Goal: Task Accomplishment & Management: Manage account settings

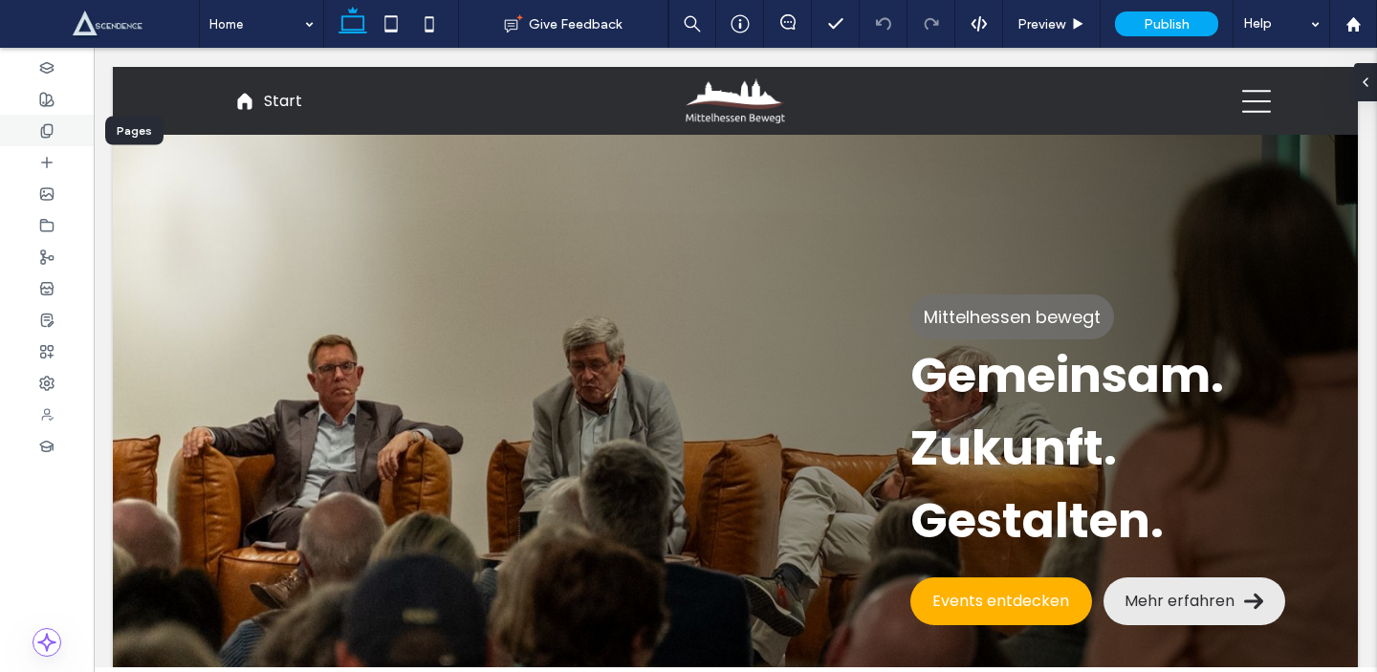
click at [33, 122] on div at bounding box center [47, 131] width 94 height 32
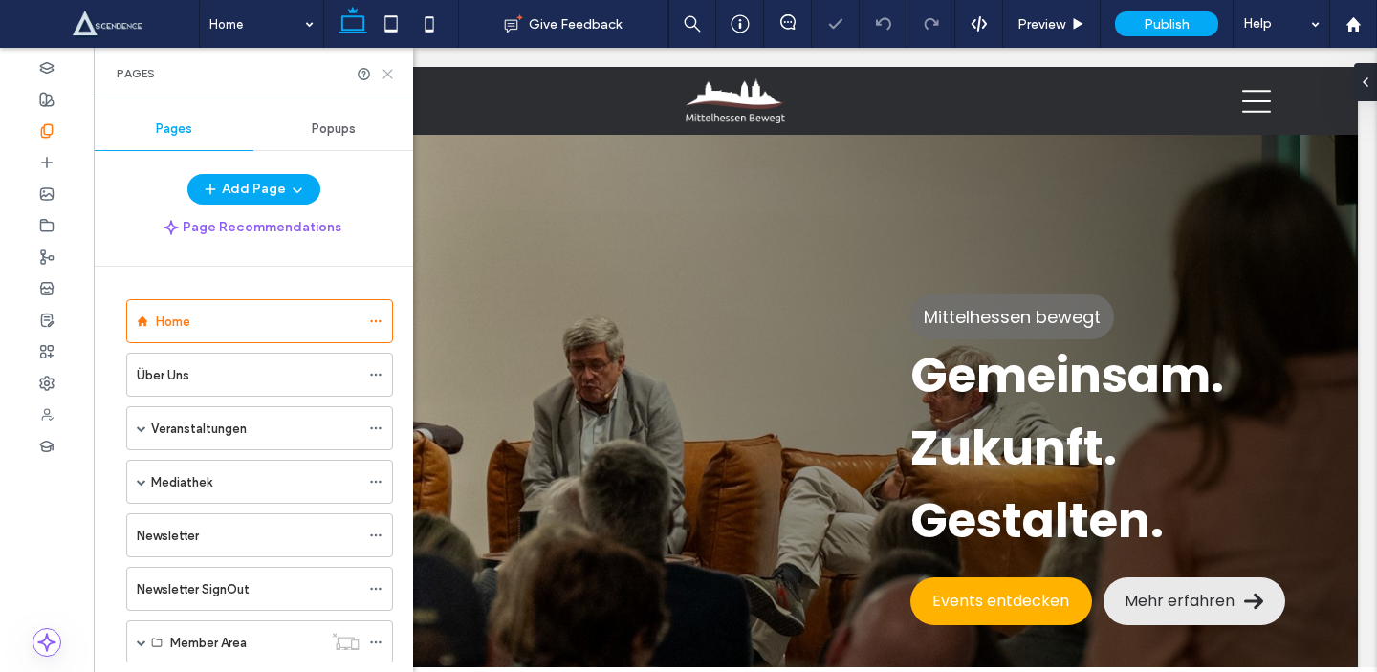
click at [391, 76] on icon at bounding box center [388, 74] width 14 height 14
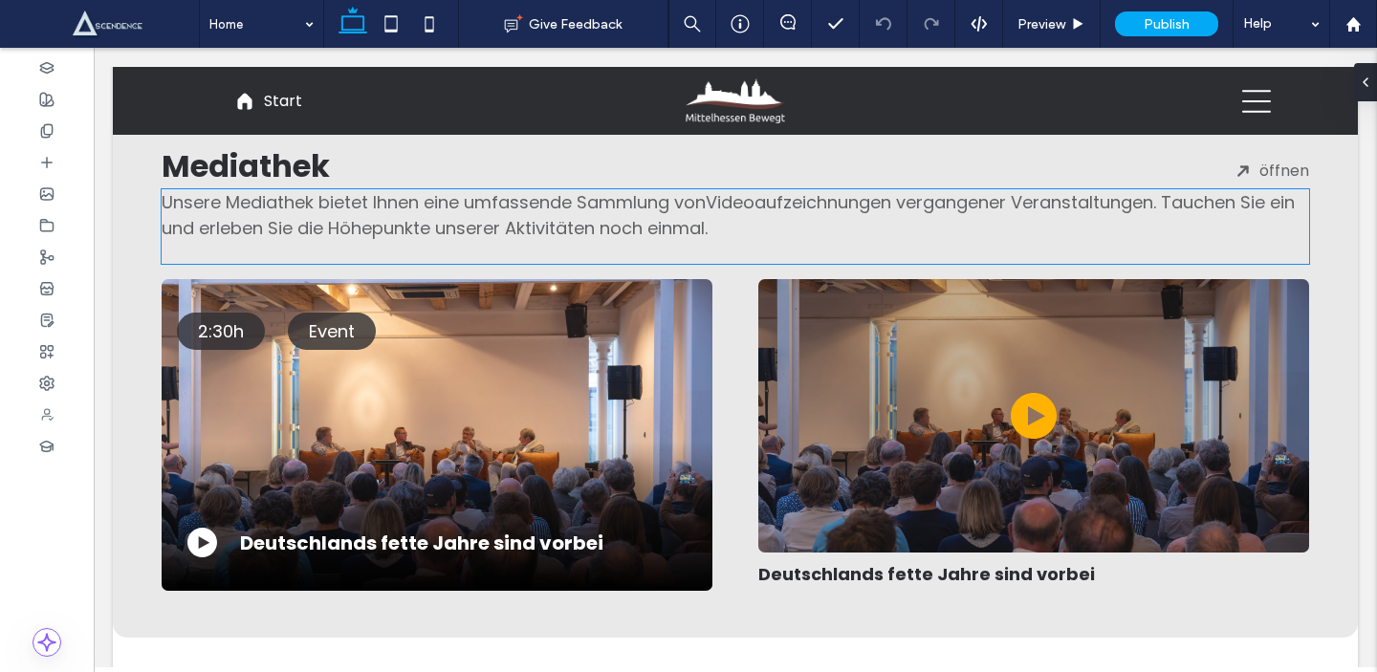
scroll to position [2472, 0]
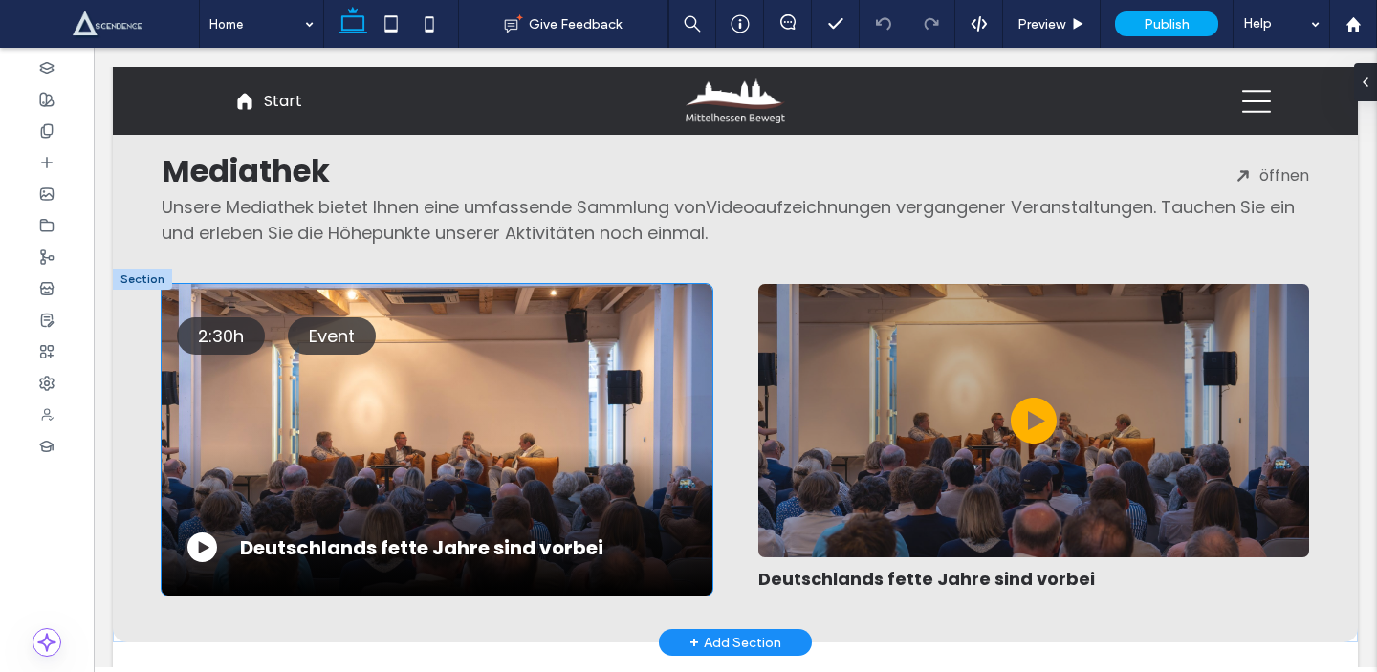
click at [481, 511] on div "Deutschlands fette Jahre sind vorbei ﻿" at bounding box center [437, 485] width 520 height 153
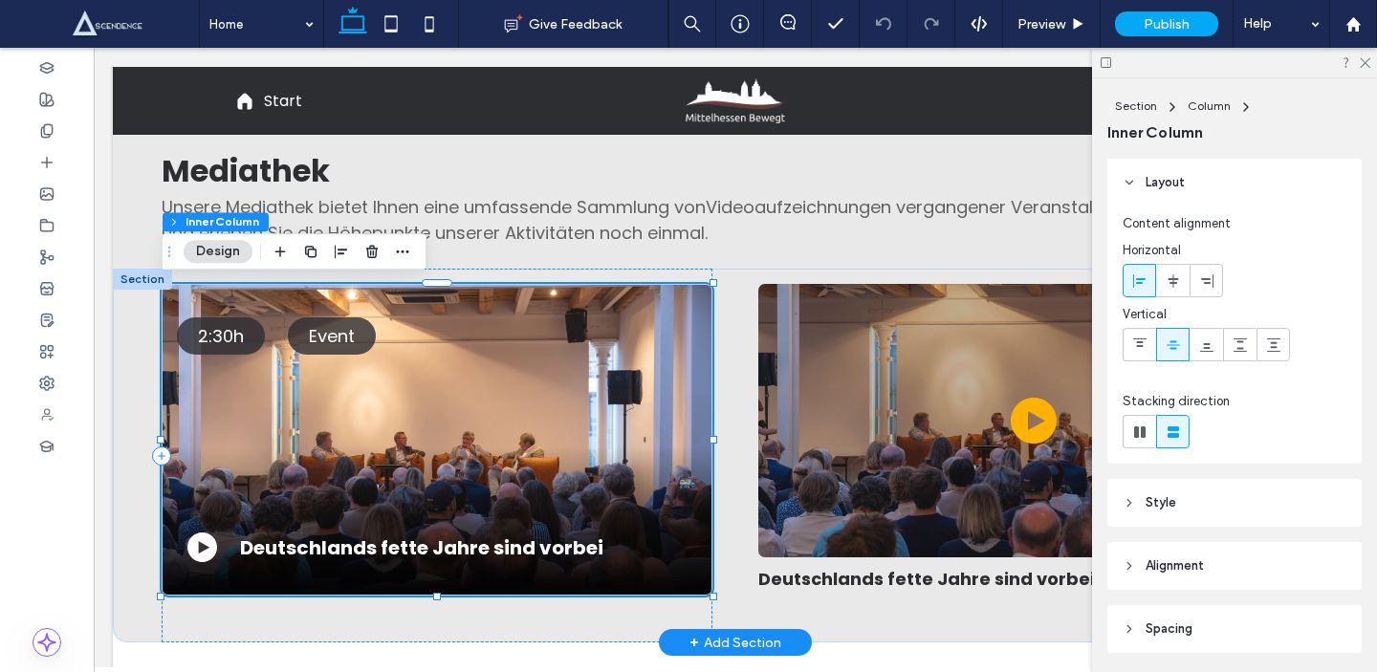
click at [508, 385] on div "2:30h Event Deutschlands fette Jahre sind vorbei ﻿" at bounding box center [437, 440] width 551 height 312
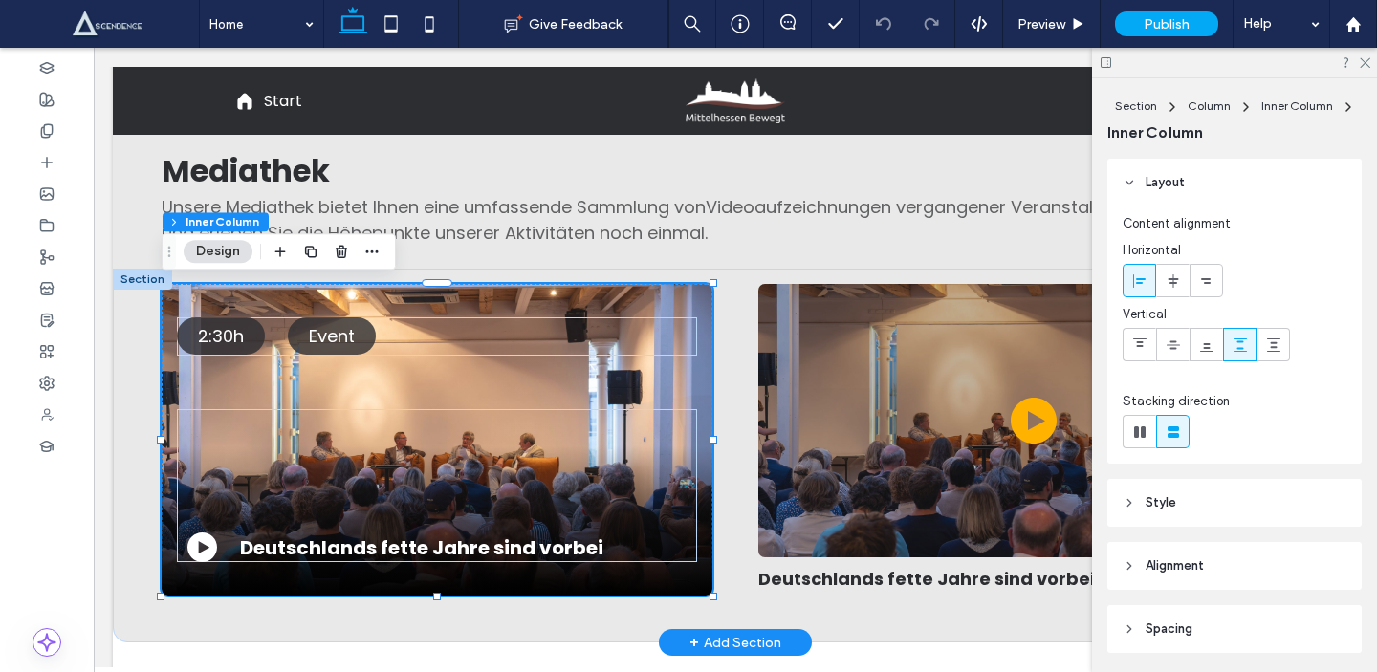
click at [555, 292] on div "2:30h Event Deutschlands fette Jahre sind vorbei ﻿" at bounding box center [437, 440] width 551 height 312
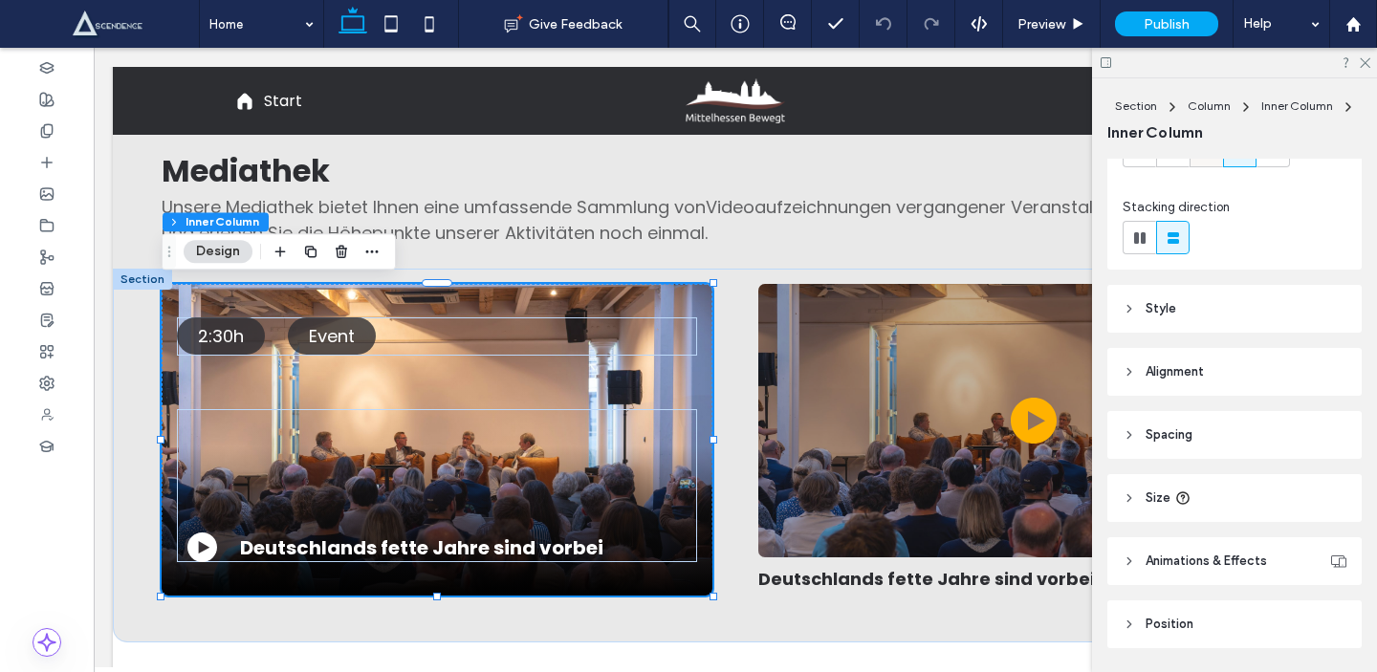
scroll to position [254, 0]
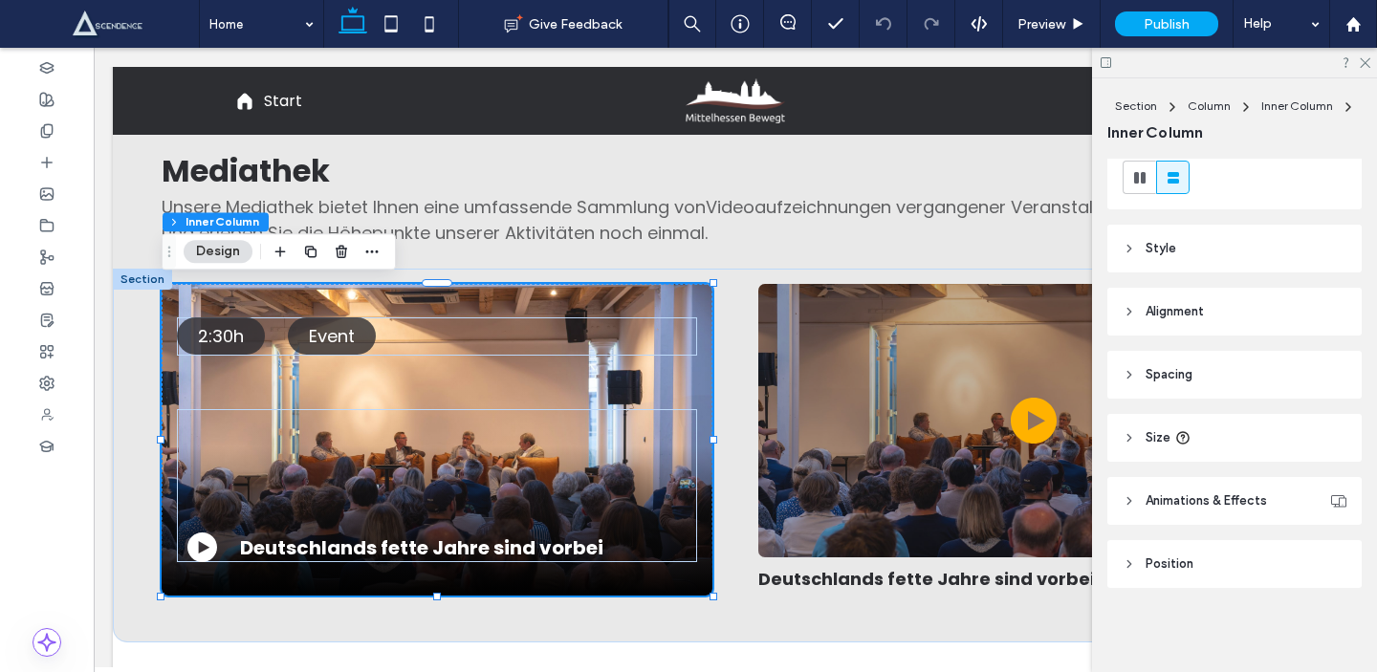
click at [1160, 273] on div "Layout Content alignment Horizontal Vertical Stacking direction Style Color Ima…" at bounding box center [1240, 412] width 267 height 506
click at [1154, 250] on span "Style" at bounding box center [1160, 248] width 31 height 19
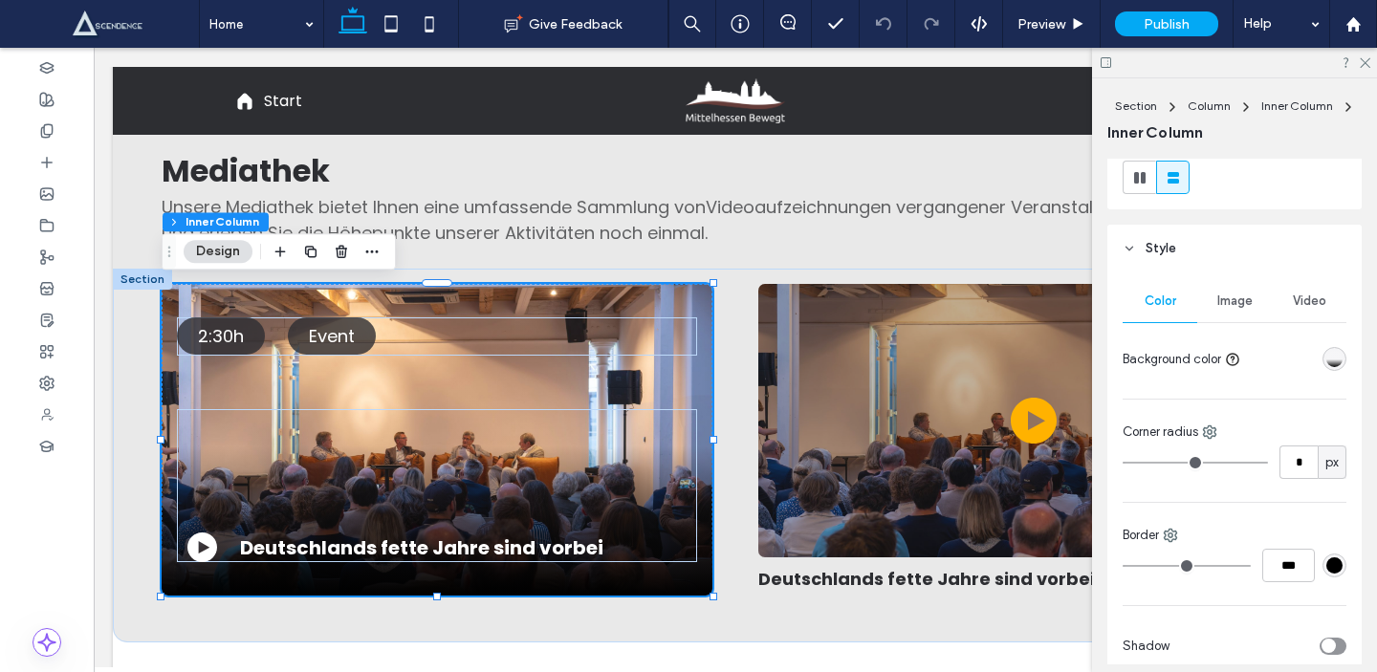
click at [1223, 309] on div "Image" at bounding box center [1234, 301] width 75 height 42
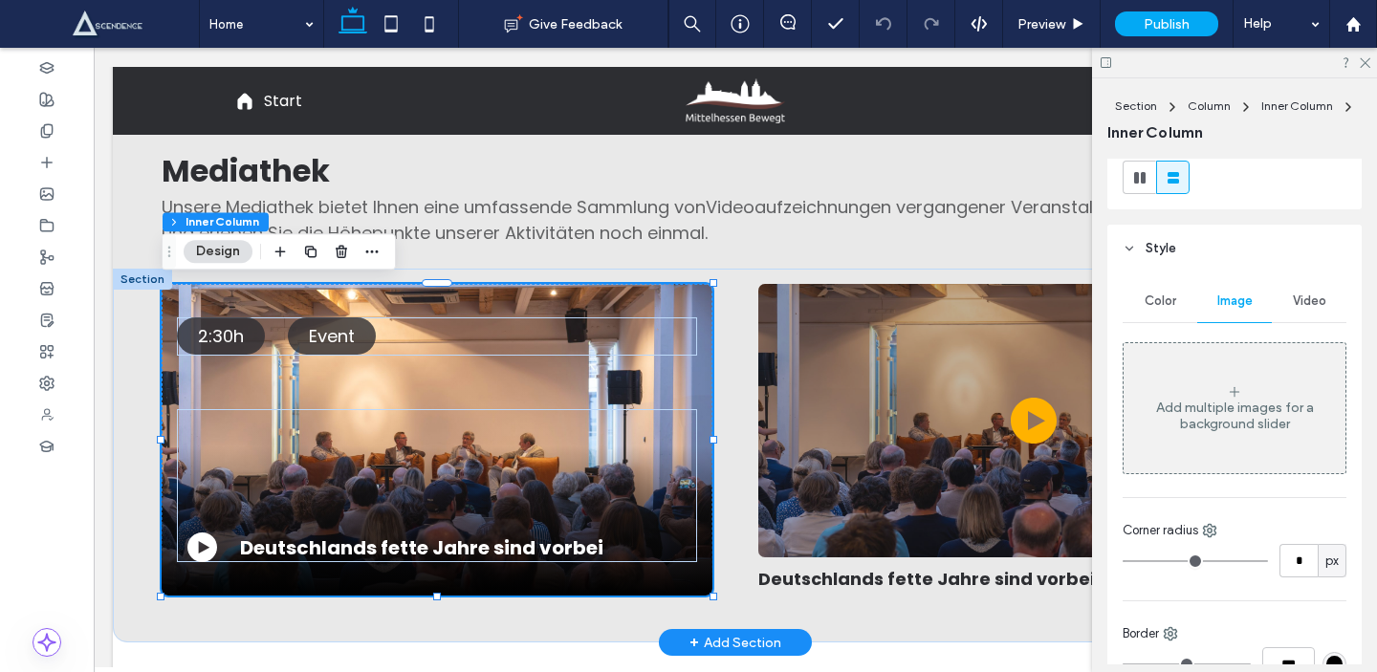
click at [615, 373] on div "2:30h Event Deutschlands fette Jahre sind vorbei ﻿" at bounding box center [437, 440] width 551 height 312
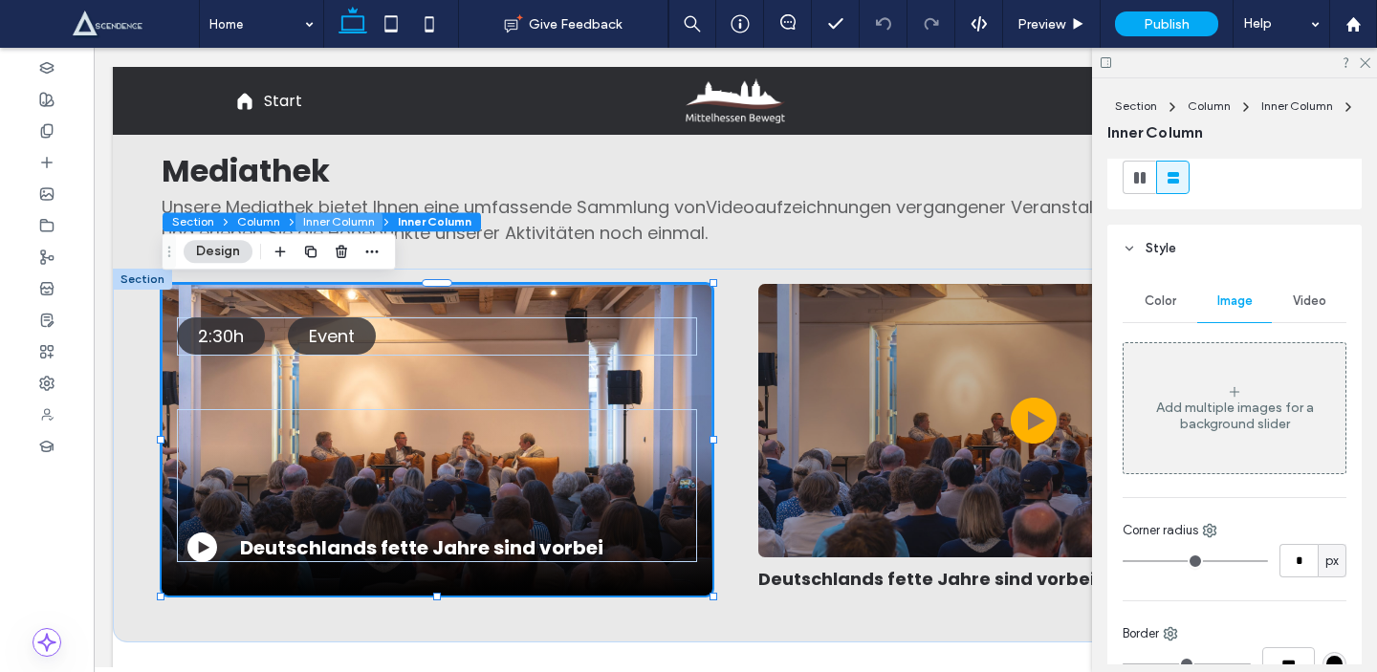
click at [321, 226] on button "Inner Column" at bounding box center [338, 221] width 87 height 19
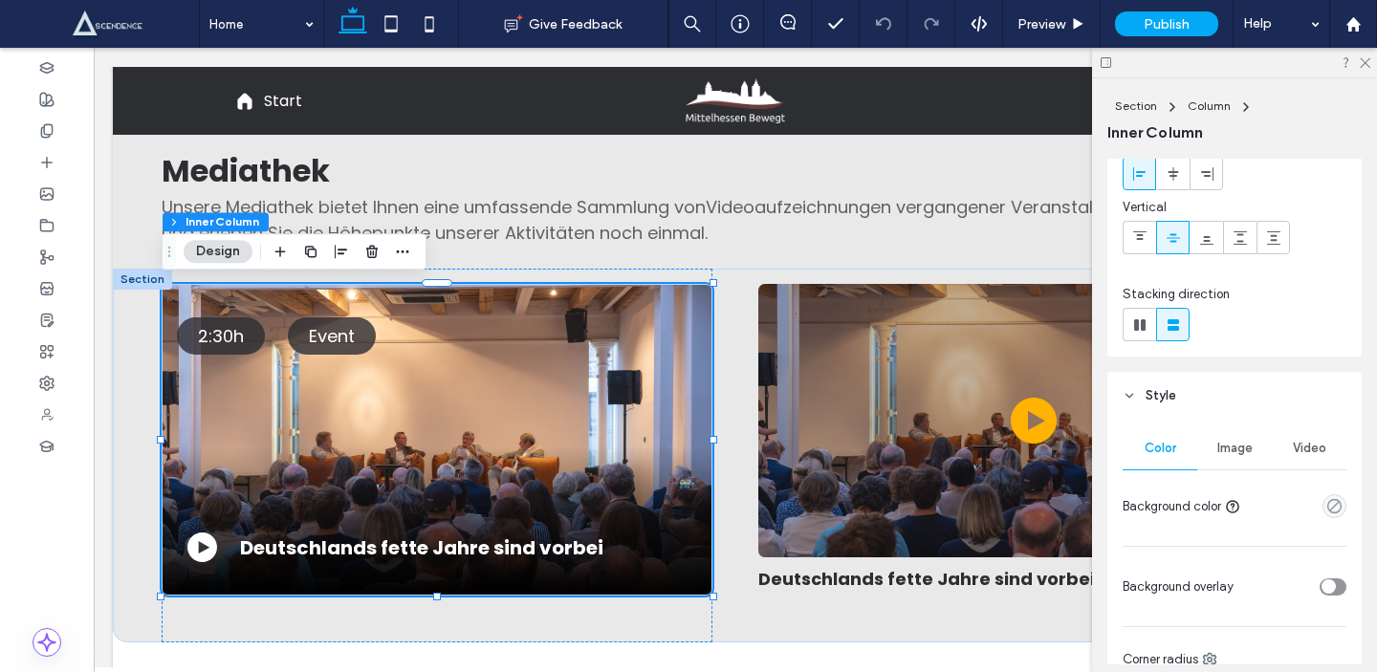
scroll to position [277, 0]
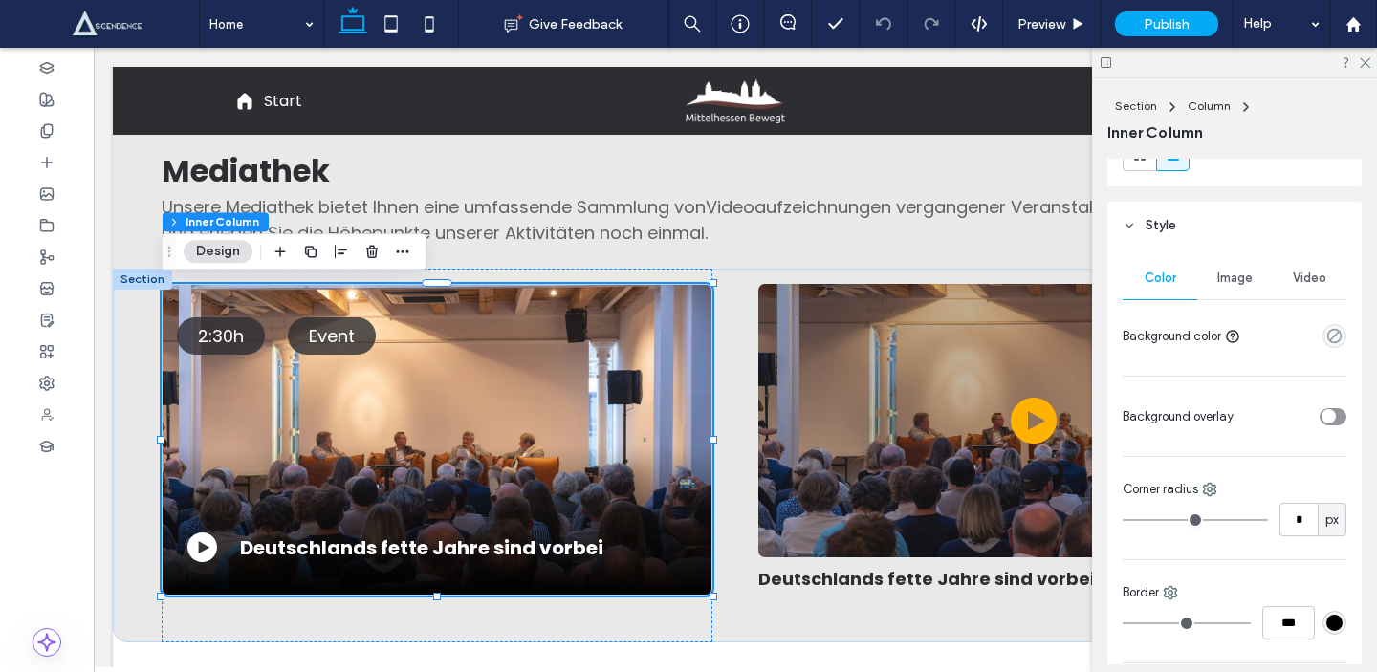
click at [1232, 284] on span "Image" at bounding box center [1234, 278] width 35 height 15
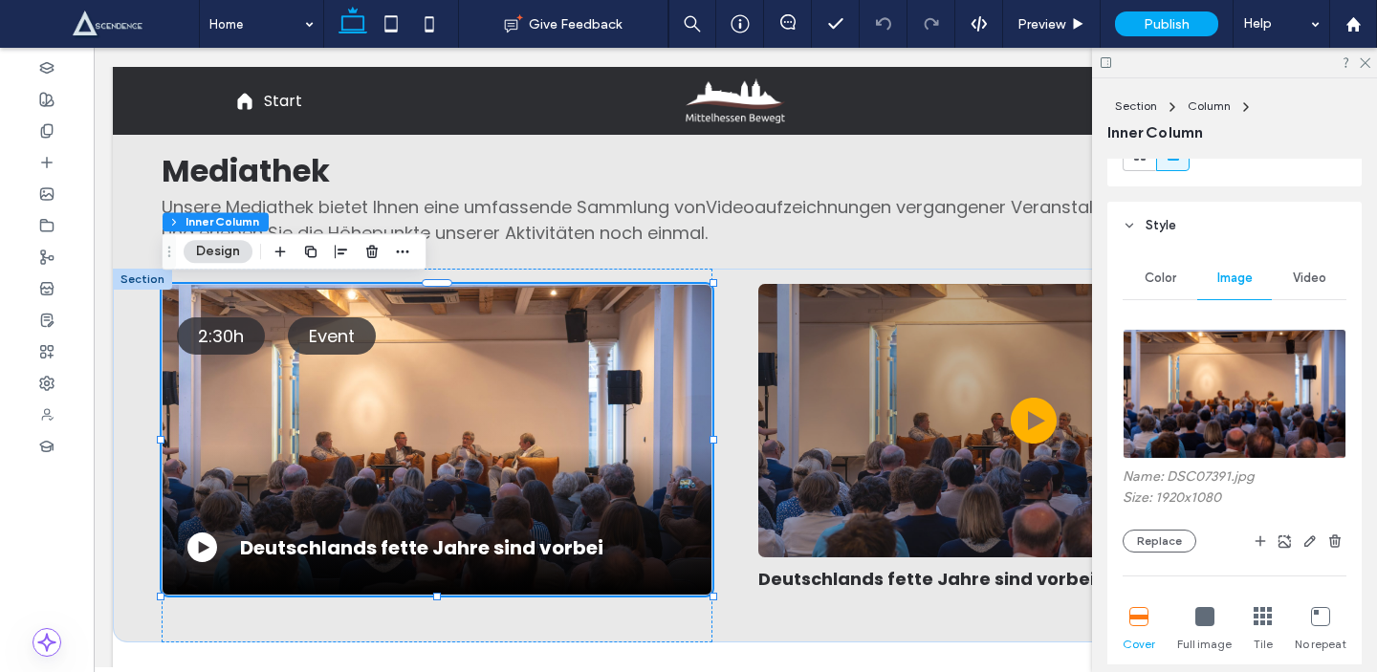
click at [1145, 273] on span "Color" at bounding box center [1161, 278] width 32 height 15
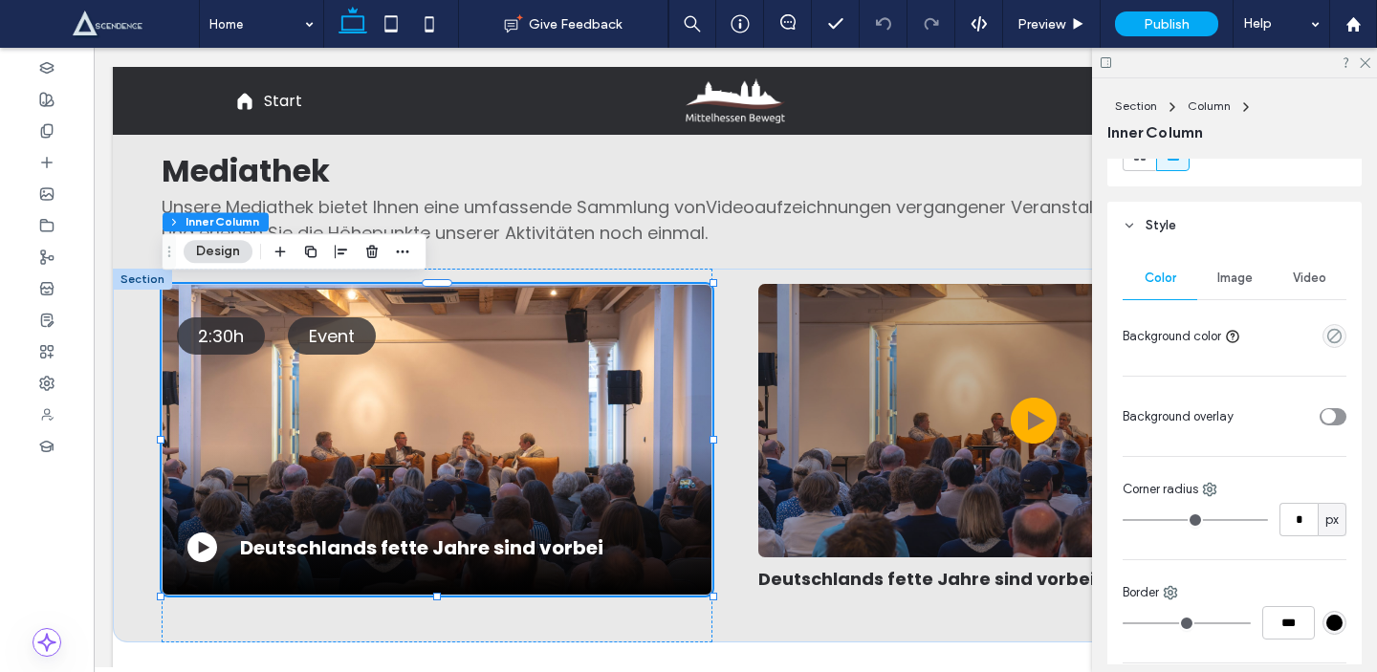
click at [1221, 276] on span "Image" at bounding box center [1234, 278] width 35 height 15
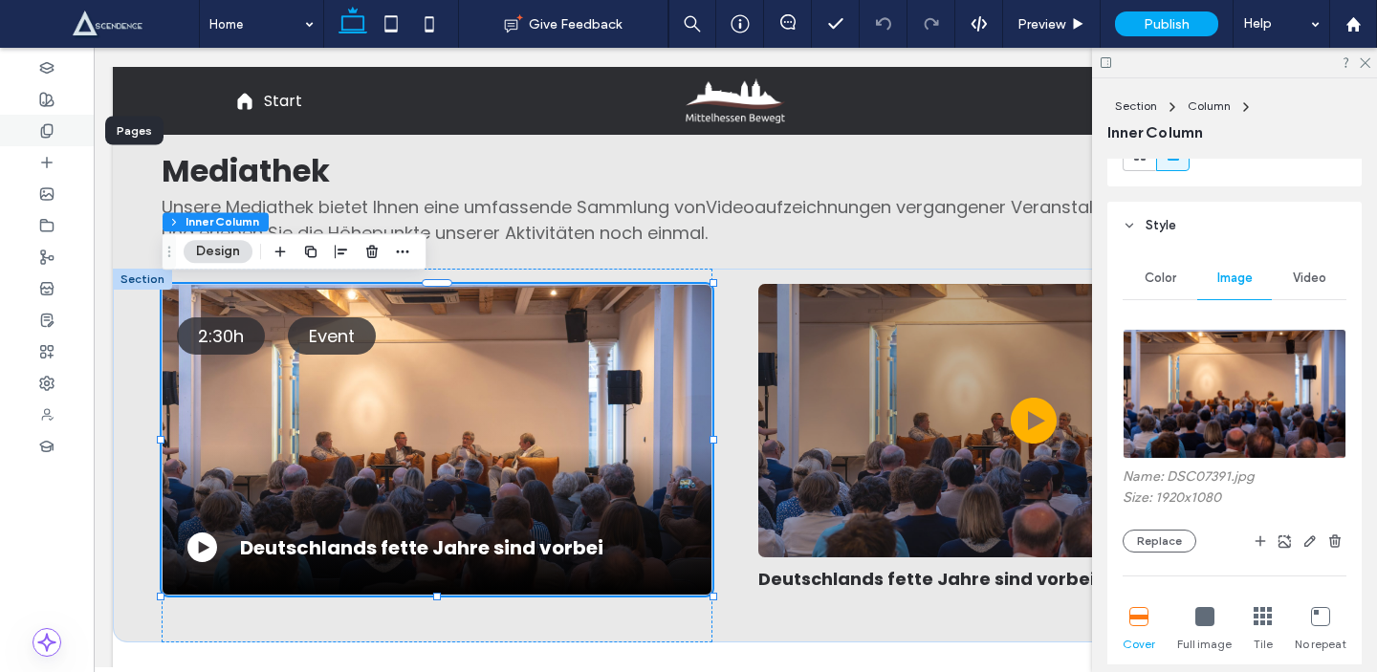
click at [51, 134] on use at bounding box center [46, 130] width 11 height 12
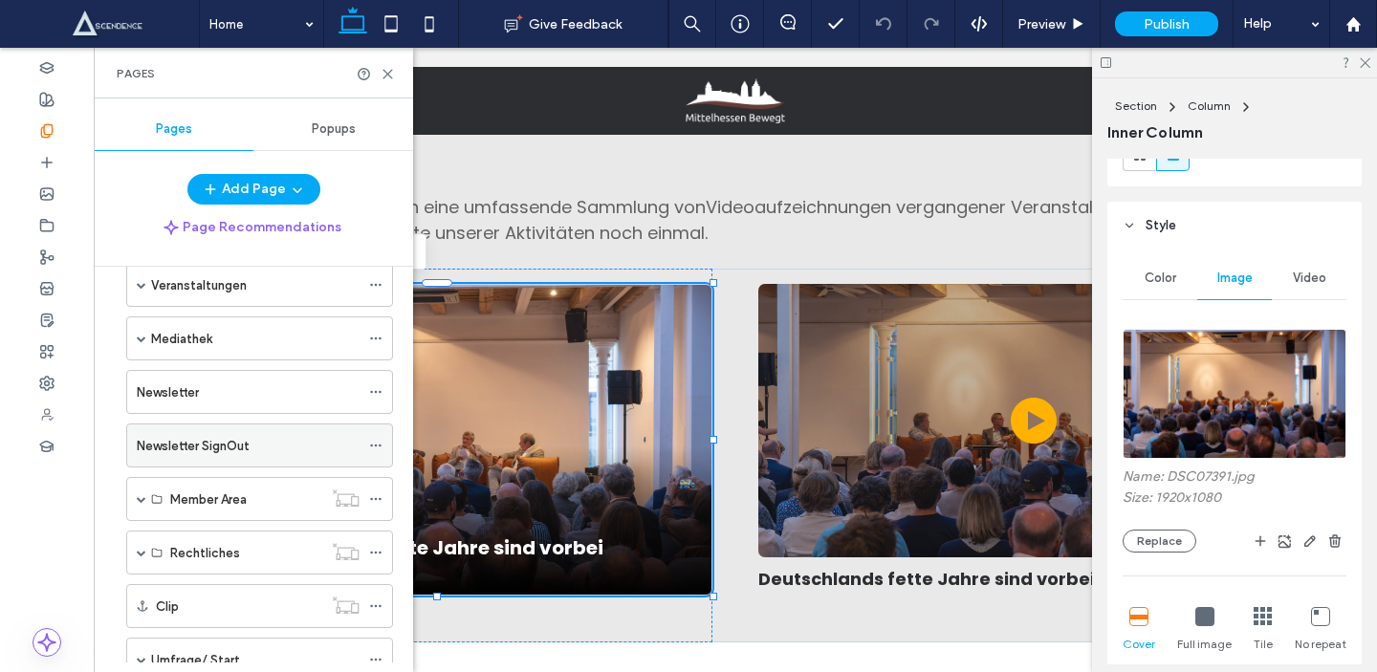
scroll to position [144, 0]
click at [142, 335] on span at bounding box center [142, 338] width 10 height 10
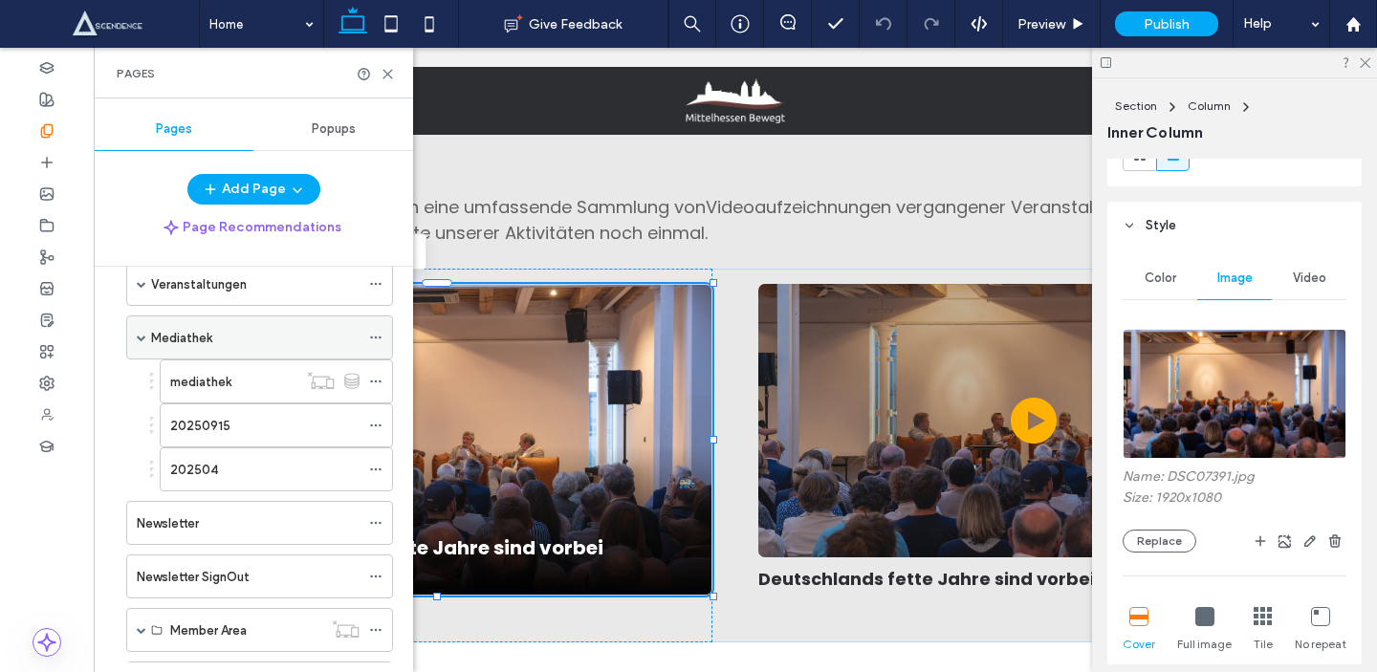
click at [184, 333] on label "Mediathek" at bounding box center [181, 337] width 61 height 33
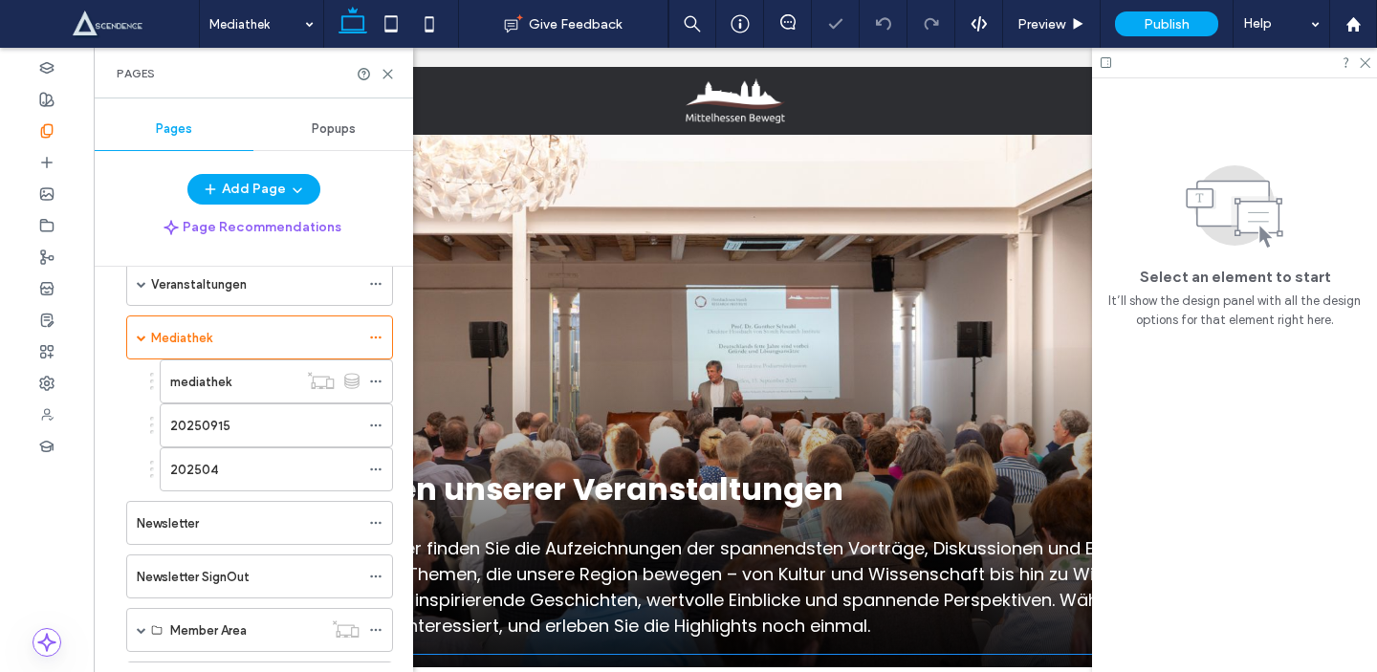
click at [522, 331] on div "Aufzeichnungen unserer Veranstaltungen Verpasst? Kein Problem! Hier finden Sie …" at bounding box center [735, 385] width 1147 height 537
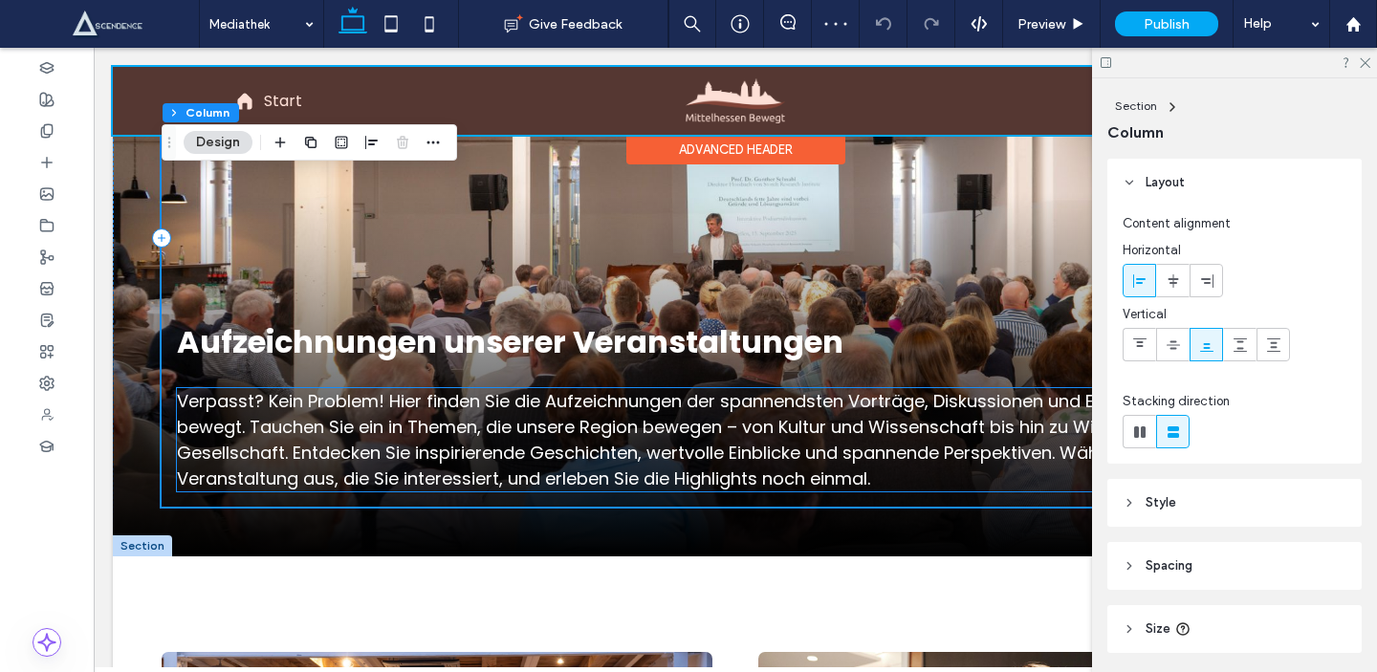
scroll to position [141, 0]
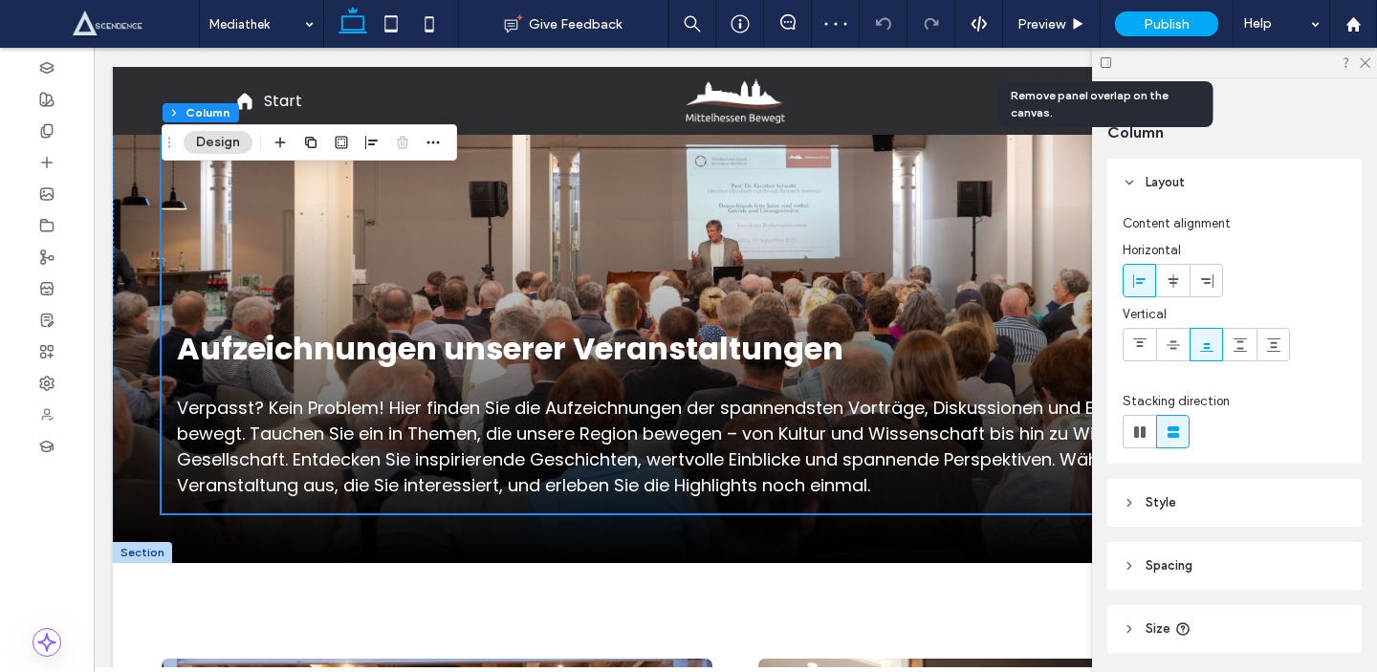
click at [1107, 63] on use at bounding box center [1106, 62] width 11 height 11
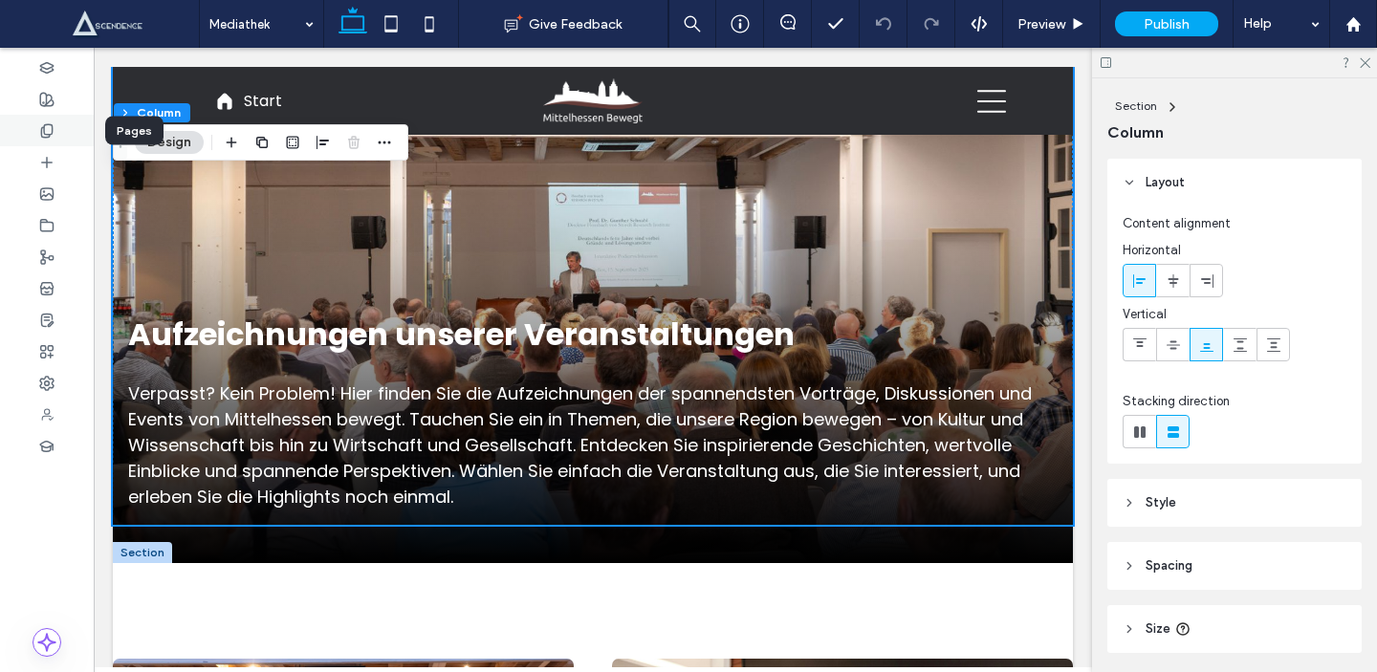
click at [46, 141] on div at bounding box center [47, 131] width 94 height 32
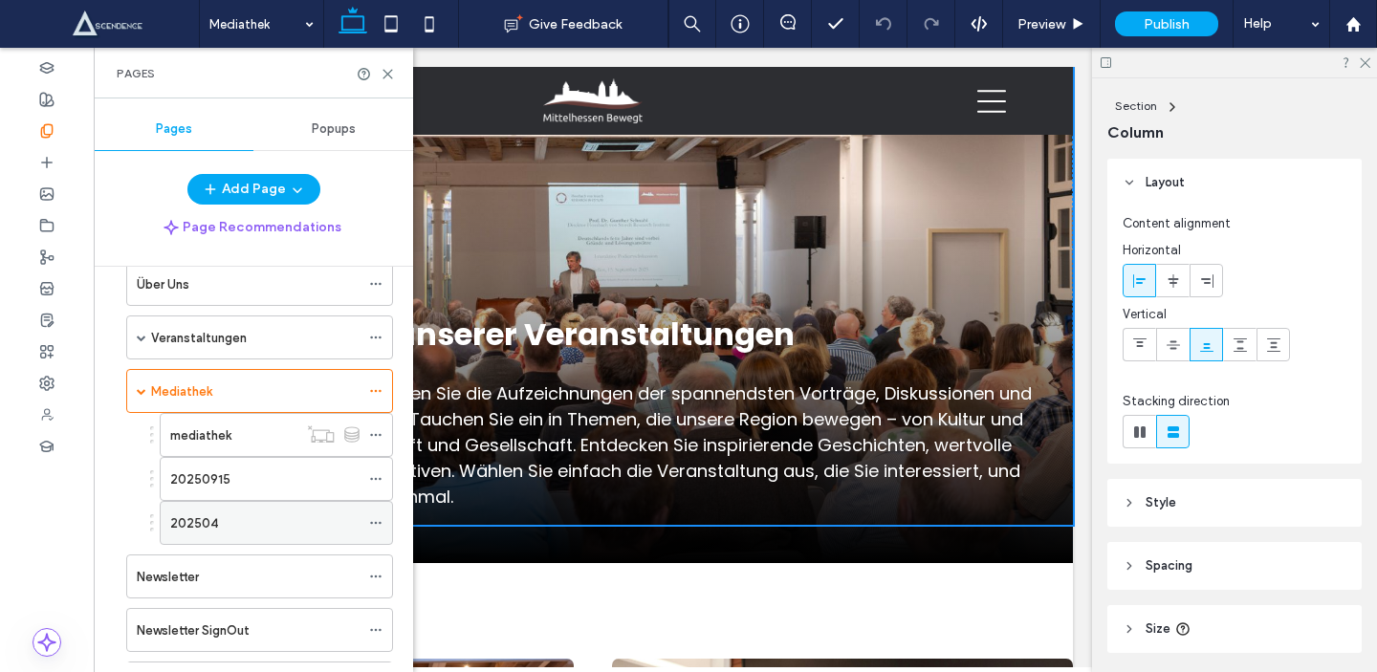
scroll to position [93, 0]
click at [271, 478] on div "20250915" at bounding box center [264, 478] width 189 height 20
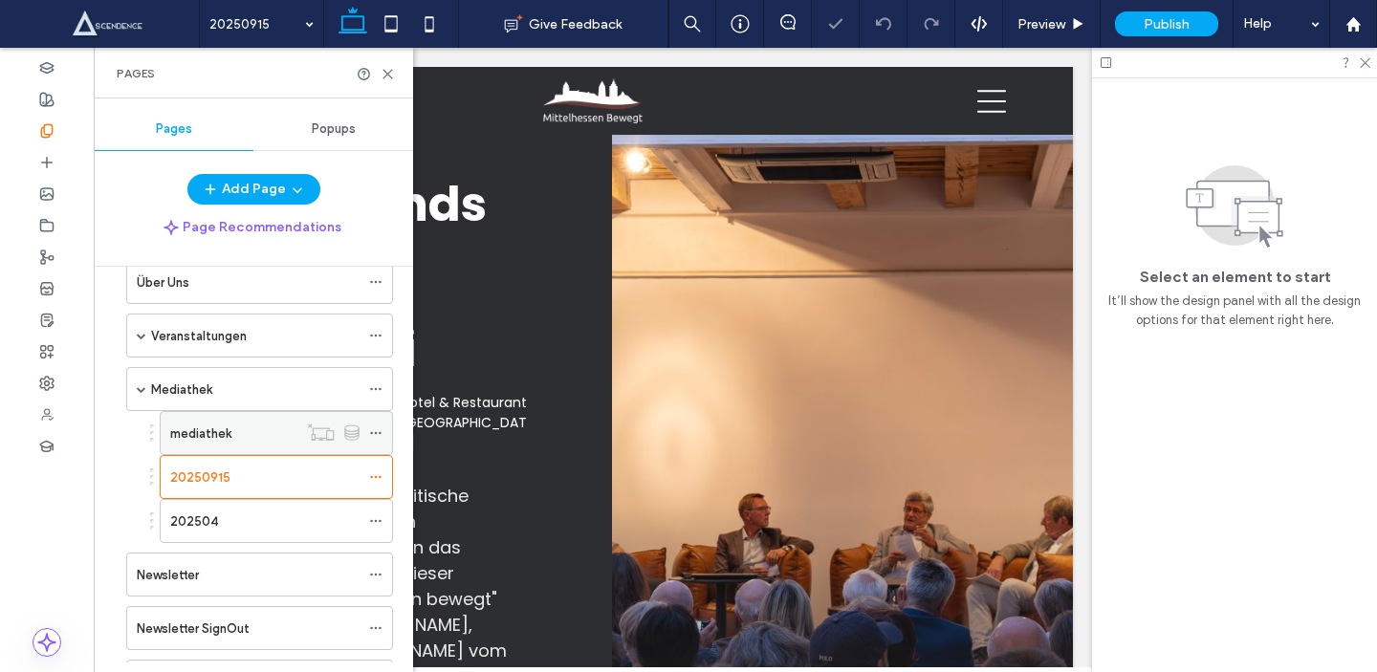
click at [280, 432] on div "mediathek" at bounding box center [233, 434] width 127 height 20
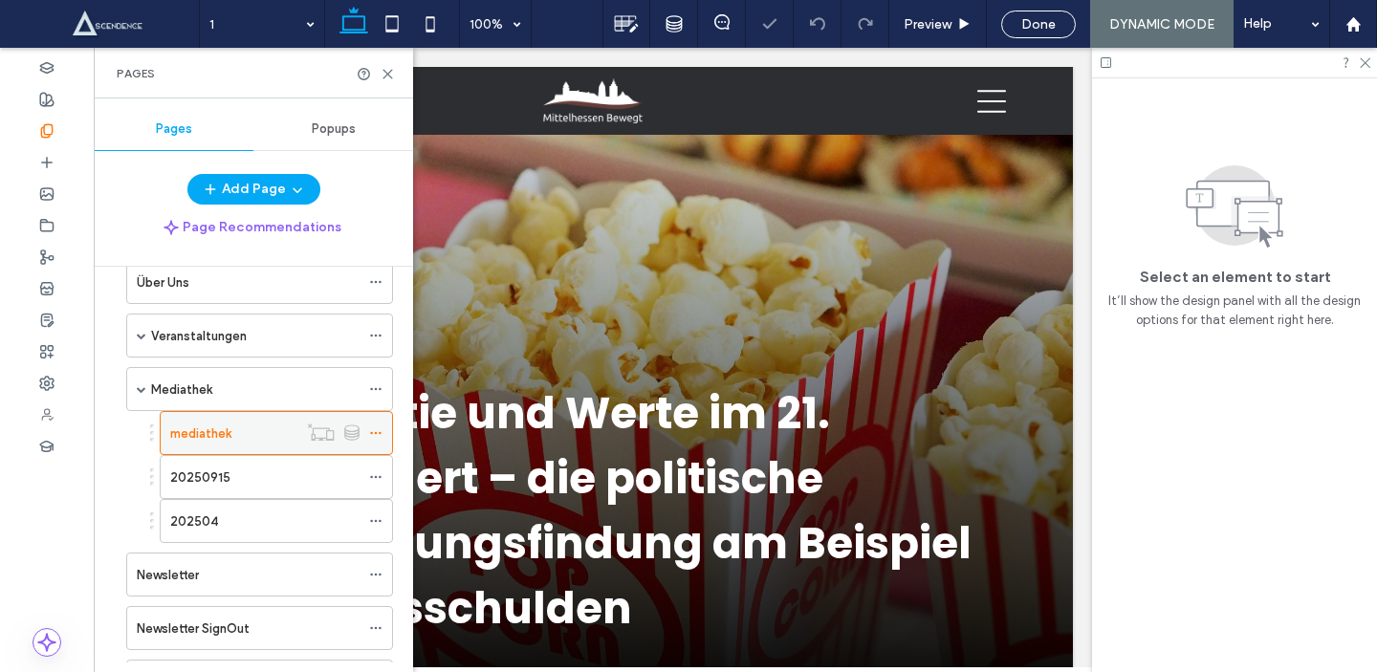
click at [381, 430] on icon at bounding box center [375, 432] width 13 height 13
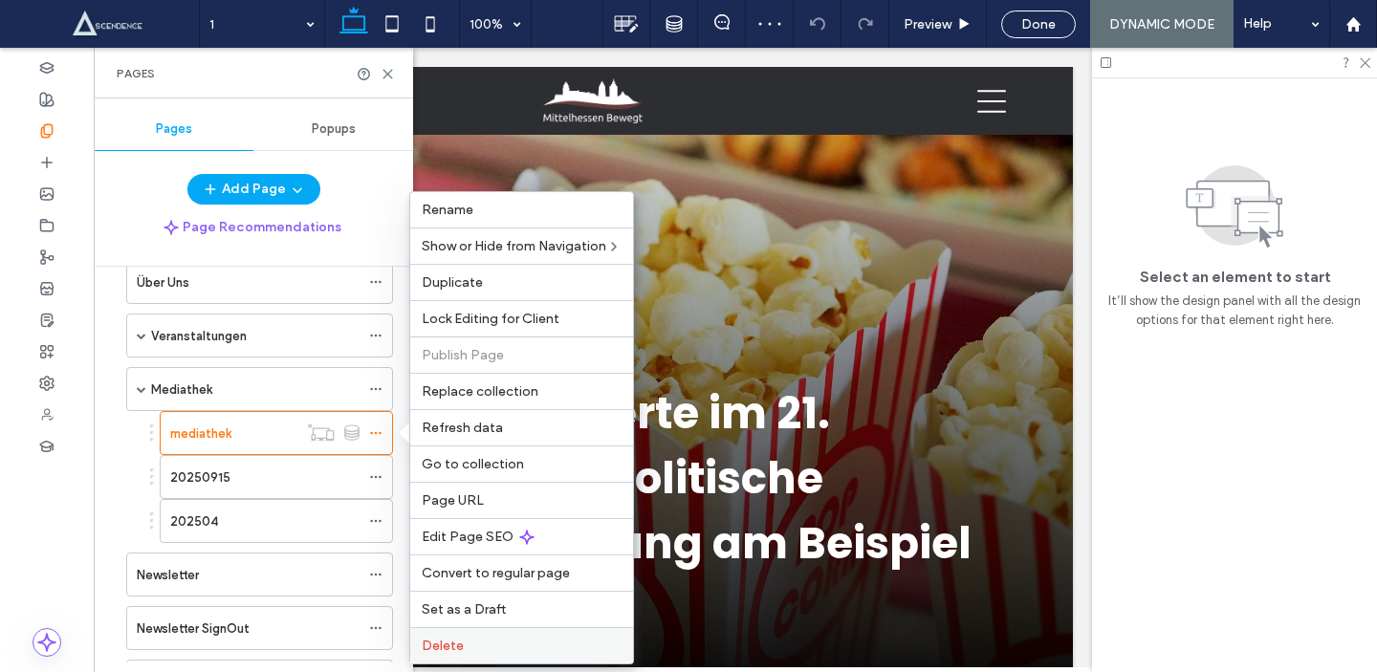
click at [470, 642] on label "Delete" at bounding box center [522, 646] width 200 height 16
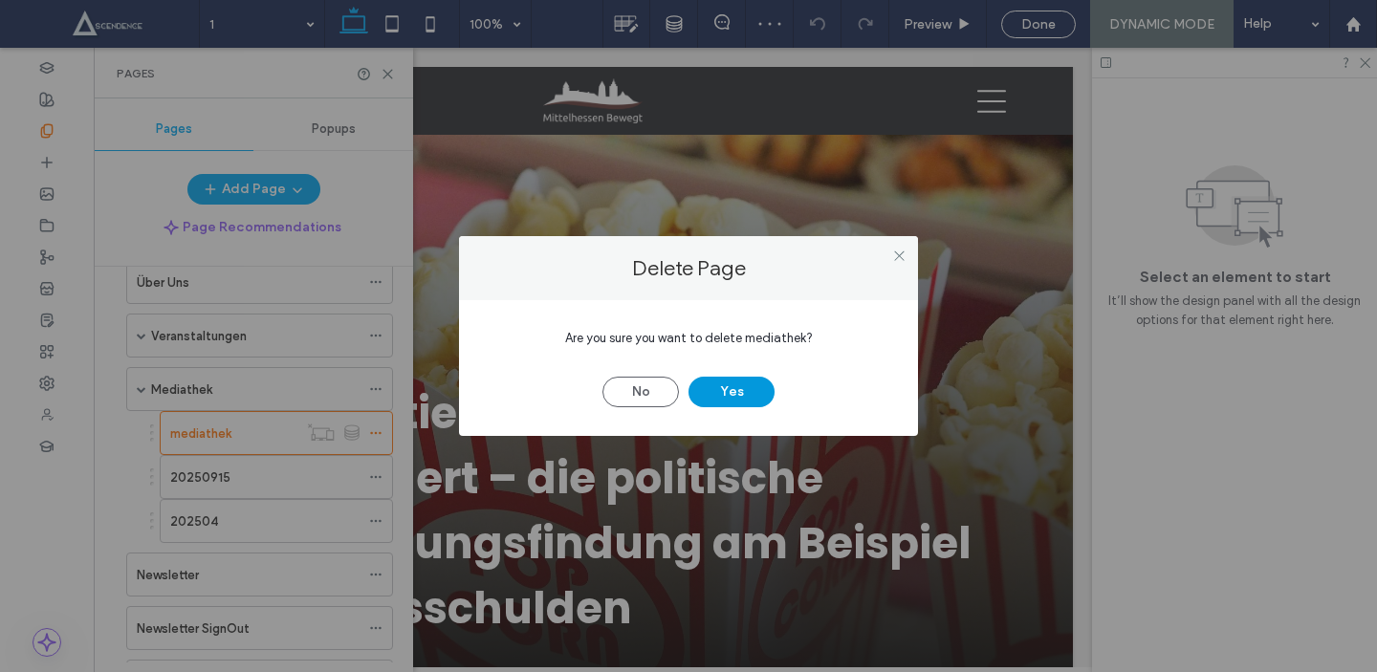
click at [733, 399] on button "Yes" at bounding box center [731, 392] width 86 height 31
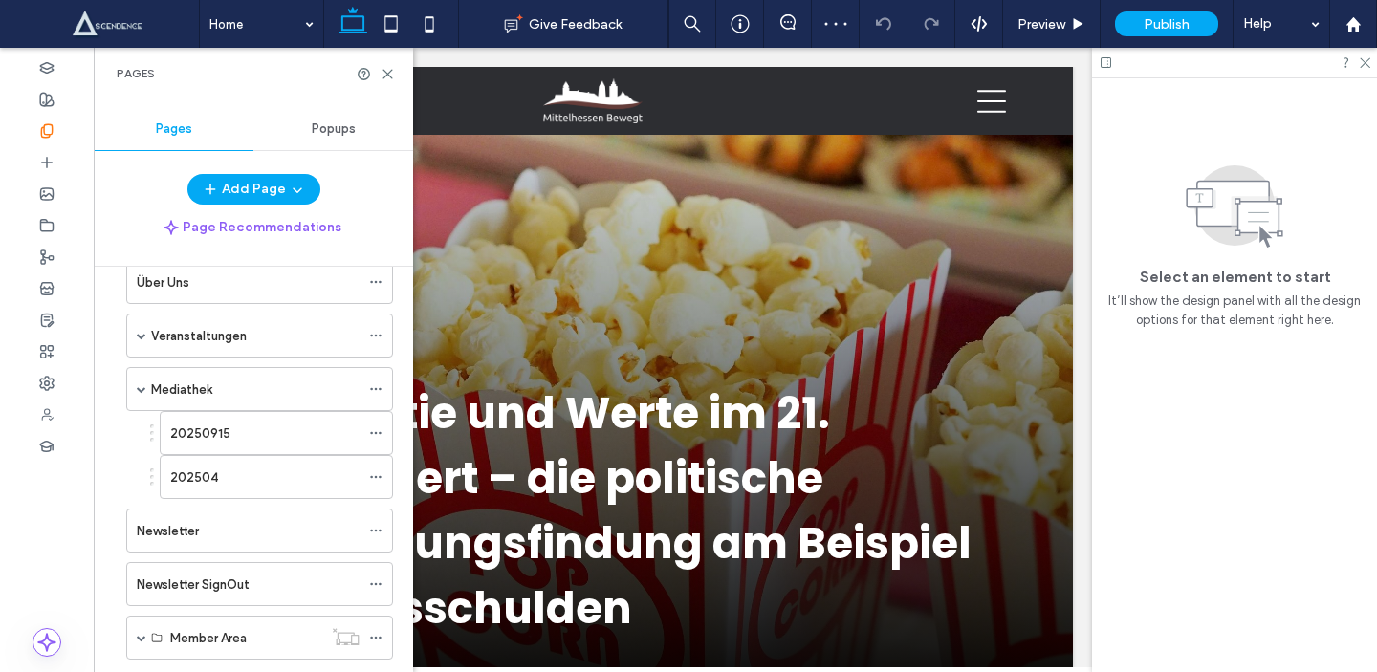
click at [252, 438] on div "Home Give Feedback Preview Publish Help Design Panel Site Comments Team & Clien…" at bounding box center [688, 336] width 1377 height 672
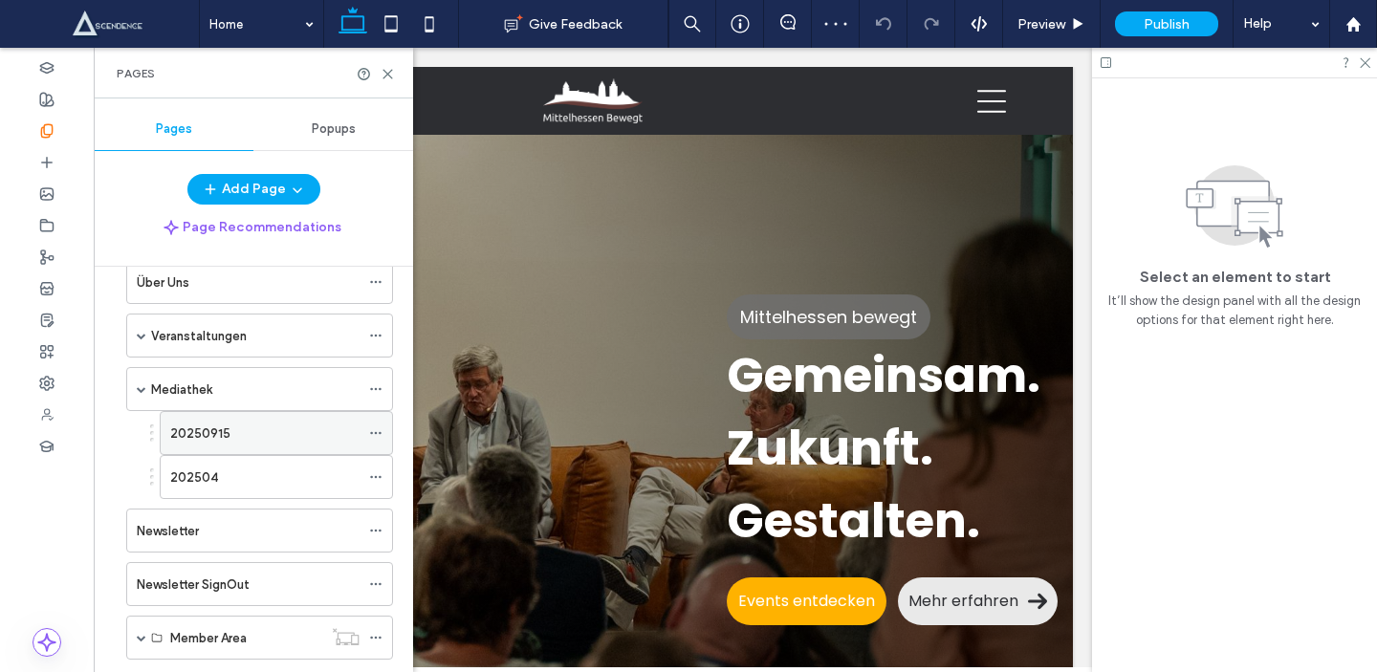
click at [219, 438] on label "20250915" at bounding box center [200, 433] width 60 height 33
click at [231, 498] on div at bounding box center [688, 336] width 1377 height 672
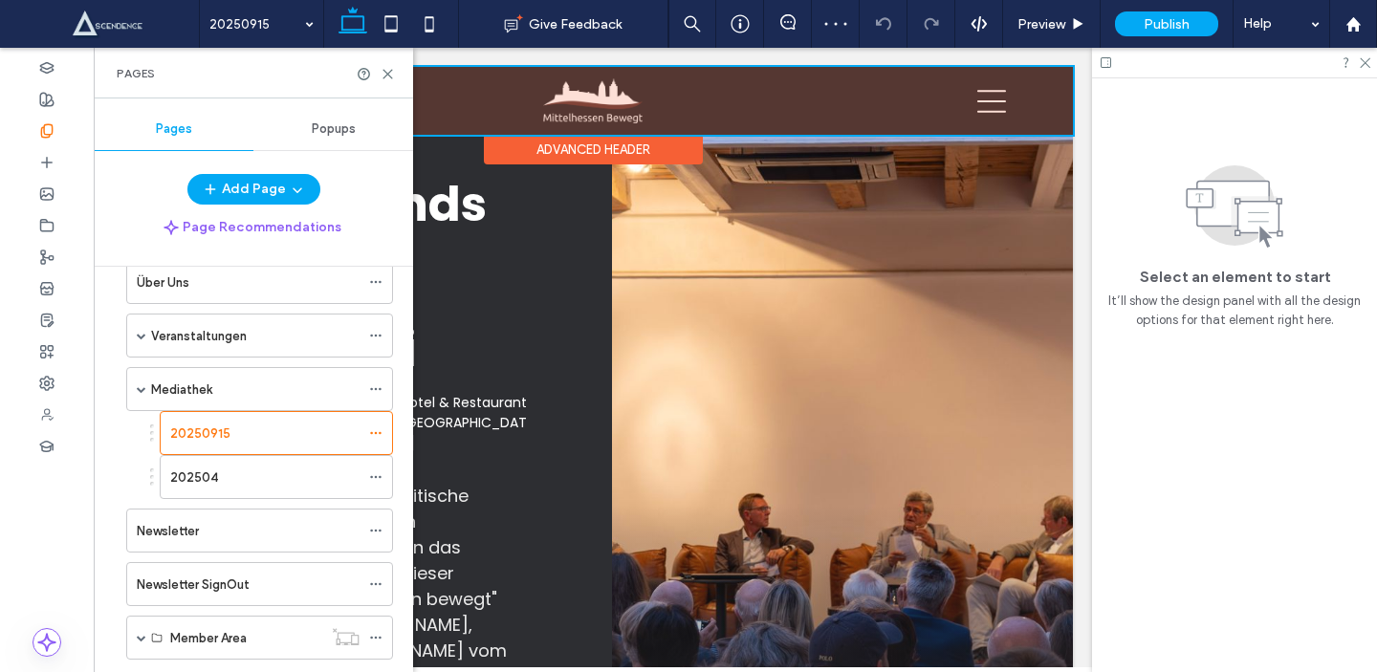
click at [688, 159] on div "Advanced Header" at bounding box center [593, 150] width 219 height 30
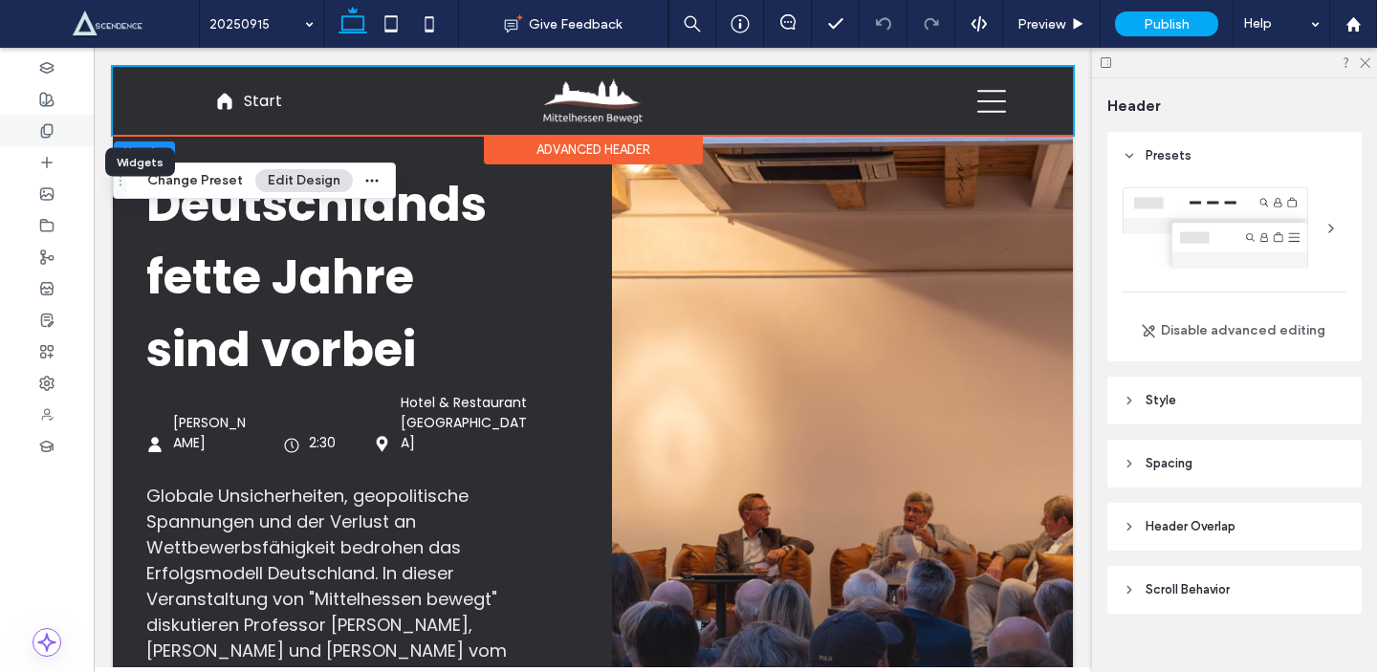
click at [60, 142] on div at bounding box center [47, 131] width 94 height 32
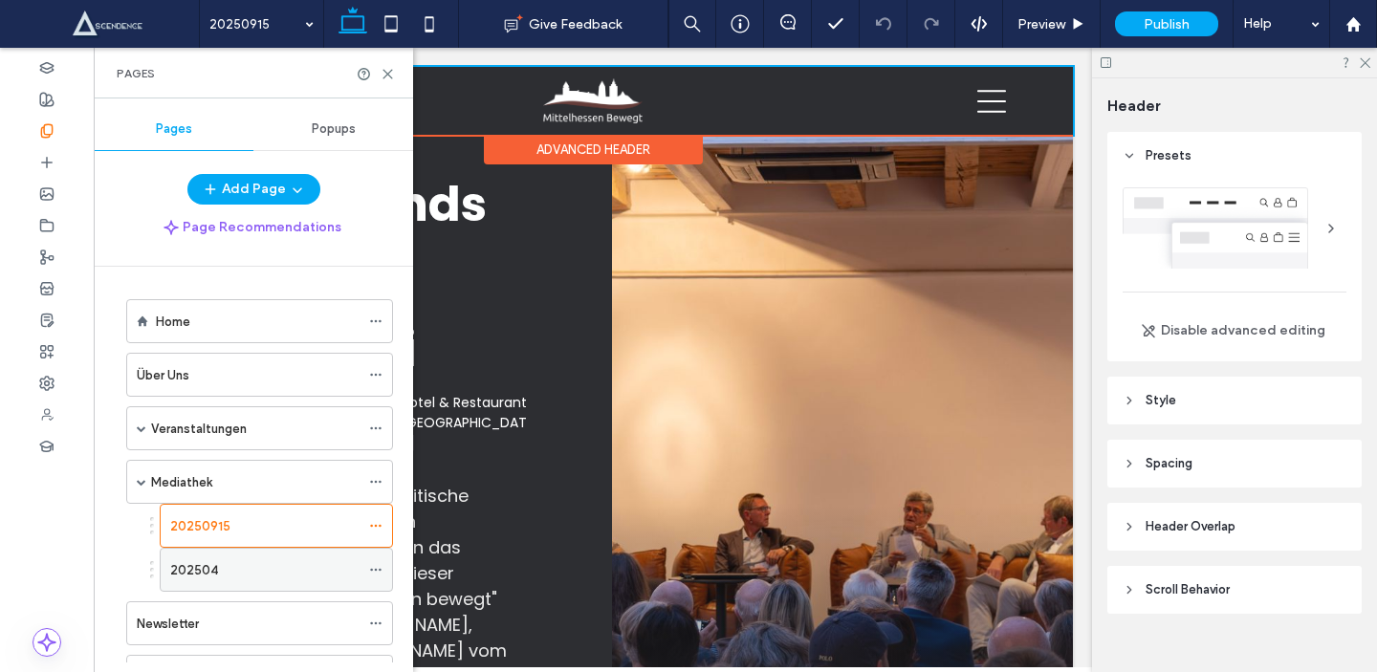
click at [231, 570] on div "202504" at bounding box center [264, 570] width 189 height 20
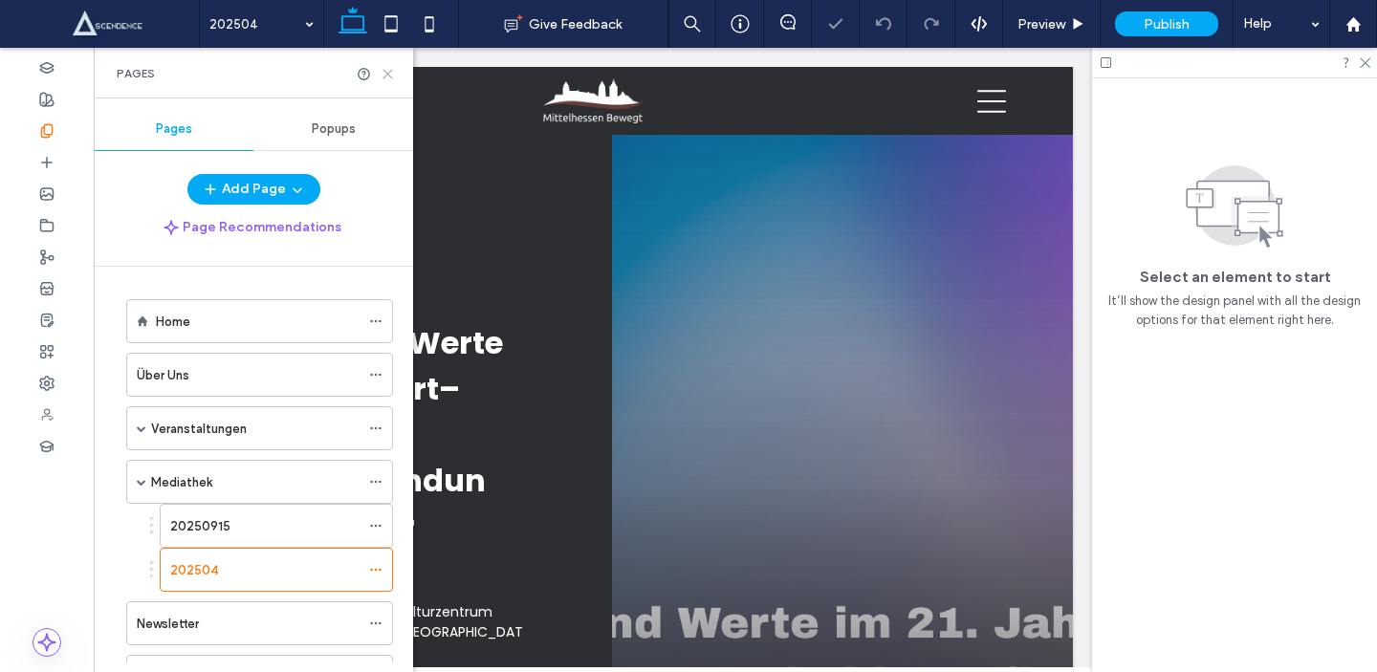
drag, startPoint x: 391, startPoint y: 73, endPoint x: 297, endPoint y: 69, distance: 93.8
click at [391, 73] on icon at bounding box center [388, 74] width 14 height 14
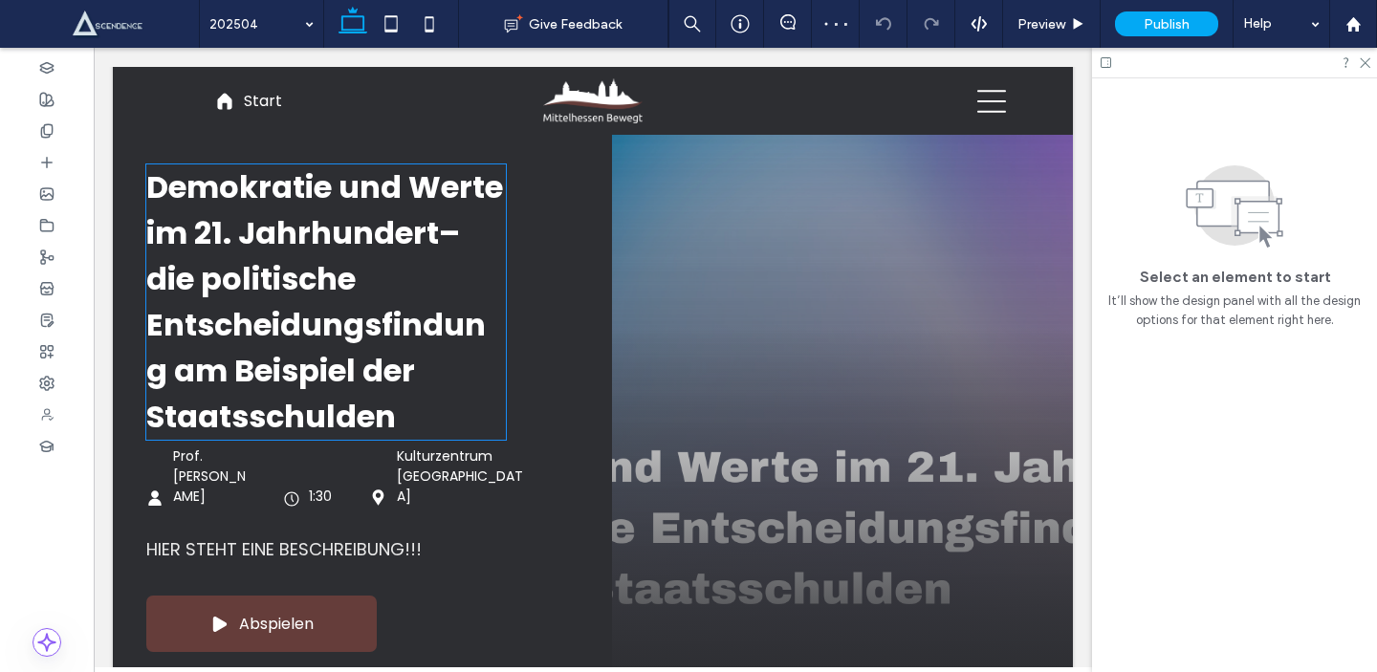
scroll to position [121, 0]
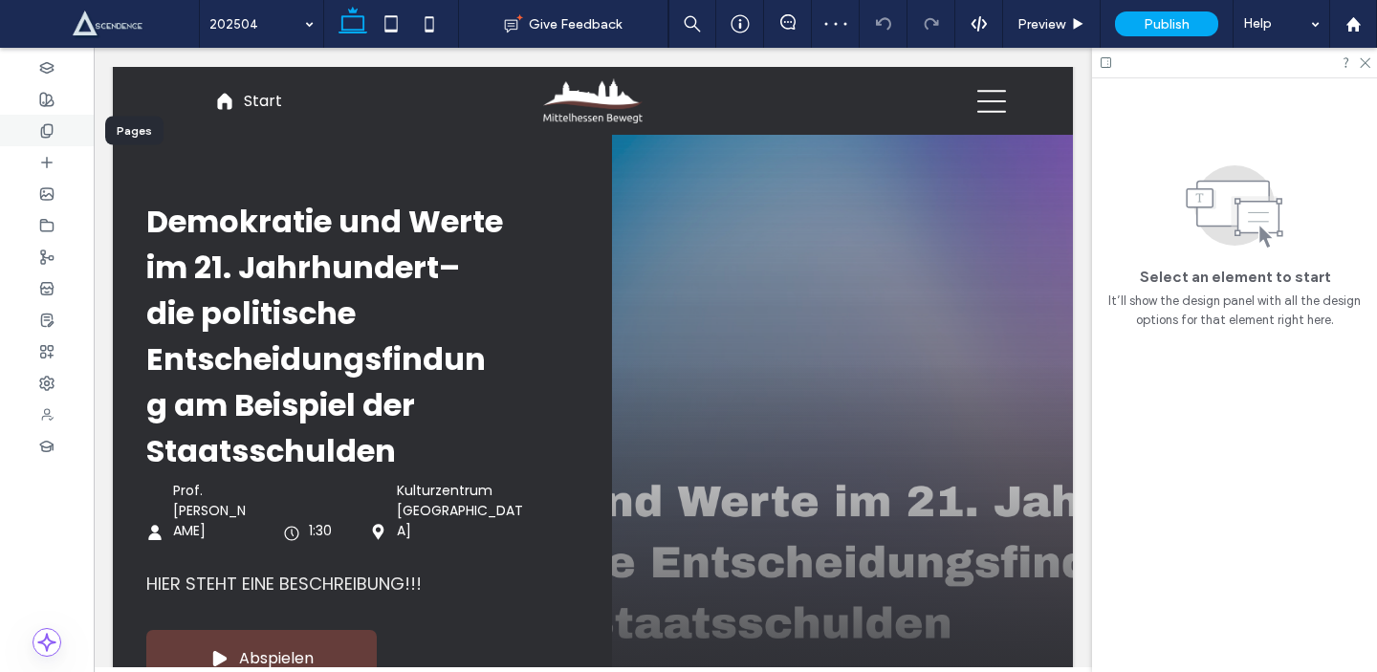
click at [45, 132] on icon at bounding box center [46, 130] width 15 height 15
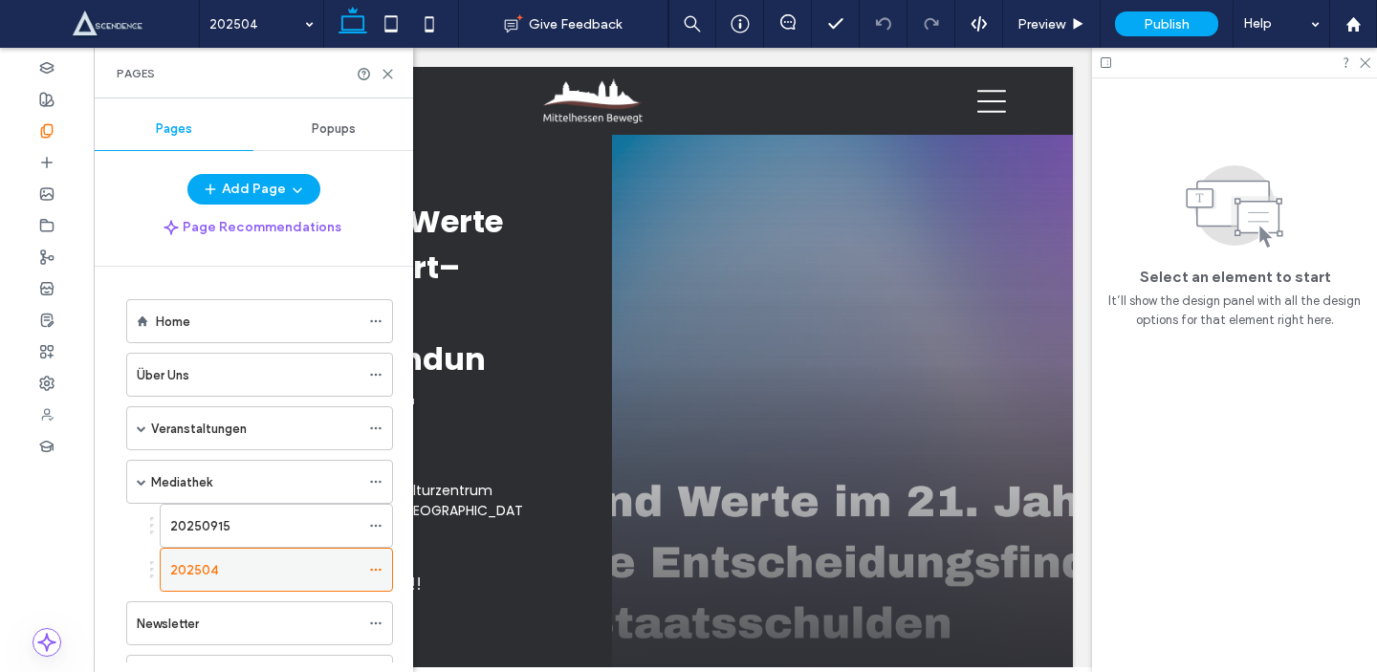
click at [373, 567] on icon at bounding box center [375, 569] width 13 height 13
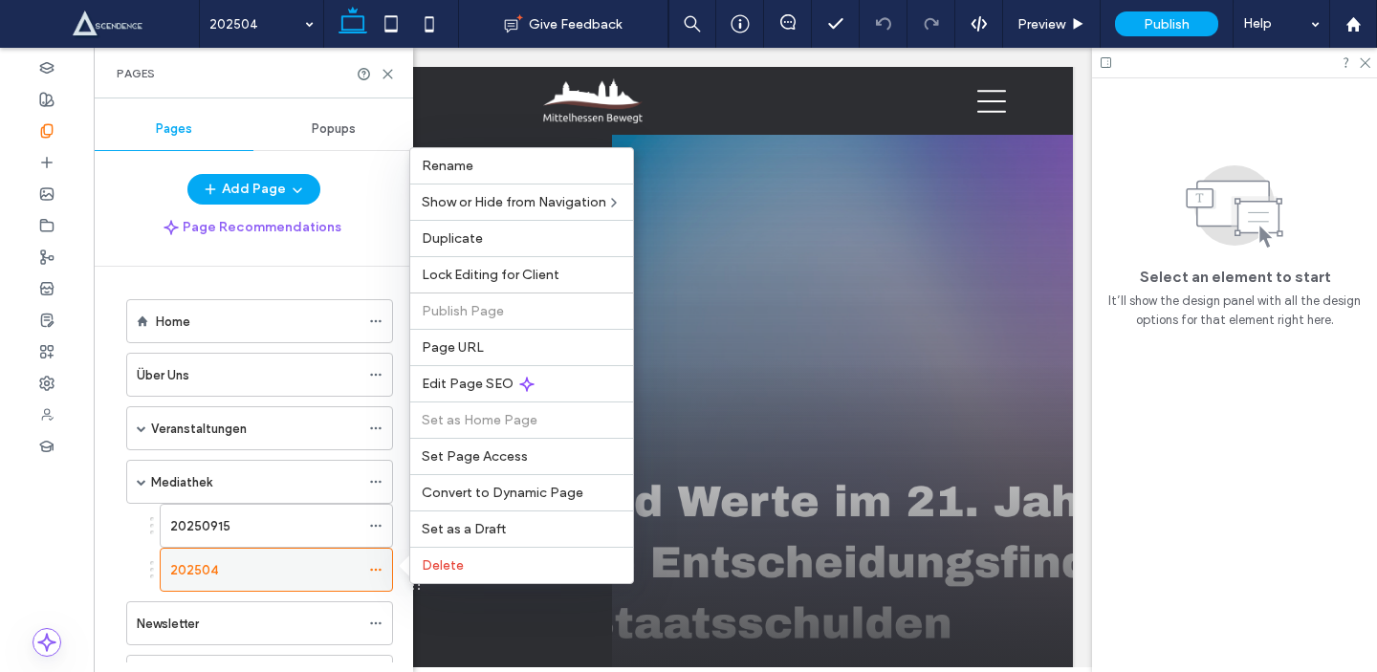
click at [374, 572] on icon at bounding box center [375, 569] width 13 height 13
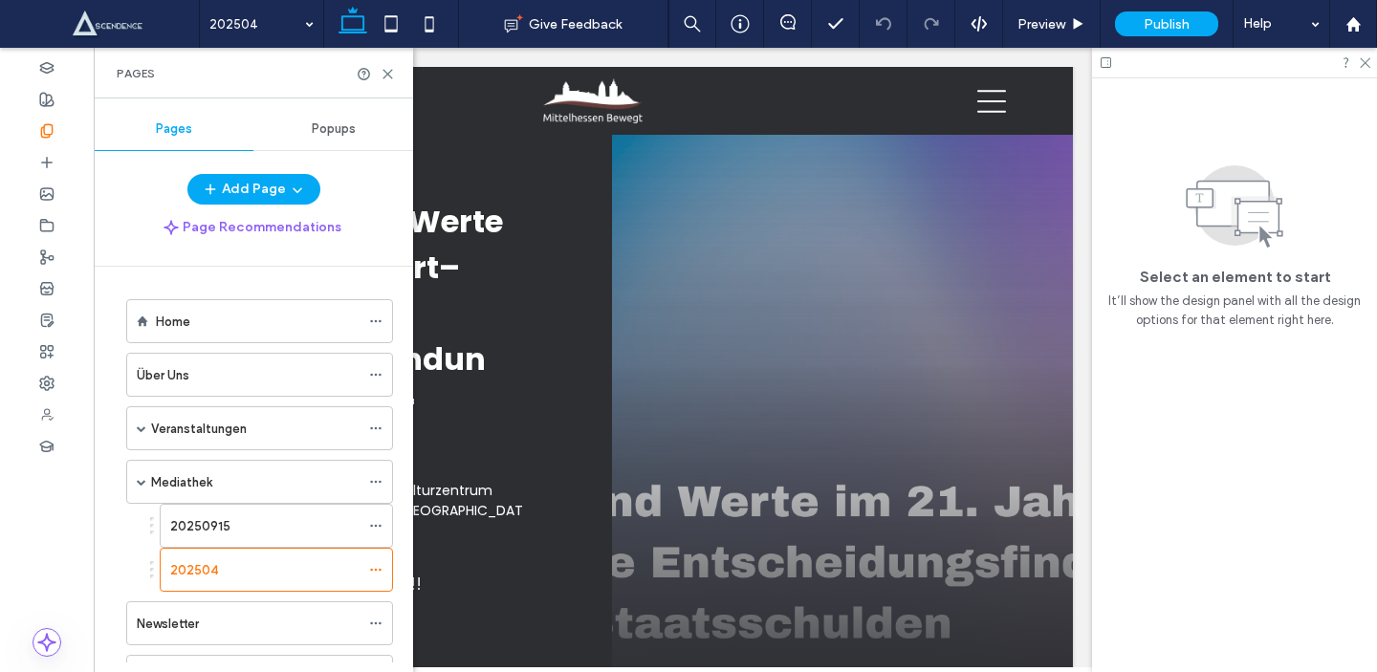
click at [397, 72] on div "Pages" at bounding box center [253, 73] width 319 height 51
drag, startPoint x: 382, startPoint y: 74, endPoint x: 289, endPoint y: 30, distance: 103.5
click at [382, 74] on icon at bounding box center [388, 74] width 14 height 14
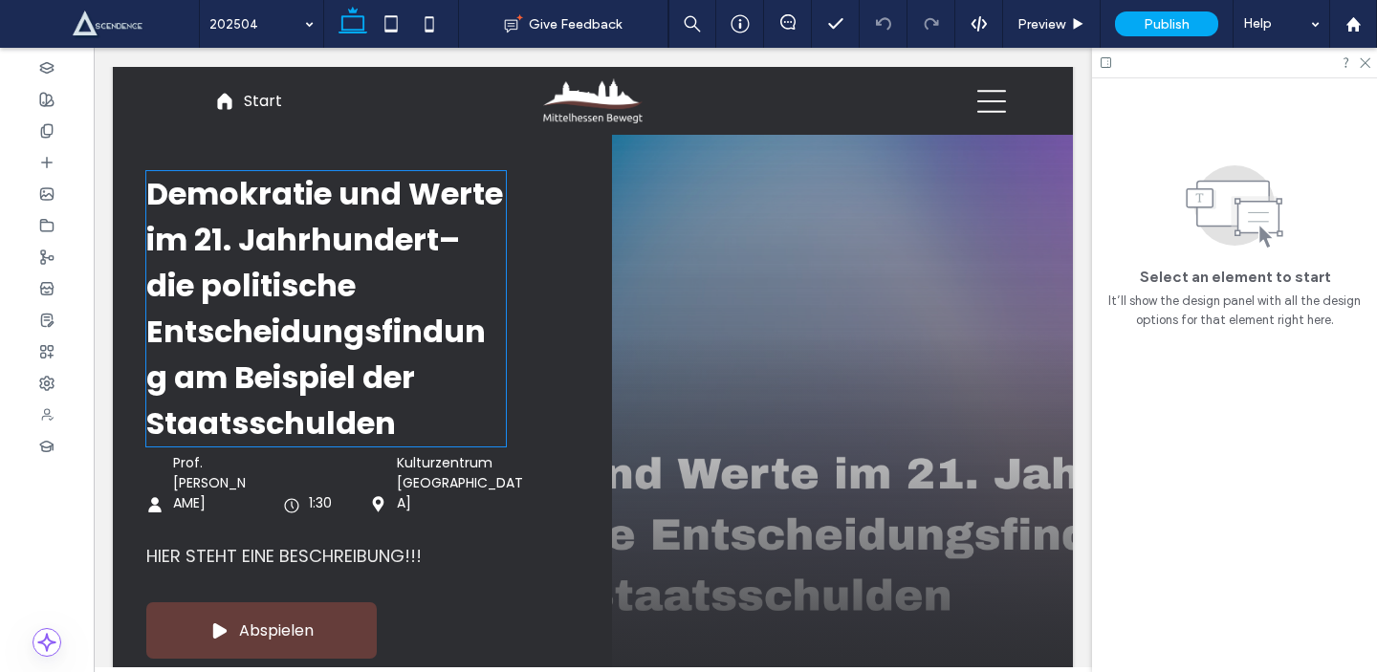
scroll to position [150, 0]
click at [414, 406] on h2 "Demokratie und Werte im 21. Jahrhundert– die politische Entscheidungsfindung am…" at bounding box center [326, 307] width 360 height 275
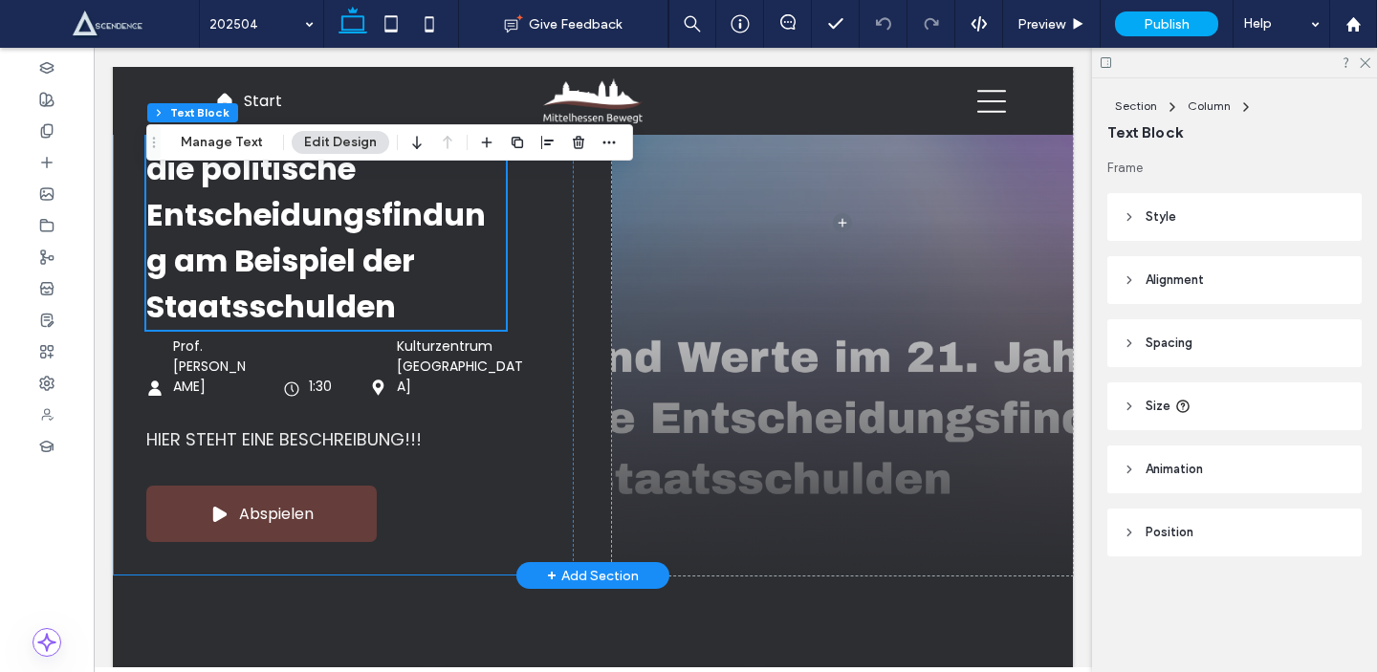
scroll to position [327, 0]
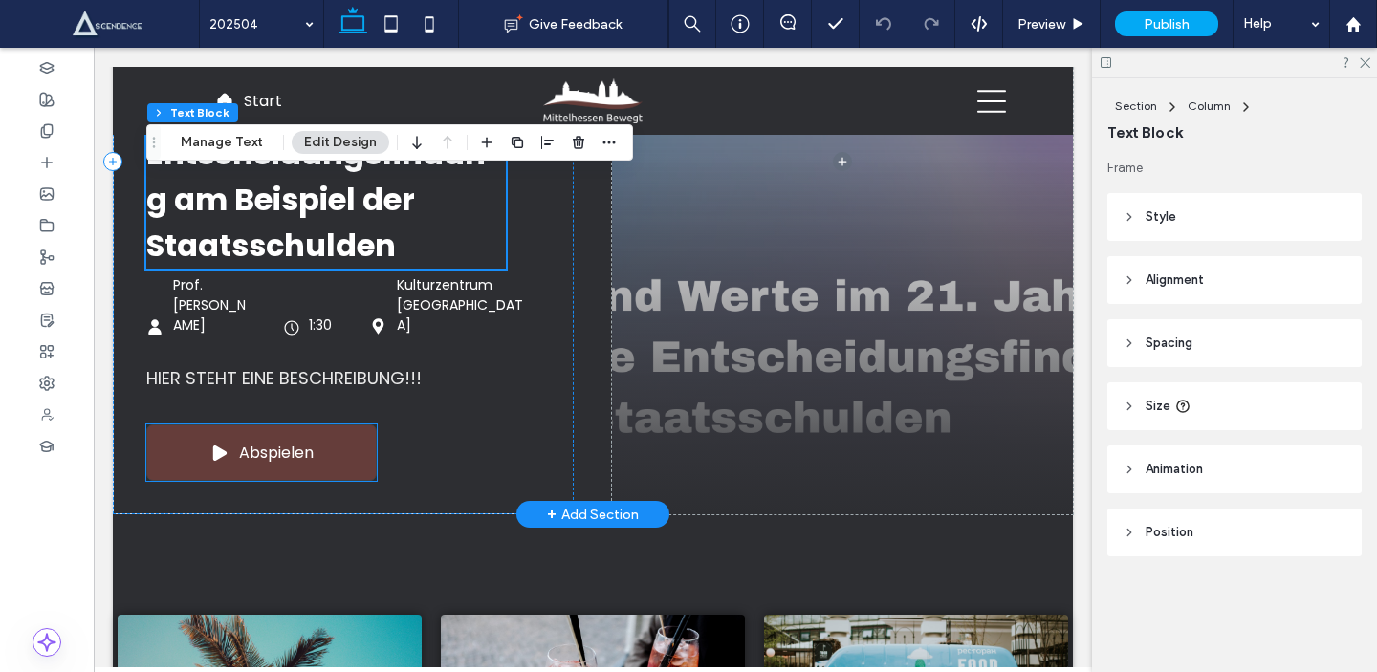
click at [205, 452] on link "Abspielen" at bounding box center [261, 453] width 230 height 56
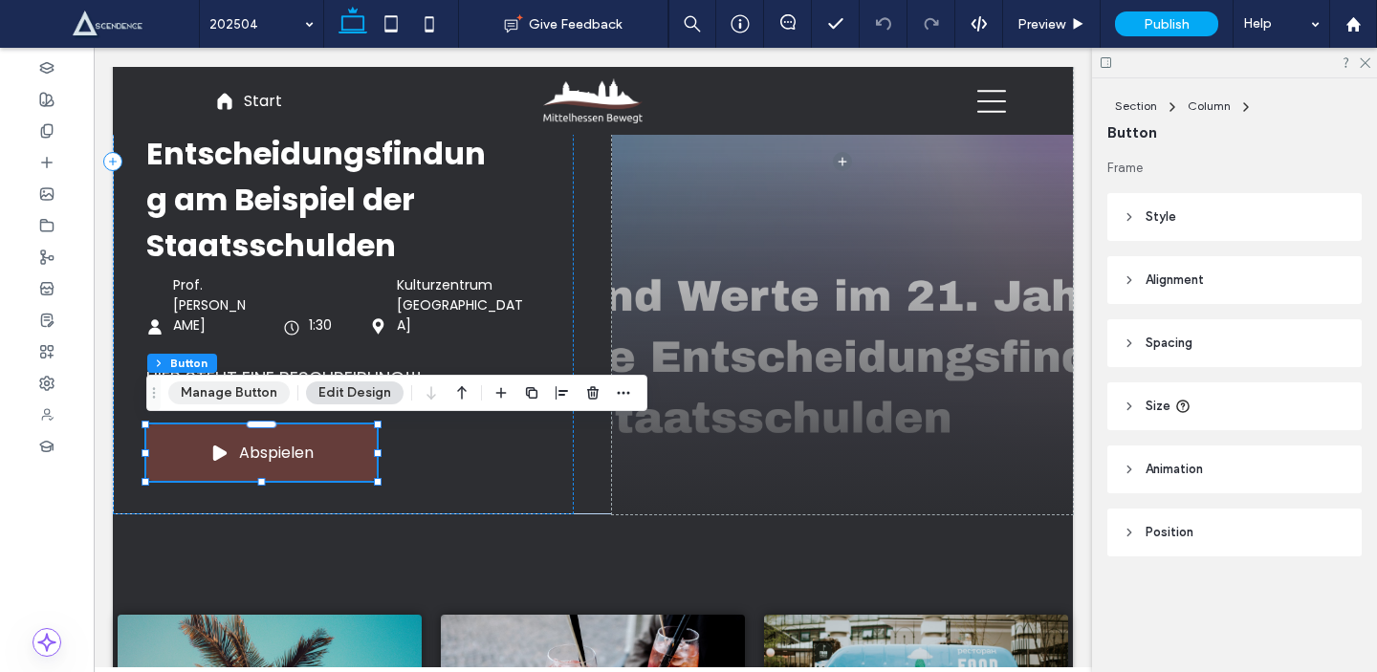
click at [222, 394] on button "Manage Button" at bounding box center [228, 393] width 121 height 23
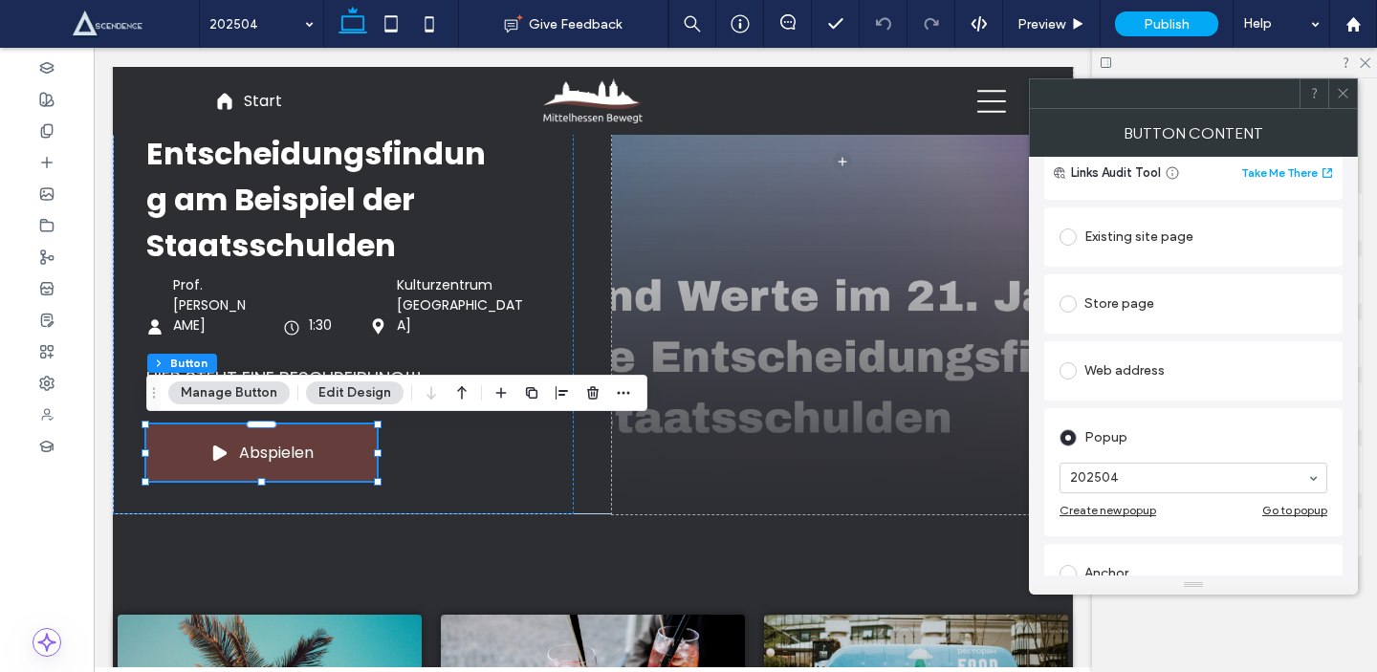
scroll to position [295, 0]
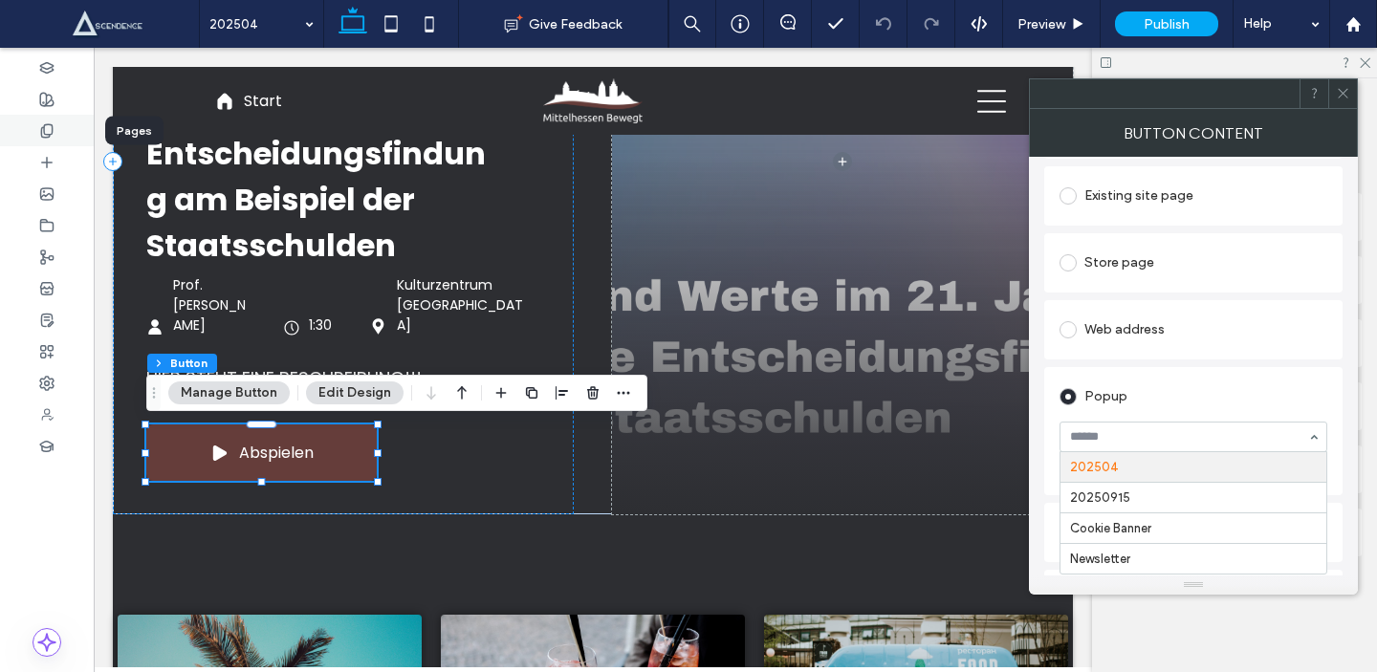
click at [45, 132] on icon at bounding box center [46, 130] width 15 height 15
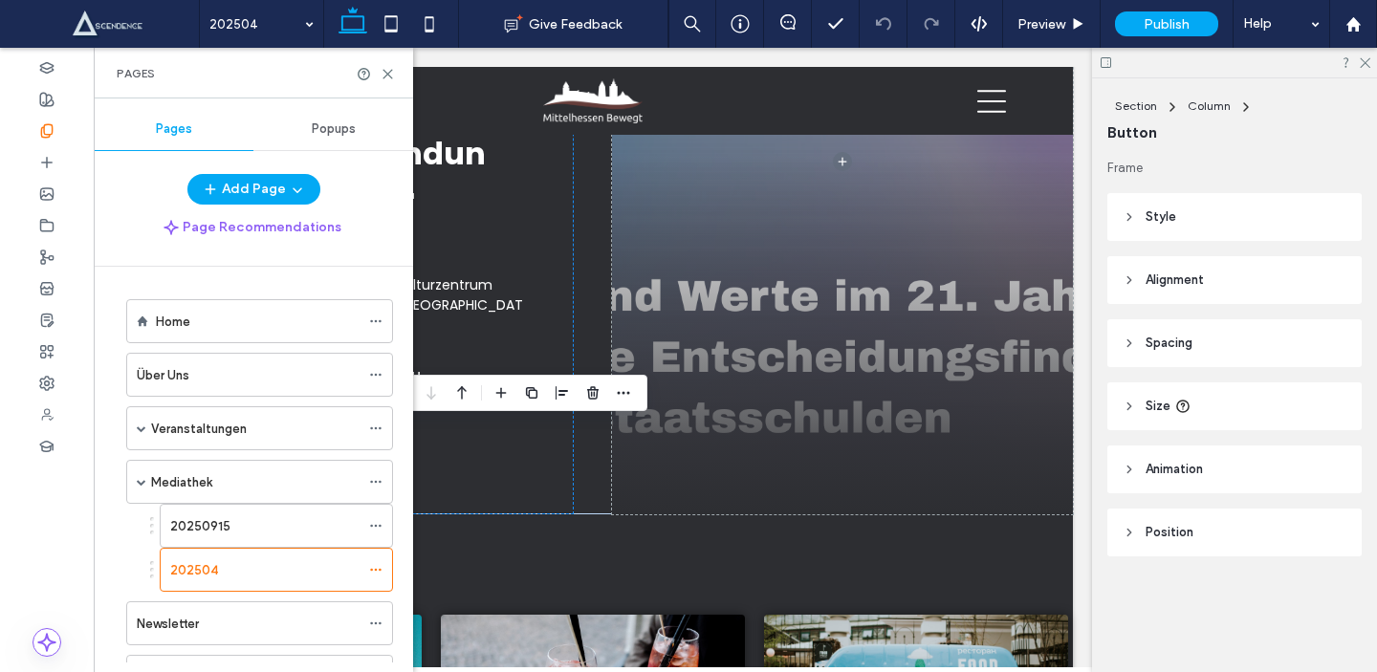
scroll to position [0, 0]
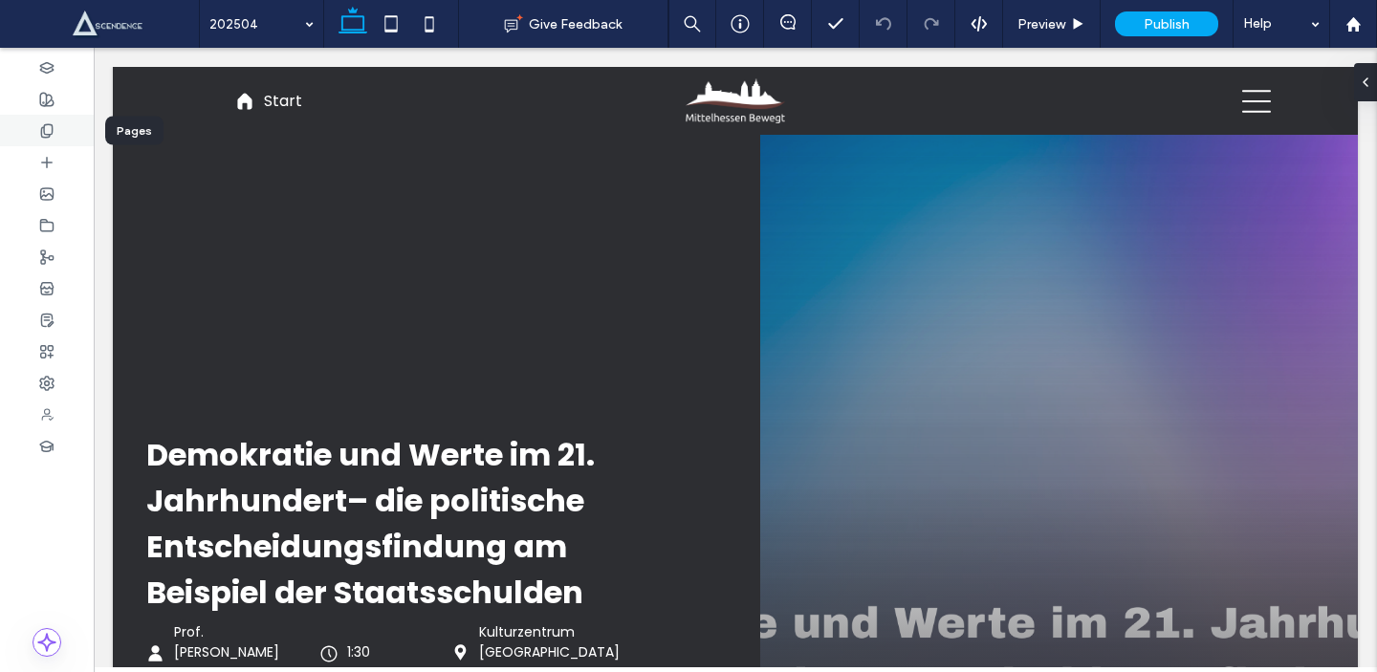
click at [50, 129] on icon at bounding box center [46, 130] width 15 height 15
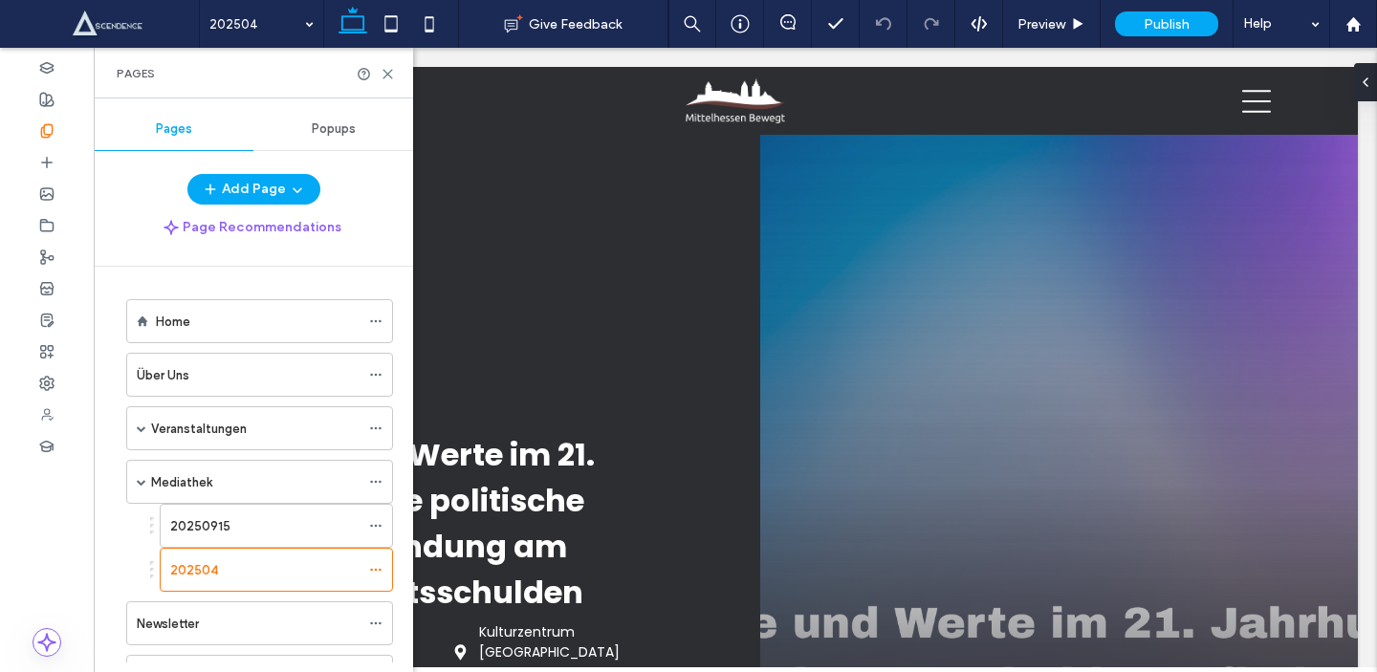
click at [353, 123] on span "Popups" at bounding box center [334, 128] width 44 height 15
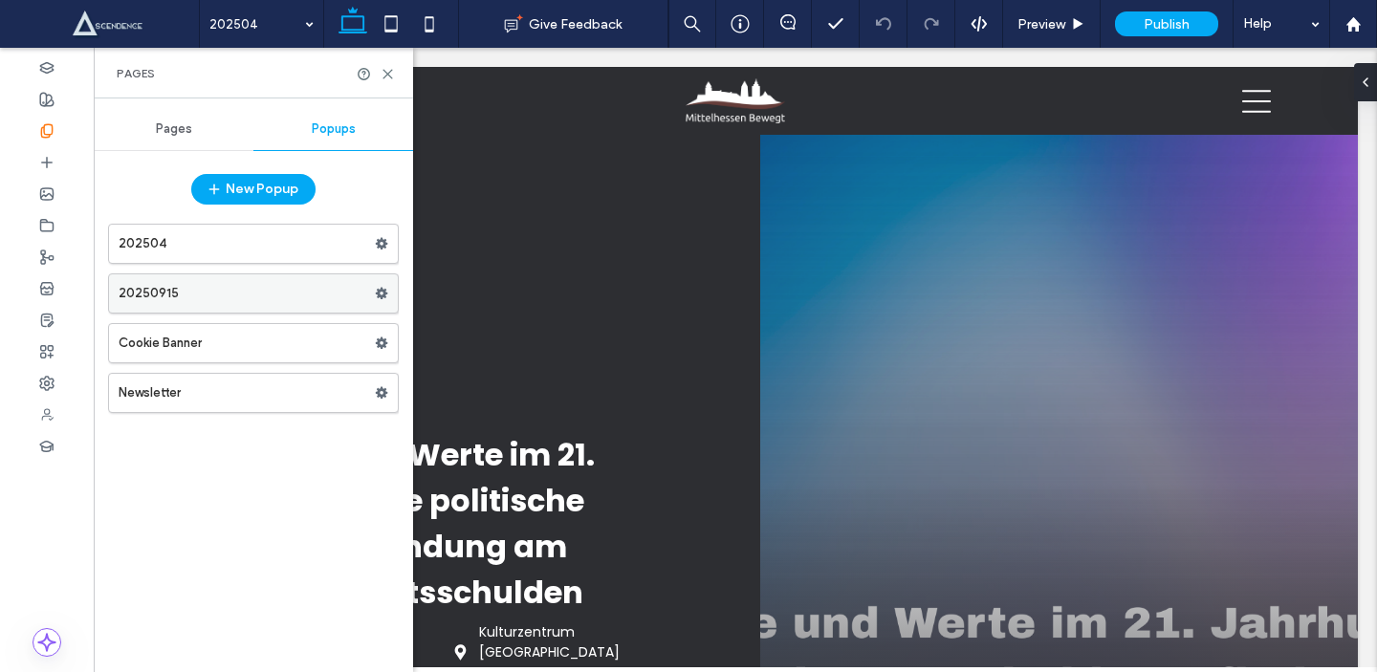
click at [380, 288] on icon at bounding box center [381, 293] width 13 height 13
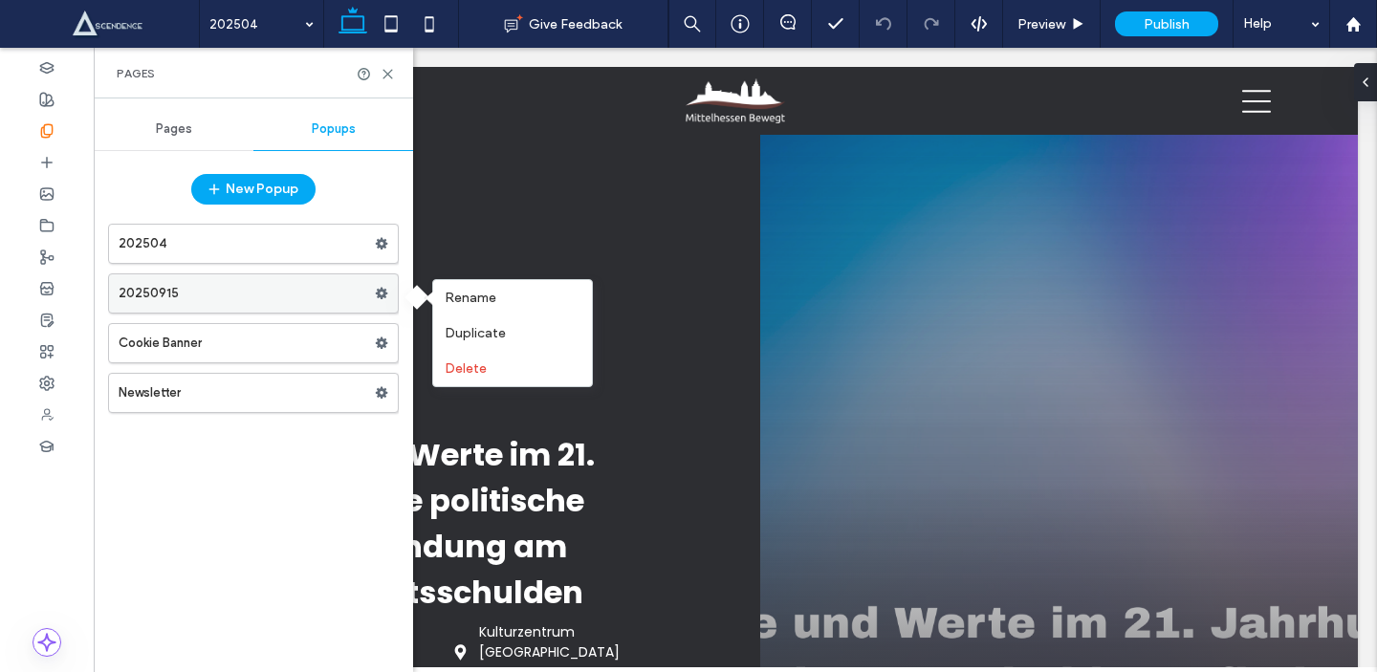
click at [380, 288] on icon at bounding box center [381, 293] width 13 height 13
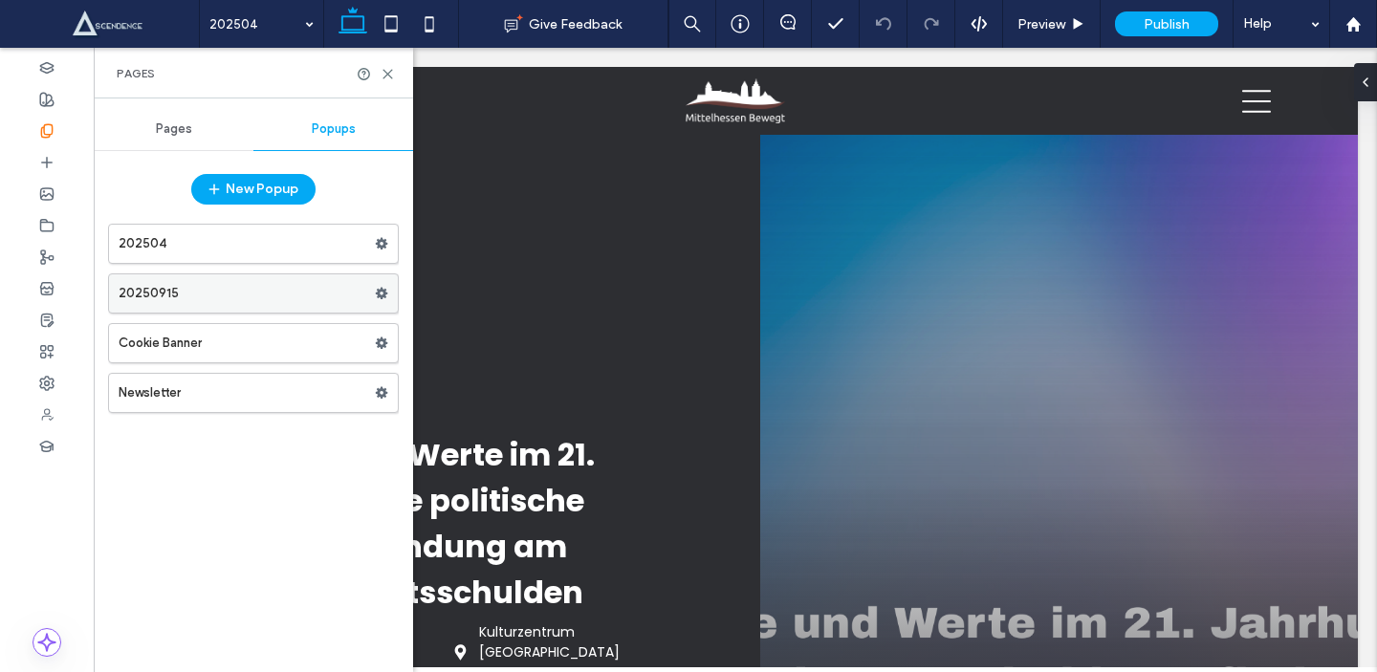
click at [380, 287] on icon at bounding box center [381, 293] width 13 height 13
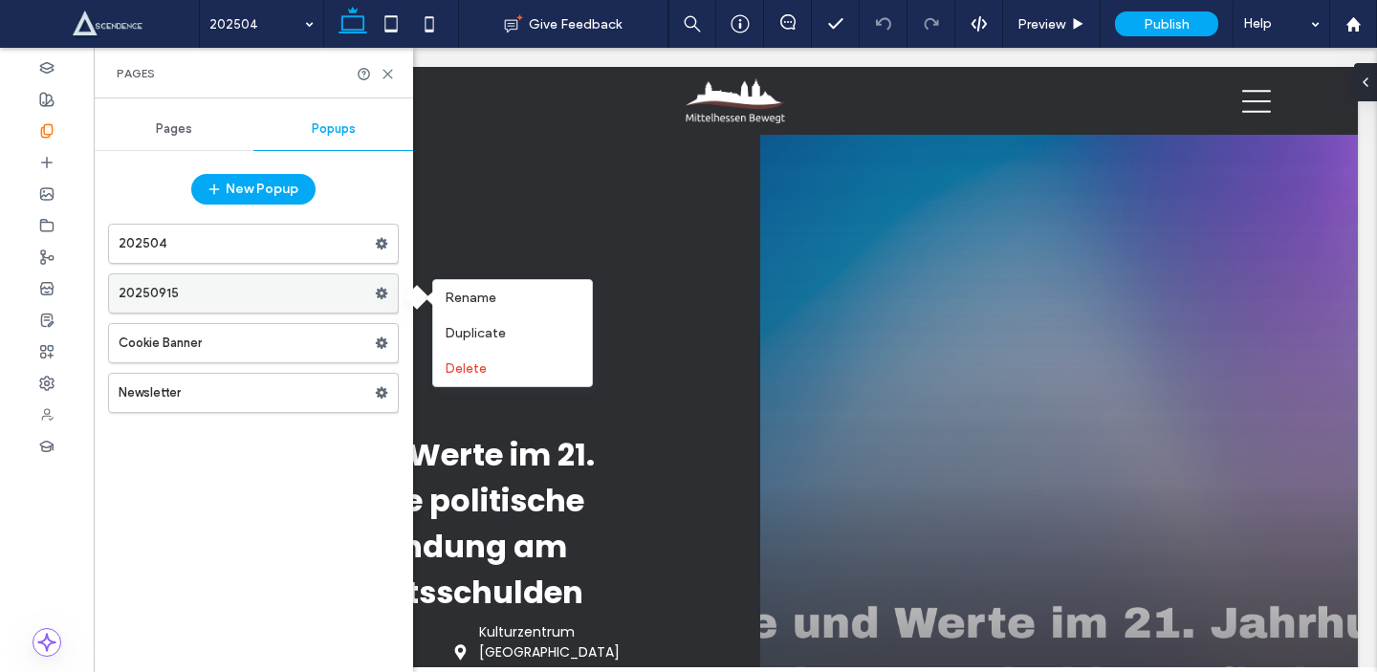
click at [380, 287] on icon at bounding box center [381, 293] width 13 height 13
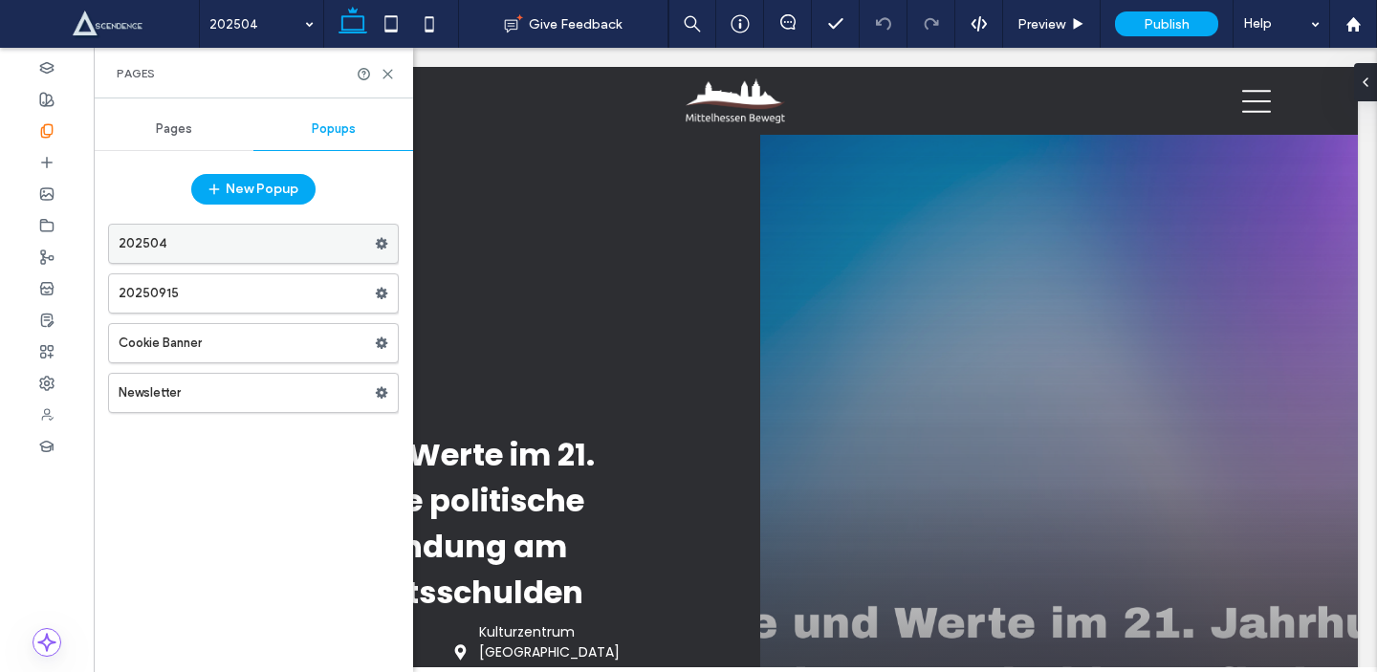
click at [386, 233] on span at bounding box center [381, 243] width 13 height 29
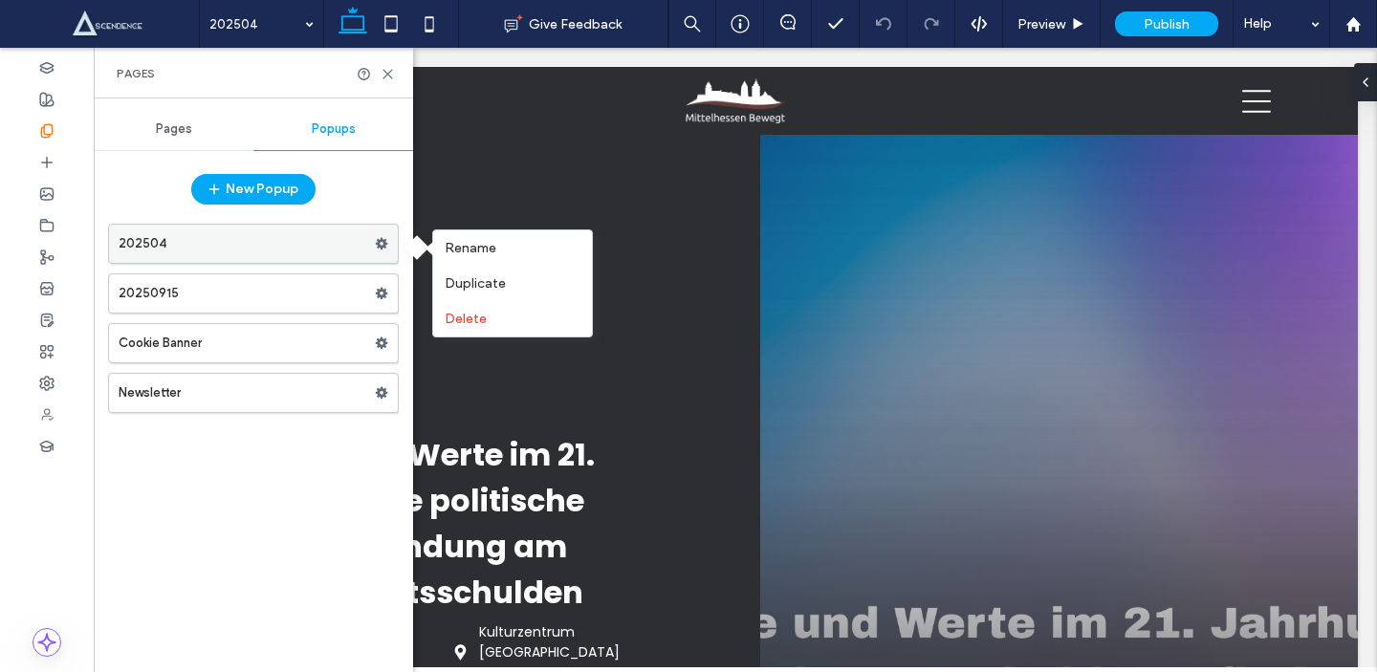
click at [332, 252] on label "202504" at bounding box center [247, 244] width 256 height 38
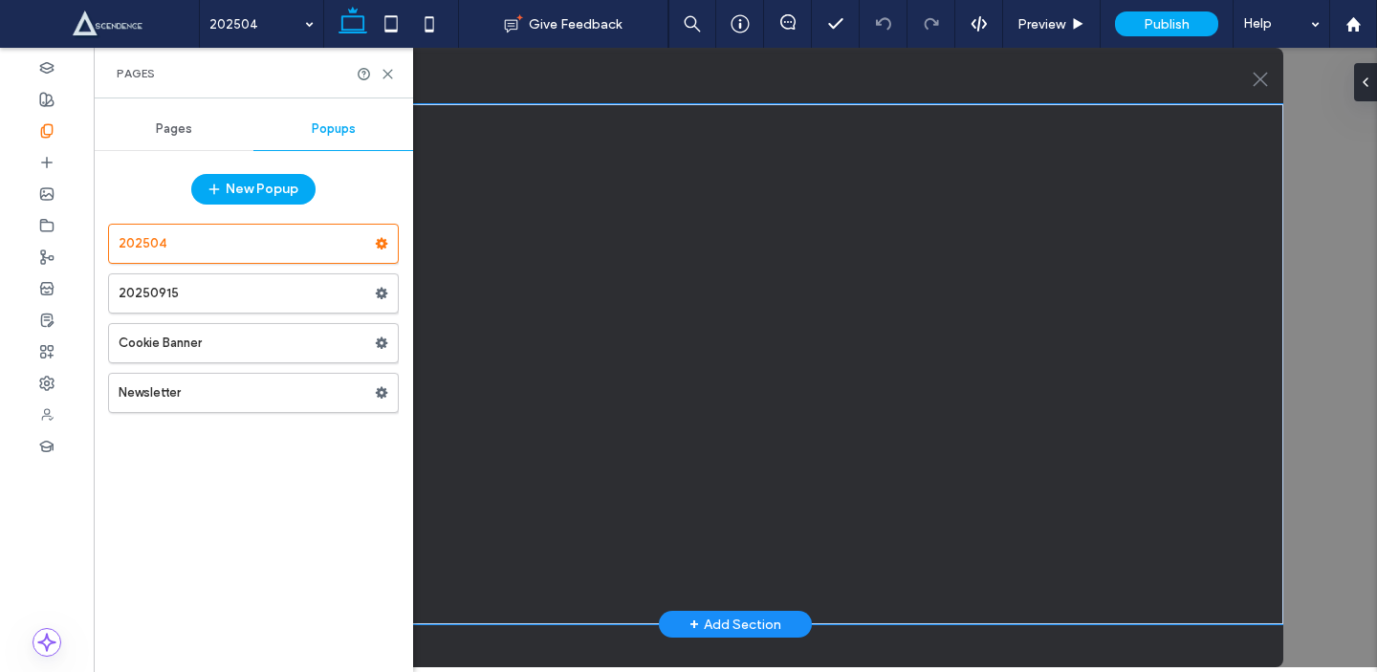
click at [621, 339] on div at bounding box center [735, 364] width 1096 height 520
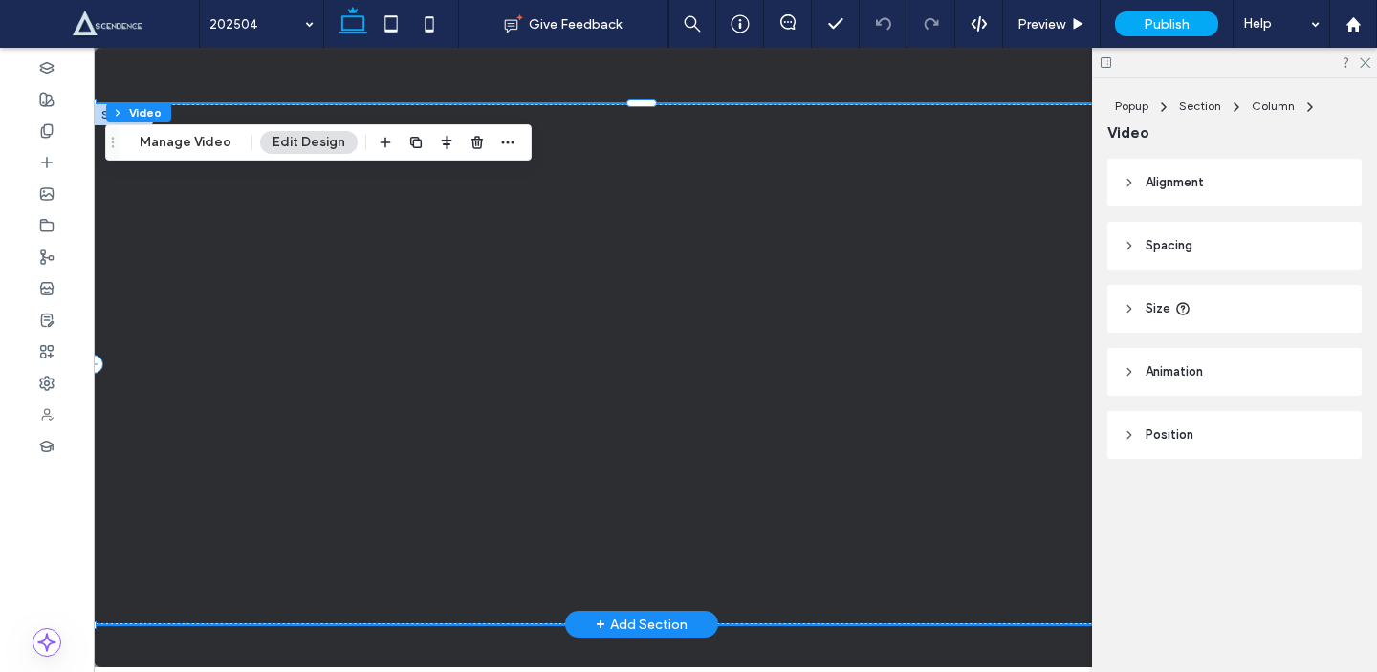
click at [515, 297] on div at bounding box center [642, 364] width 1096 height 520
click at [164, 152] on button "Manage Video" at bounding box center [185, 142] width 117 height 23
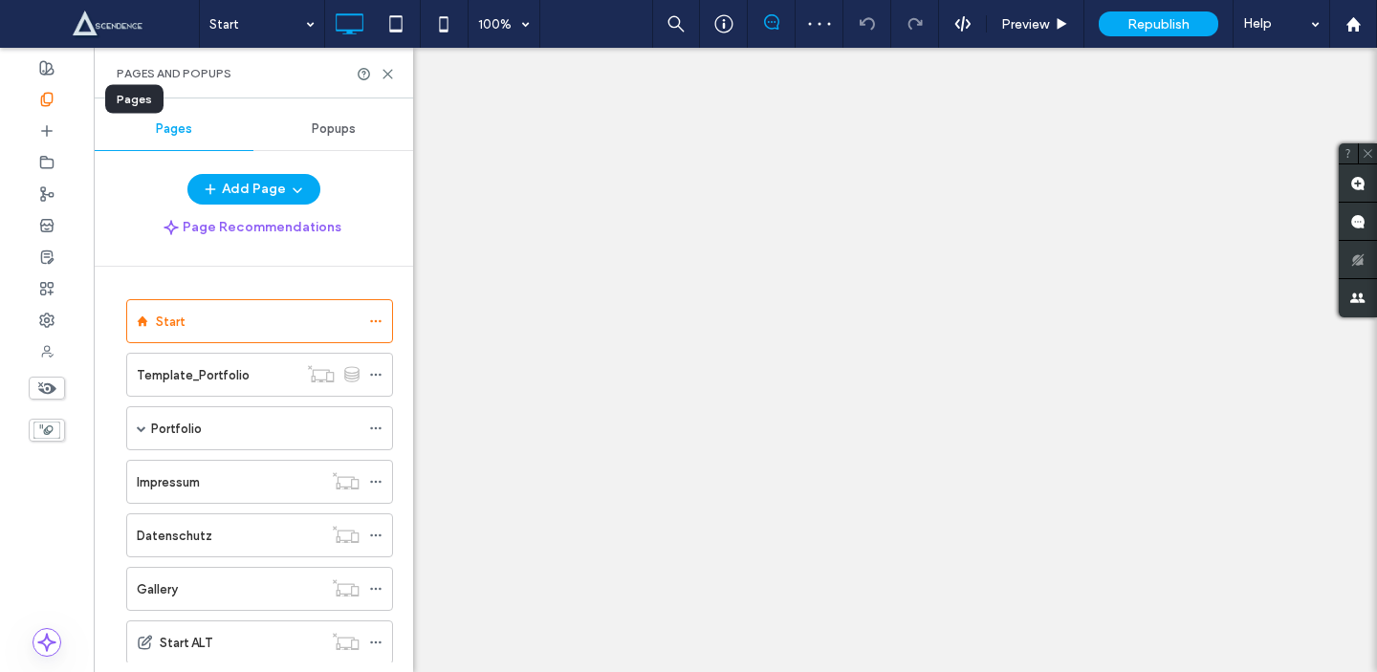
scroll to position [305, 0]
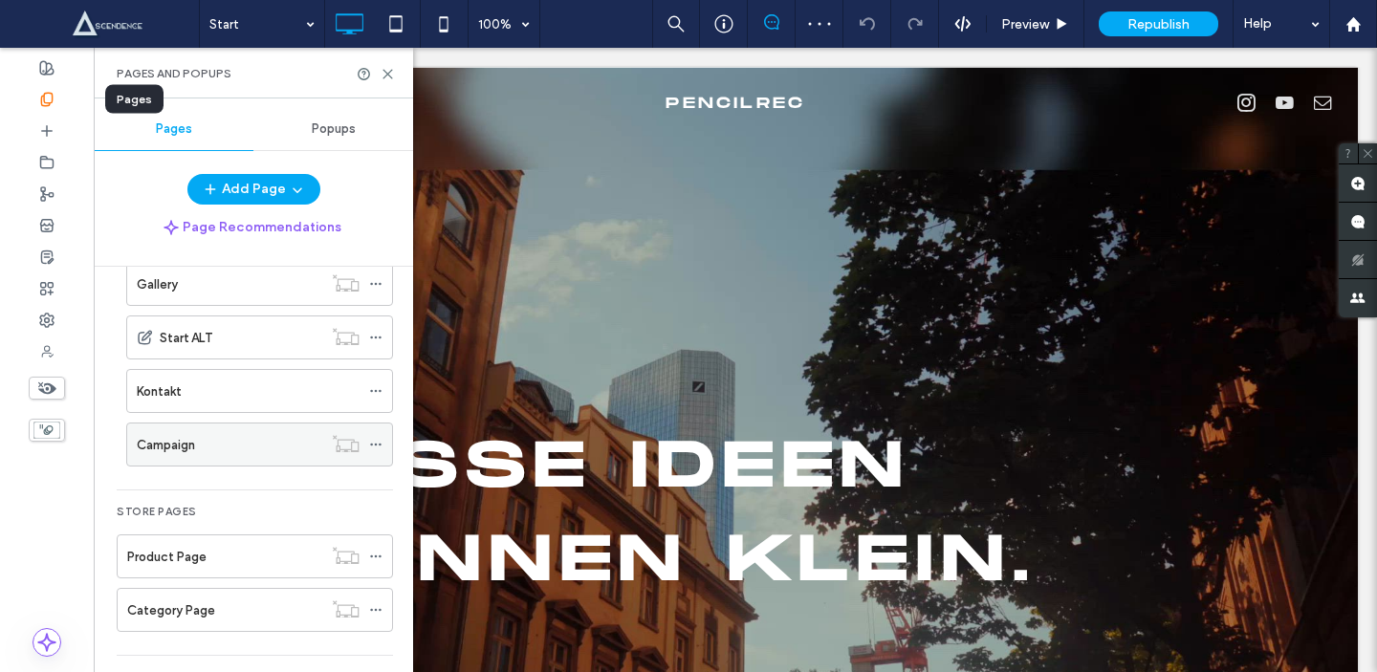
click at [203, 453] on div "Campaign" at bounding box center [229, 445] width 185 height 20
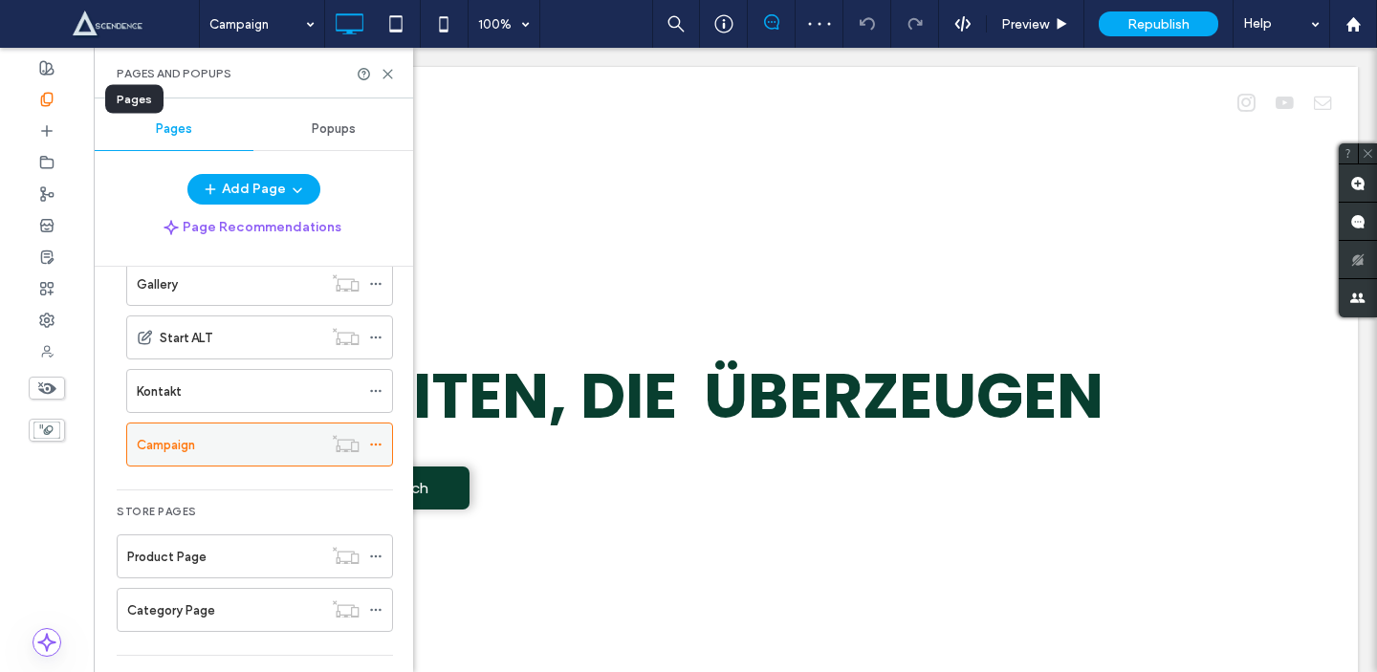
scroll to position [0, 0]
click at [384, 69] on icon at bounding box center [388, 74] width 14 height 14
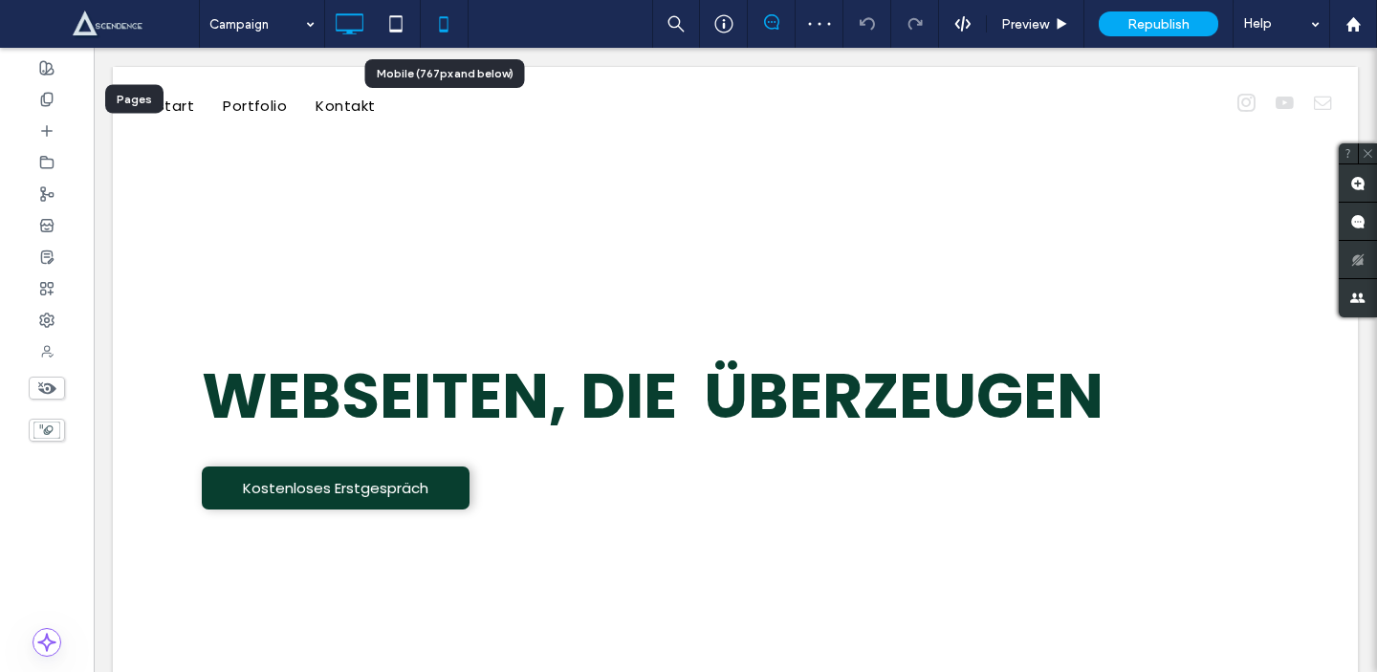
click at [444, 26] on icon at bounding box center [444, 24] width 38 height 38
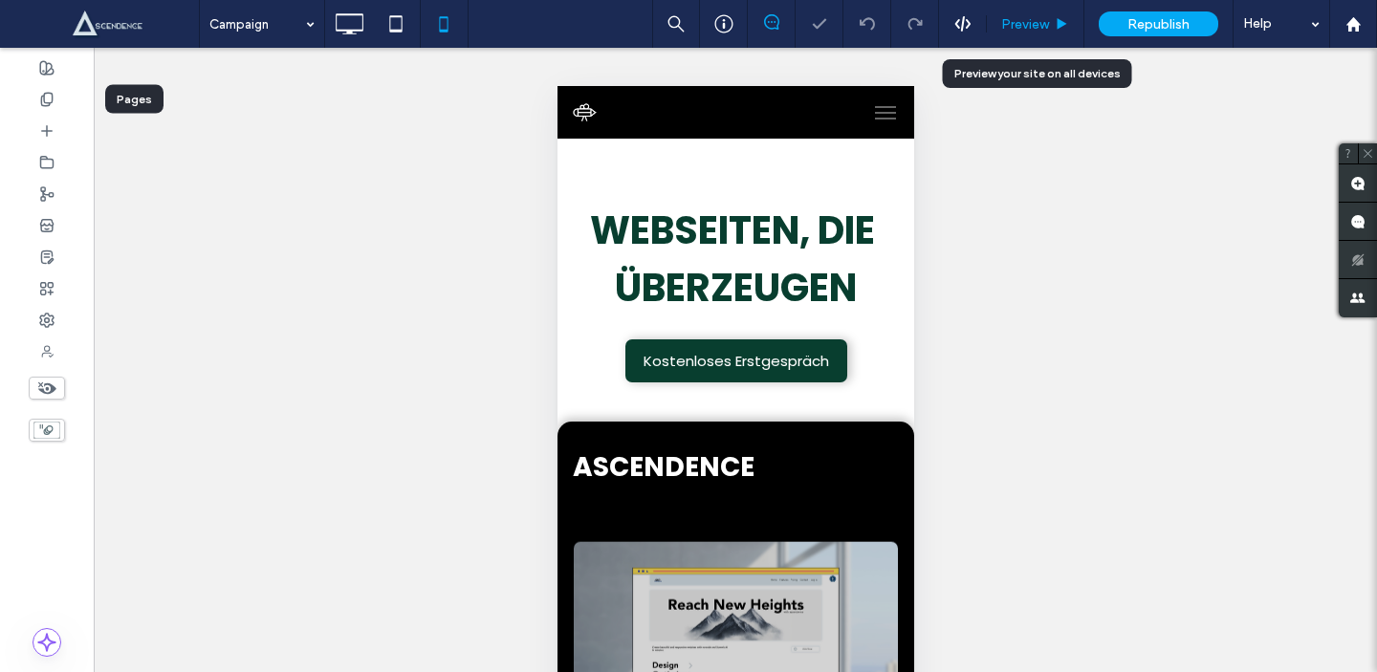
click at [1022, 16] on span "Preview" at bounding box center [1025, 24] width 48 height 16
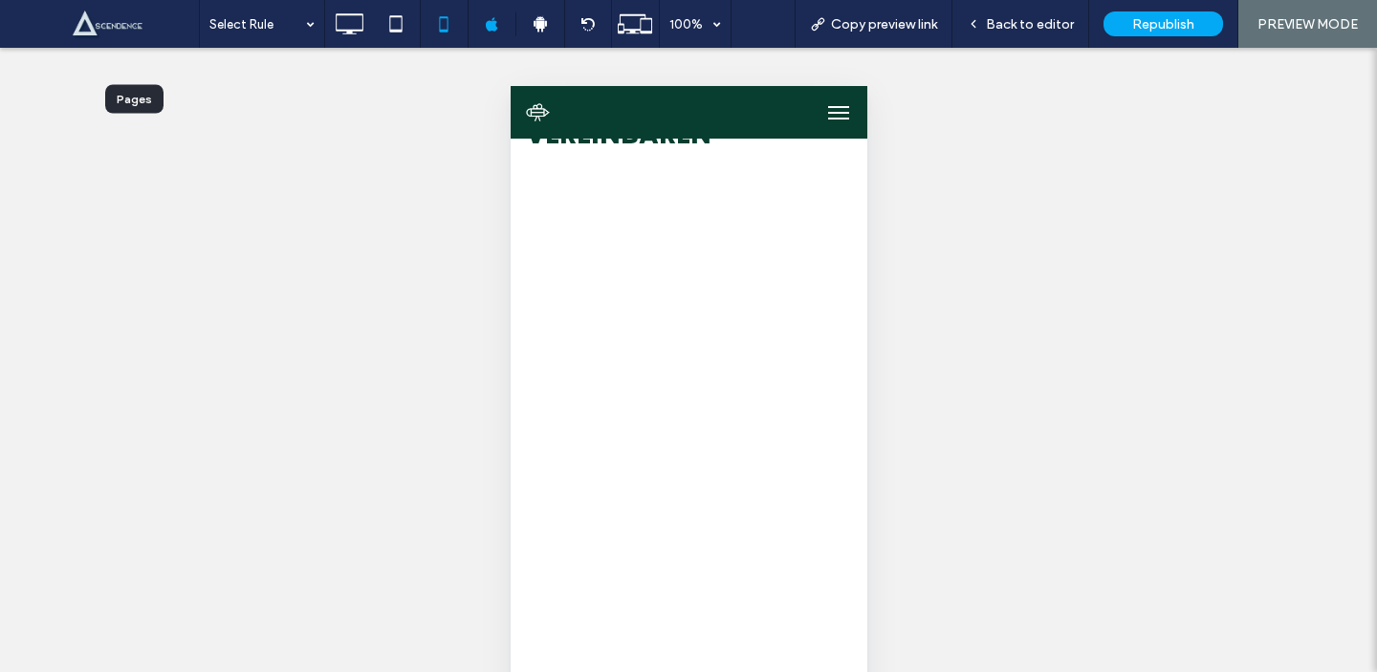
scroll to position [1426, 0]
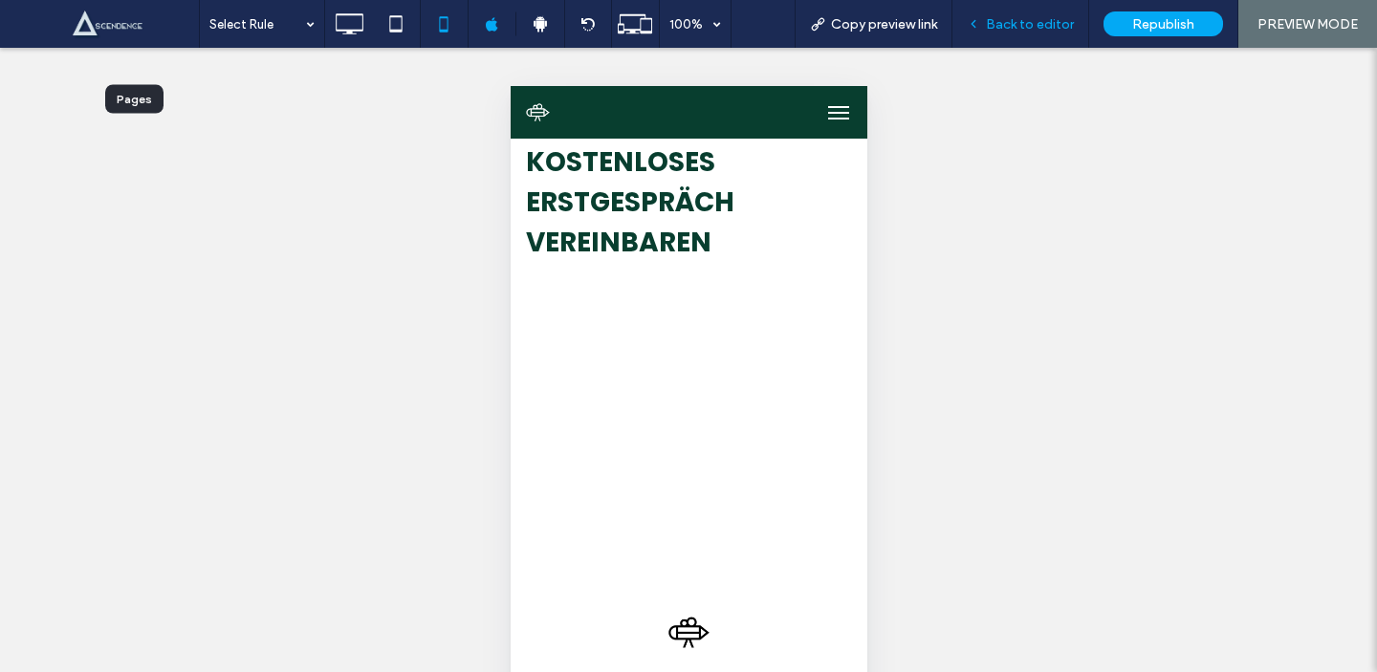
click at [1005, 29] on span "Back to editor" at bounding box center [1030, 24] width 88 height 16
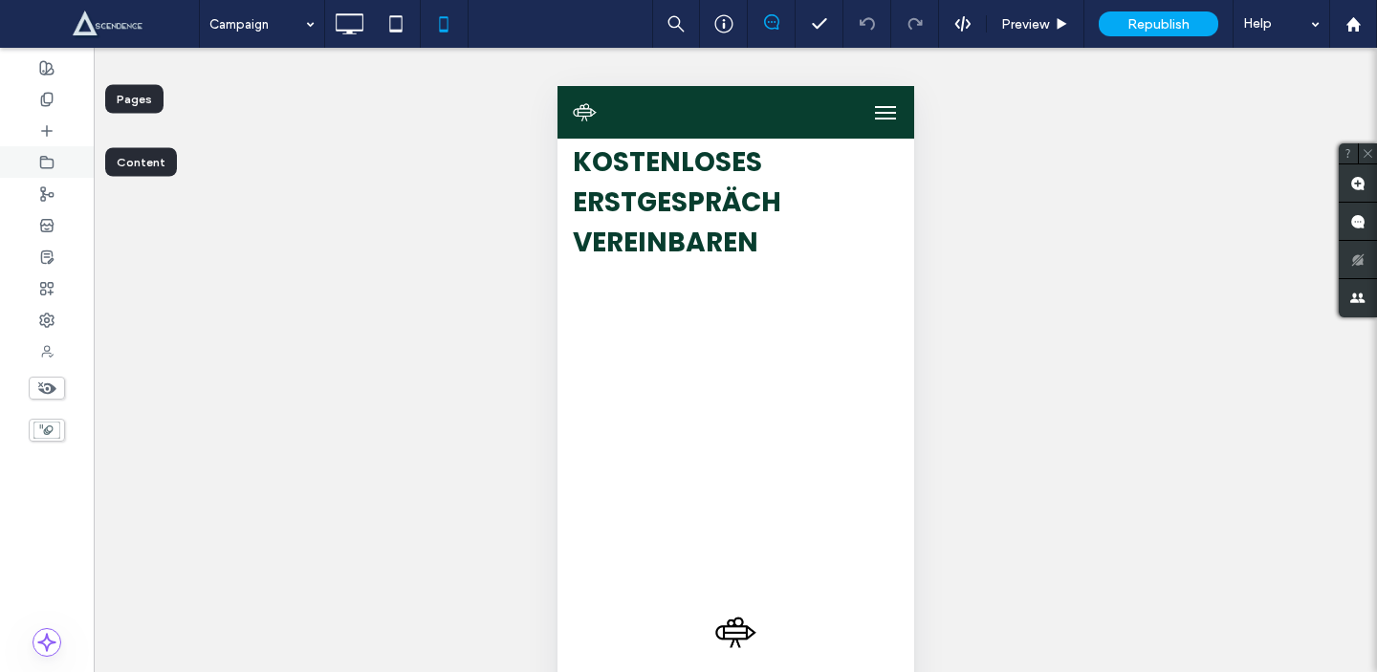
click at [43, 158] on use at bounding box center [47, 161] width 12 height 11
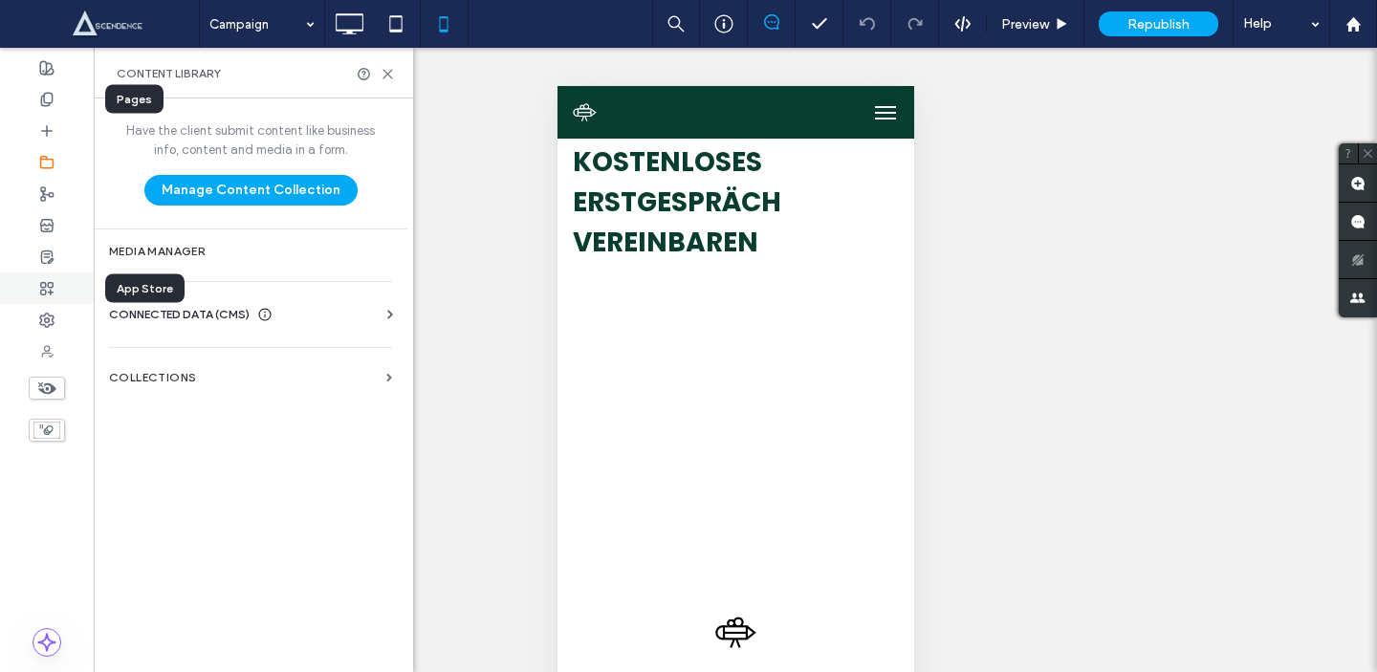
click at [68, 294] on div at bounding box center [47, 289] width 94 height 32
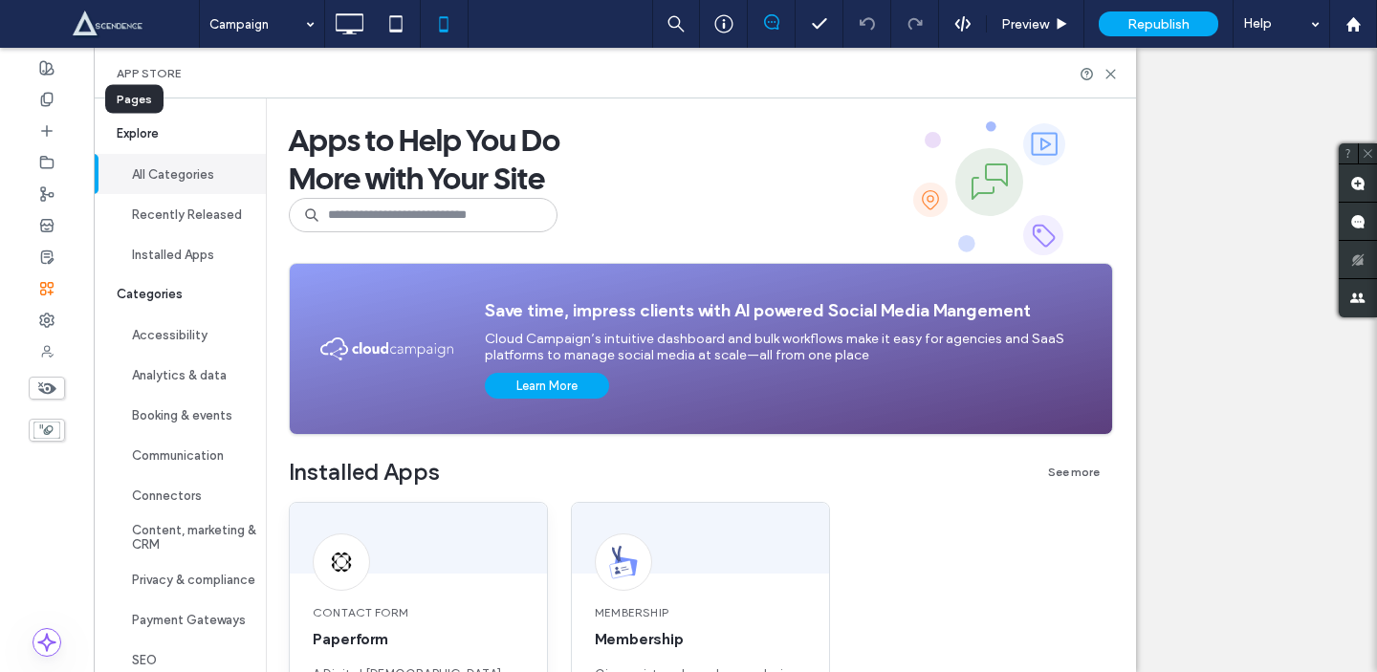
click at [445, 613] on span "Contact Form" at bounding box center [418, 612] width 211 height 17
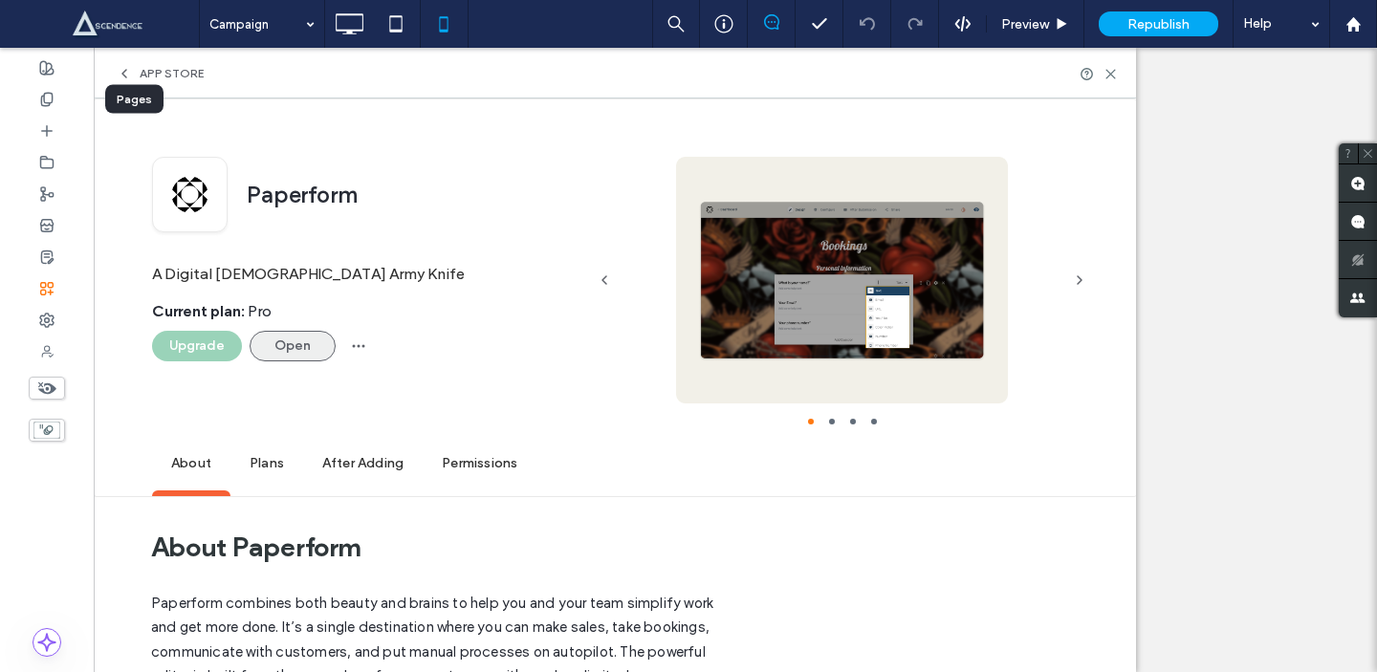
click at [312, 343] on button "Open" at bounding box center [293, 346] width 86 height 31
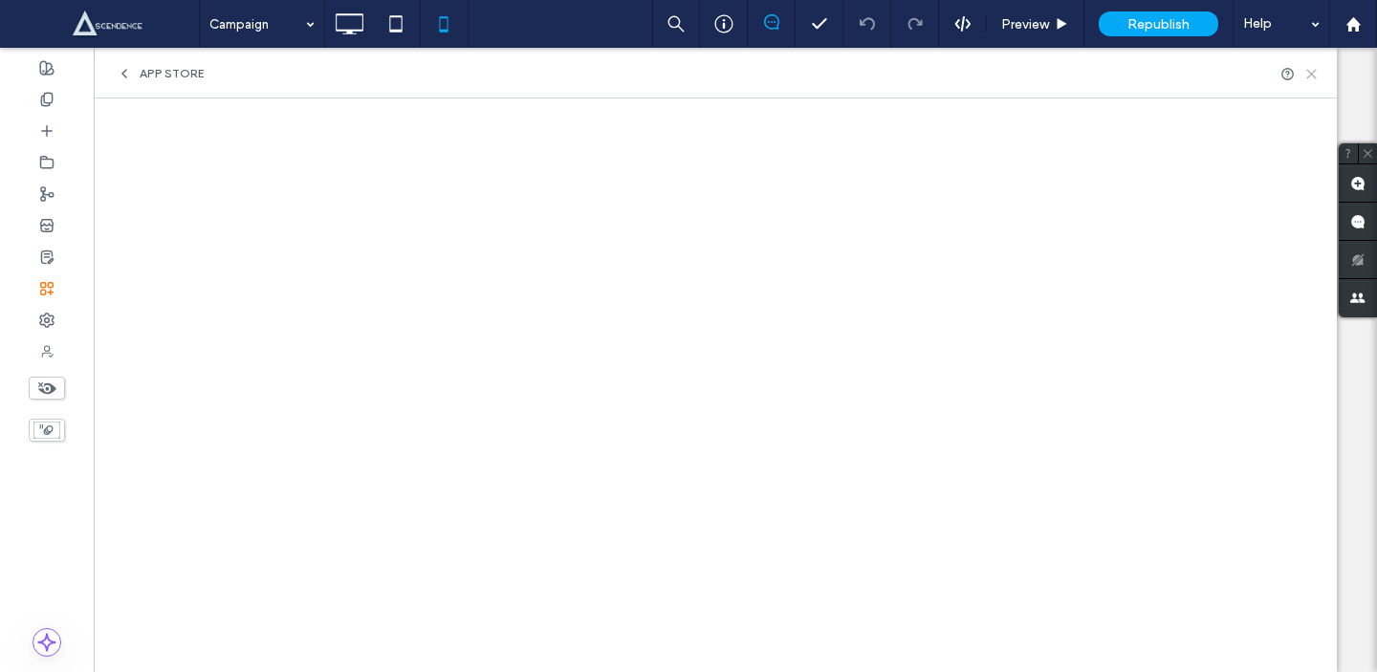
click at [1309, 74] on icon at bounding box center [1311, 74] width 14 height 14
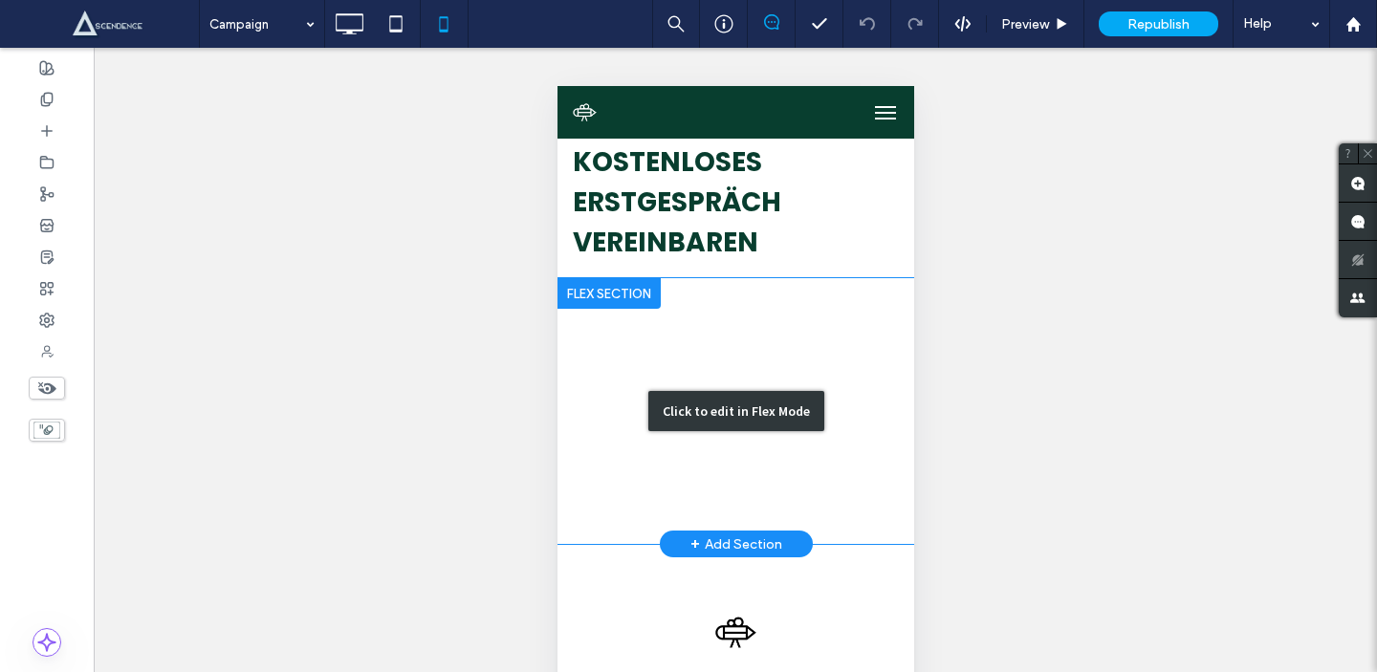
click at [739, 382] on div "Click to edit in Flex Mode" at bounding box center [734, 411] width 357 height 266
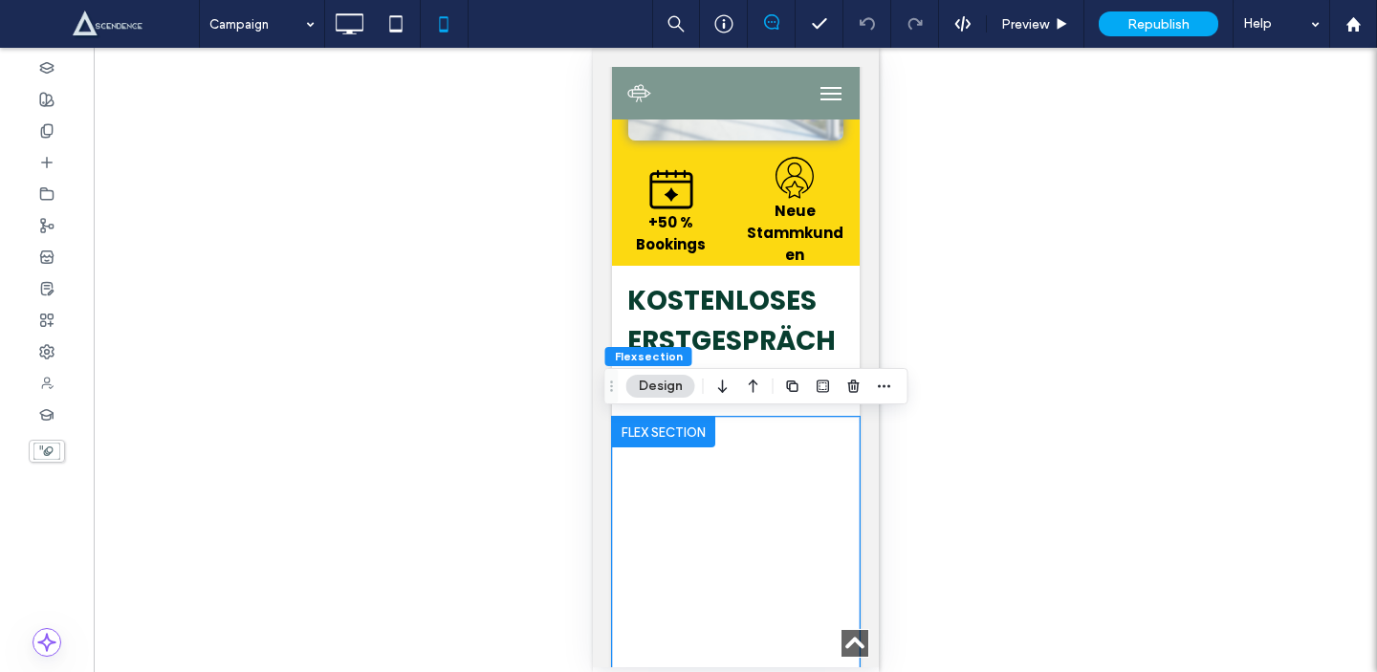
click at [859, 428] on div at bounding box center [735, 588] width 248 height 342
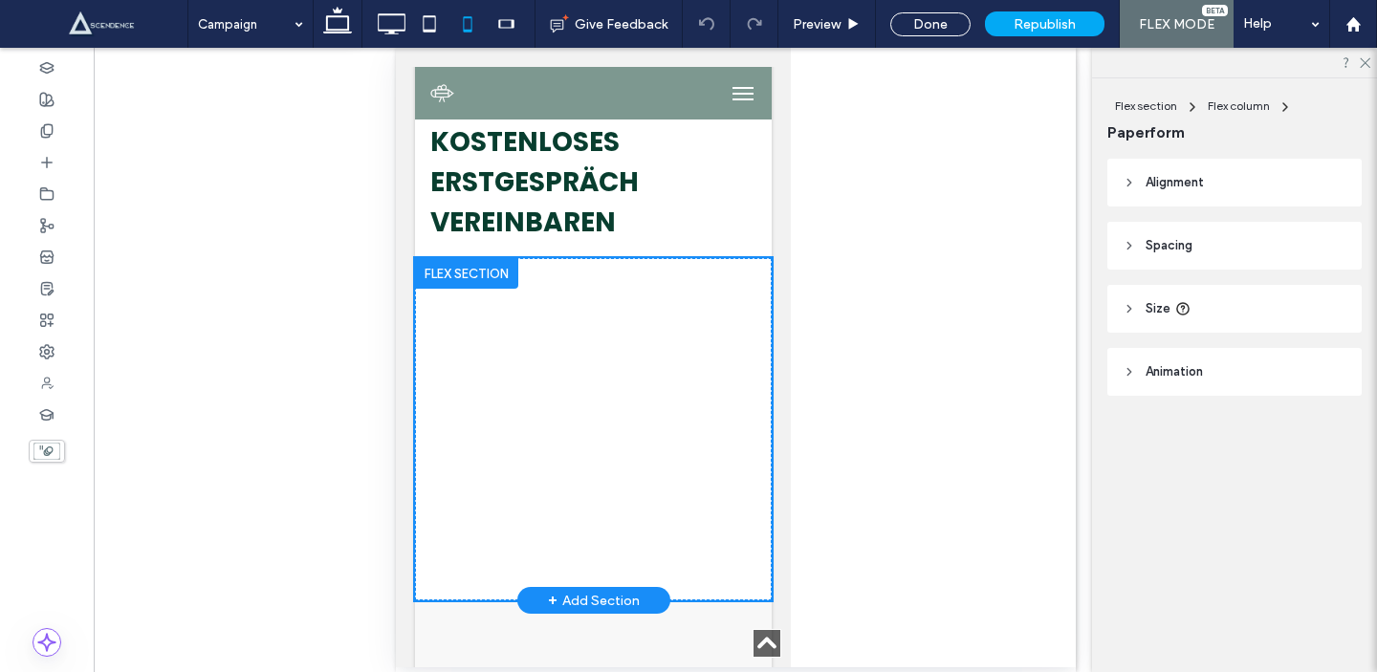
scroll to position [1289, 0]
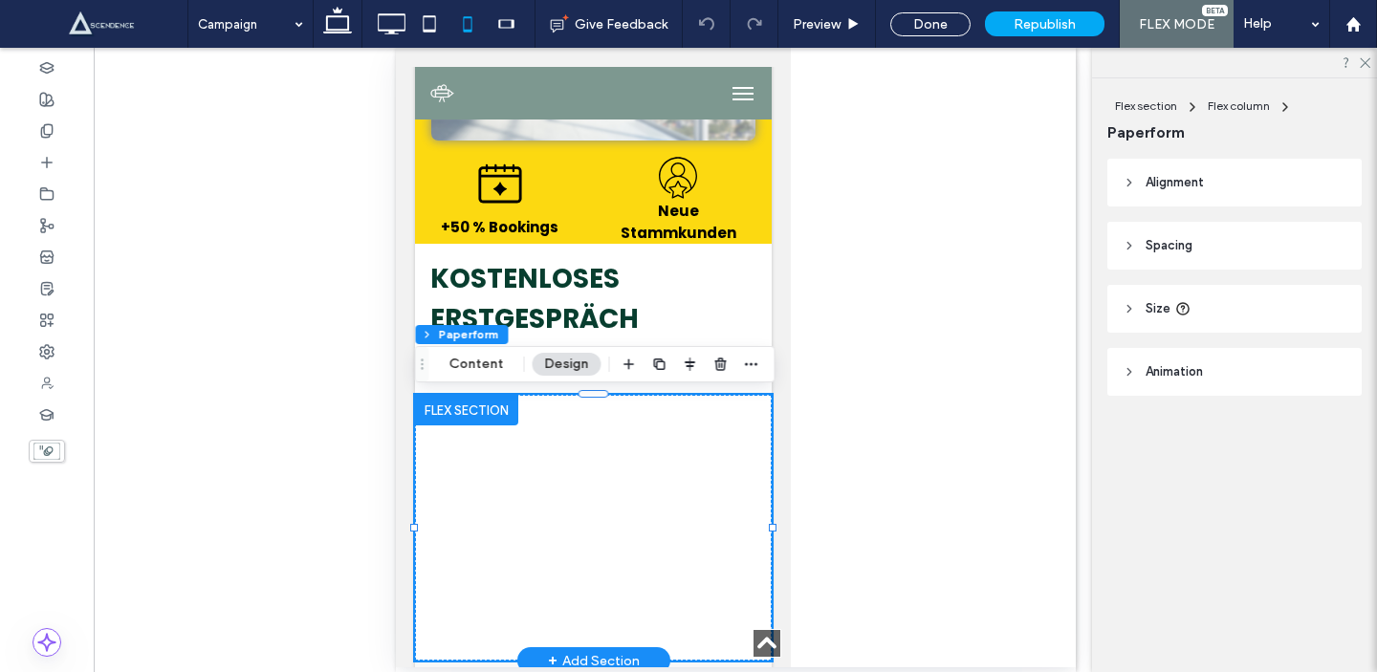
click at [672, 466] on div at bounding box center [592, 528] width 357 height 266
click at [456, 373] on button "Content" at bounding box center [476, 364] width 79 height 23
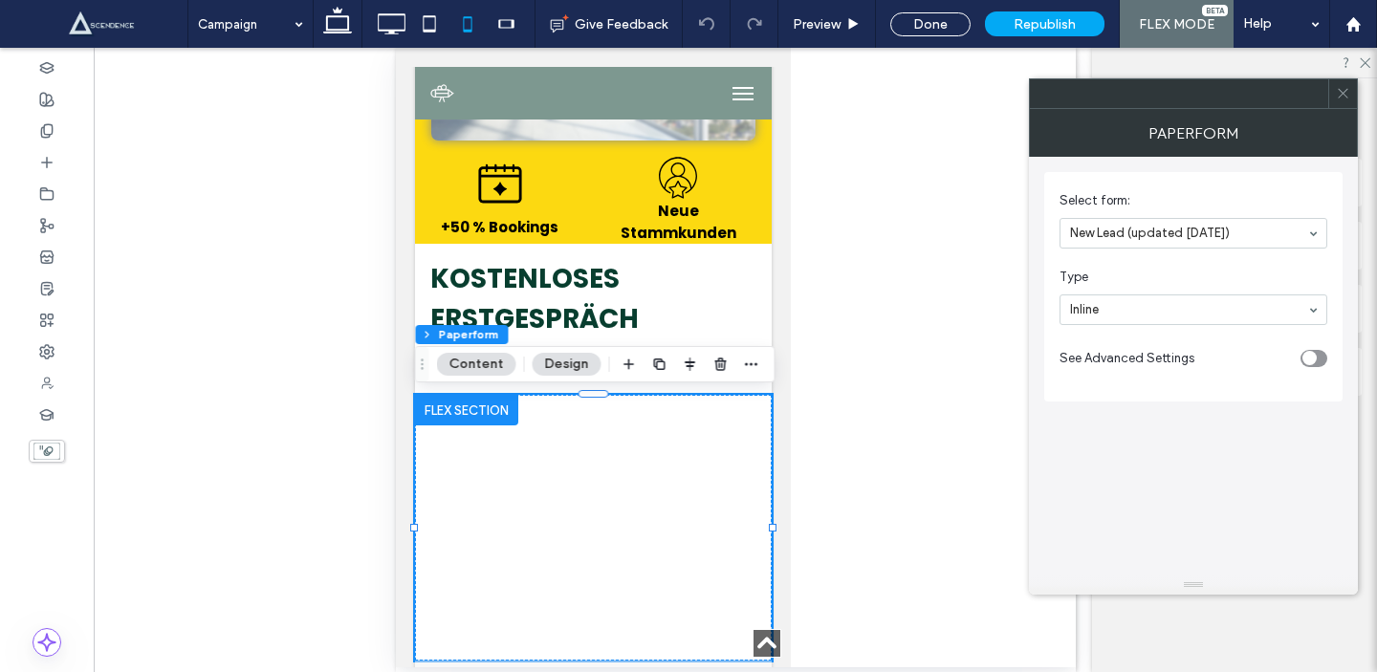
click at [1340, 93] on icon at bounding box center [1343, 93] width 14 height 14
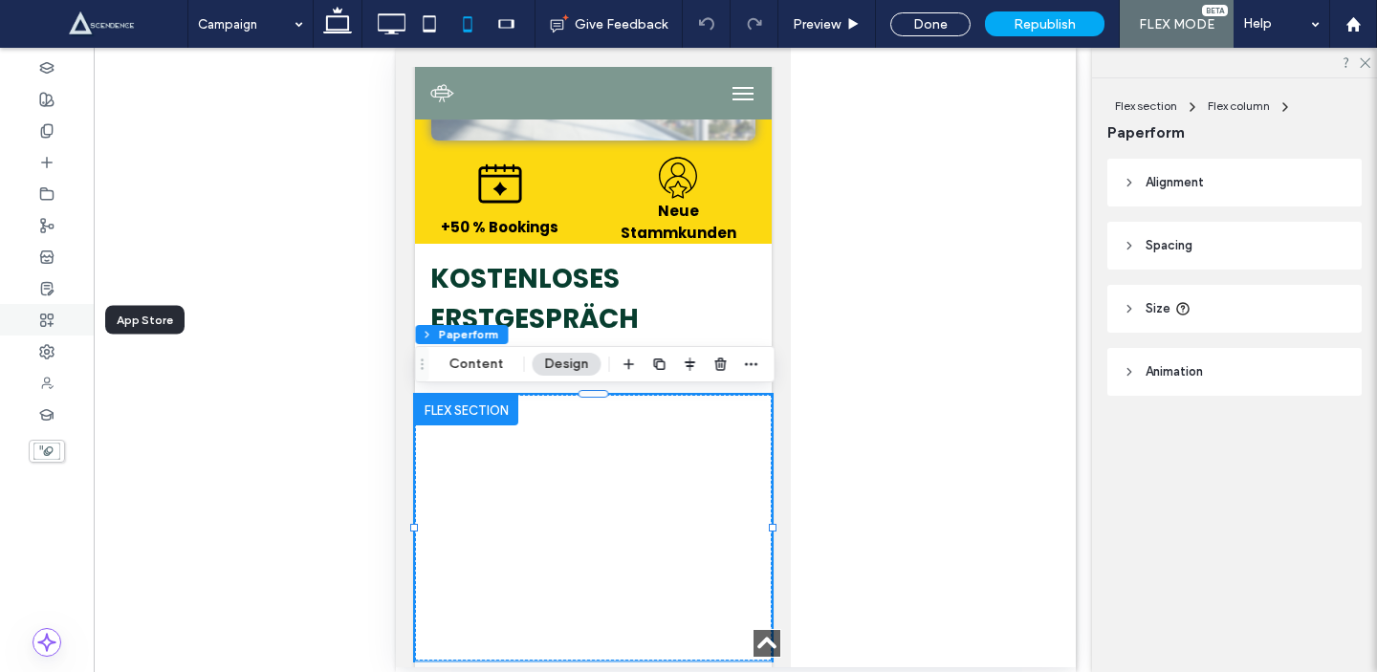
click at [62, 319] on div at bounding box center [47, 320] width 94 height 32
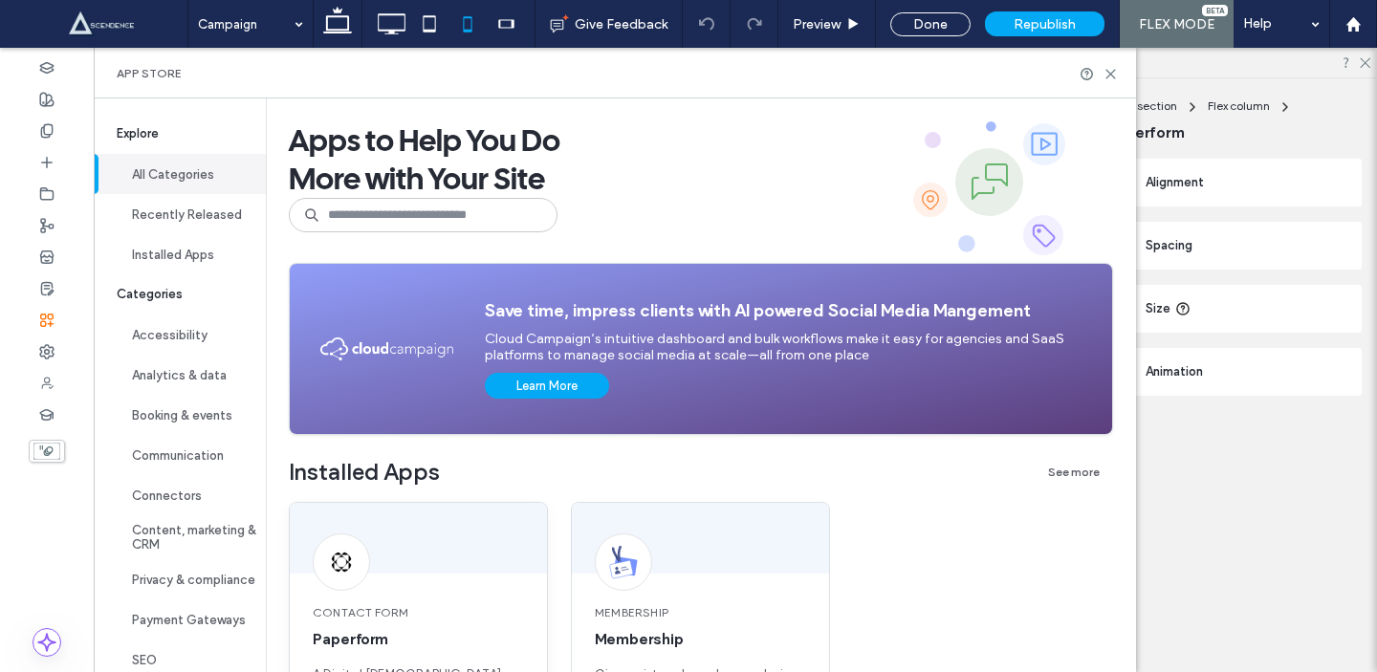
click at [368, 591] on div "Contact Form Paperform A Digital [DEMOGRAPHIC_DATA] Army Knife" at bounding box center [418, 653] width 257 height 145
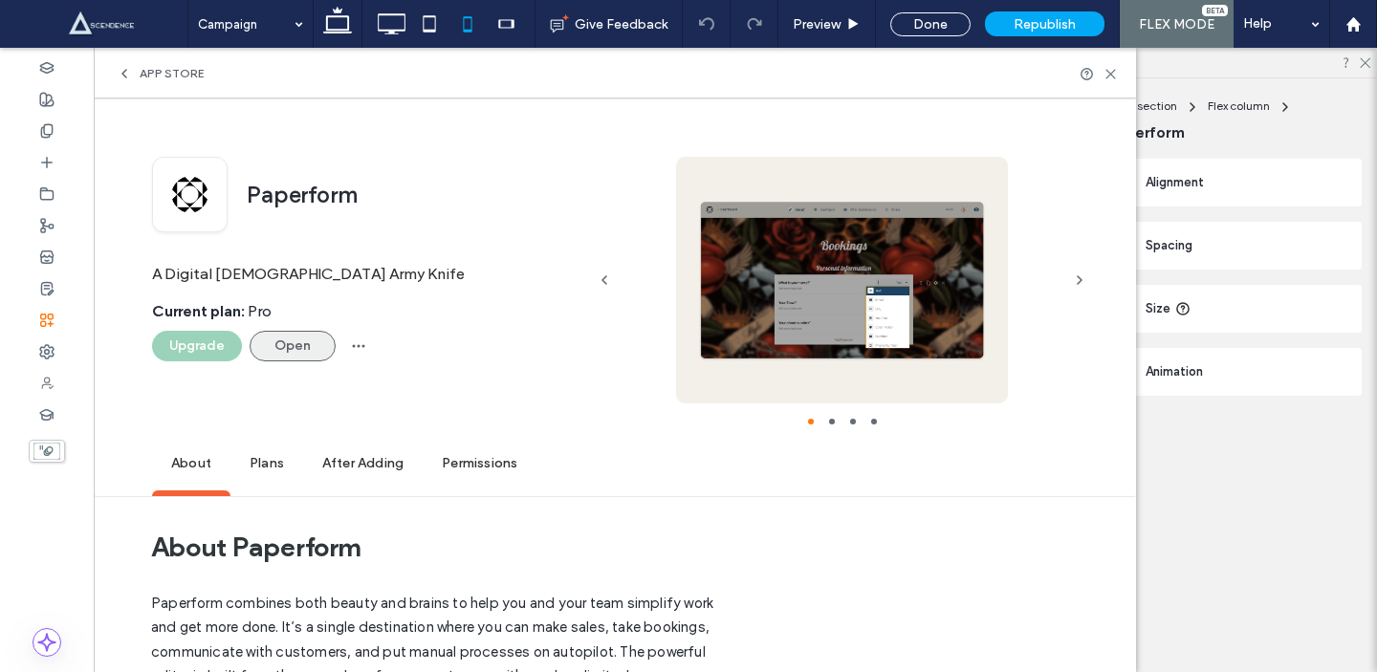
click at [284, 346] on button "Open" at bounding box center [293, 346] width 86 height 31
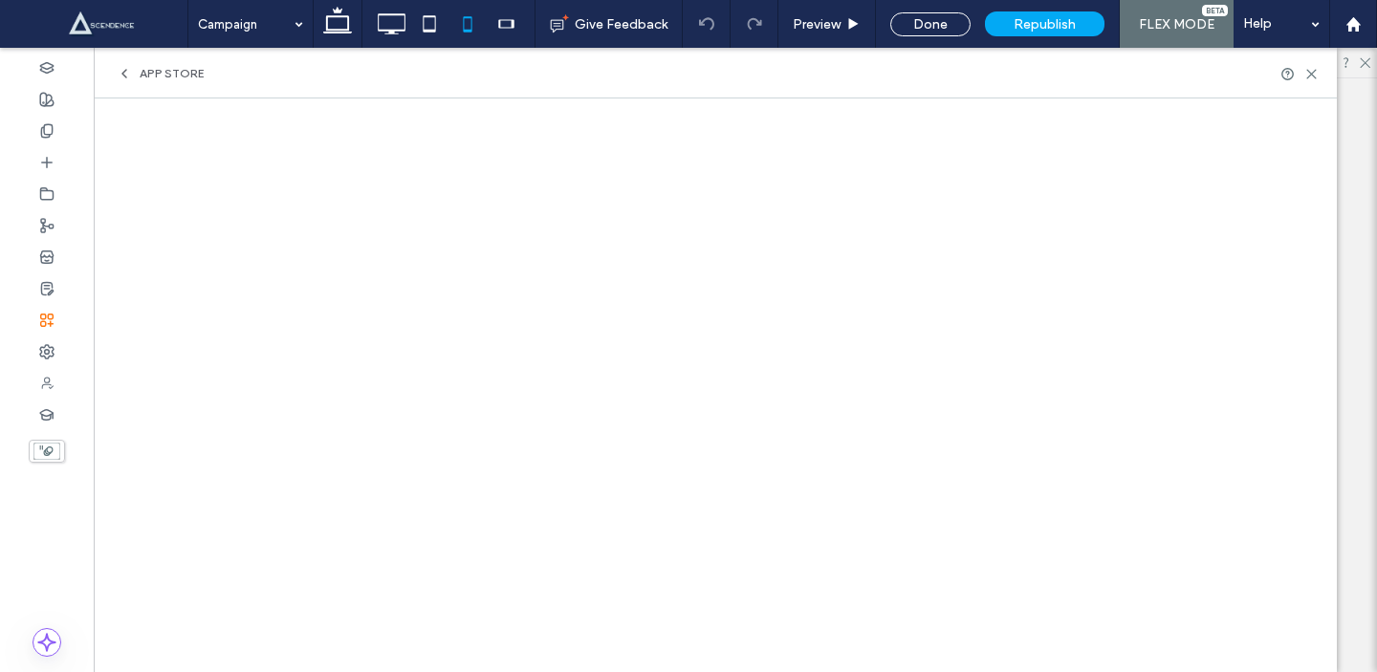
scroll to position [0, 0]
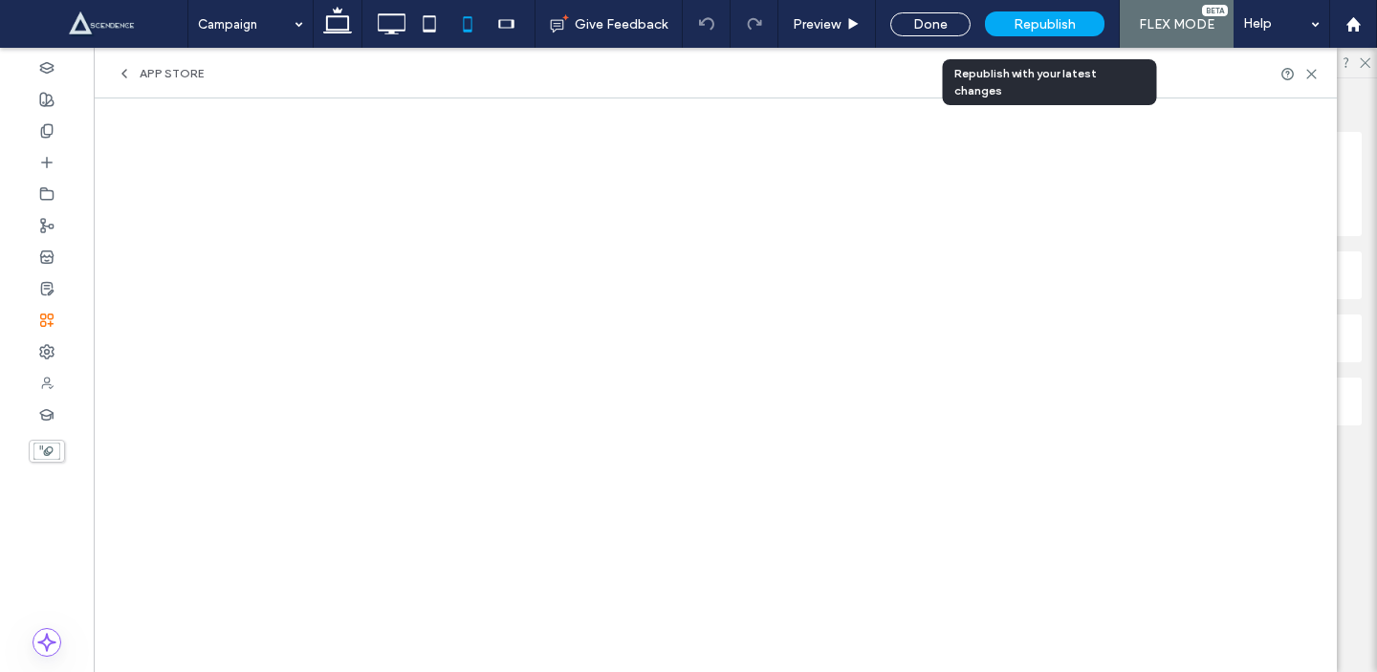
click at [1041, 25] on span "Republish" at bounding box center [1045, 24] width 62 height 16
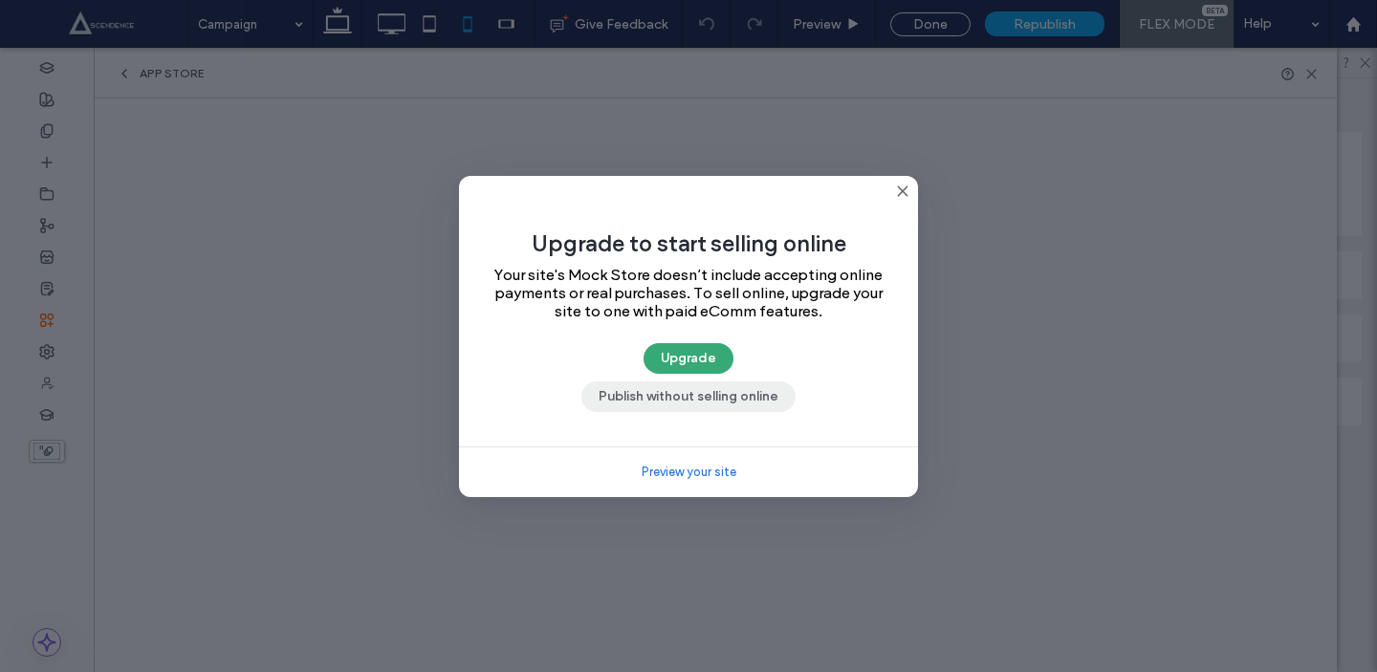
click at [632, 402] on button "Publish without selling online" at bounding box center [688, 397] width 214 height 31
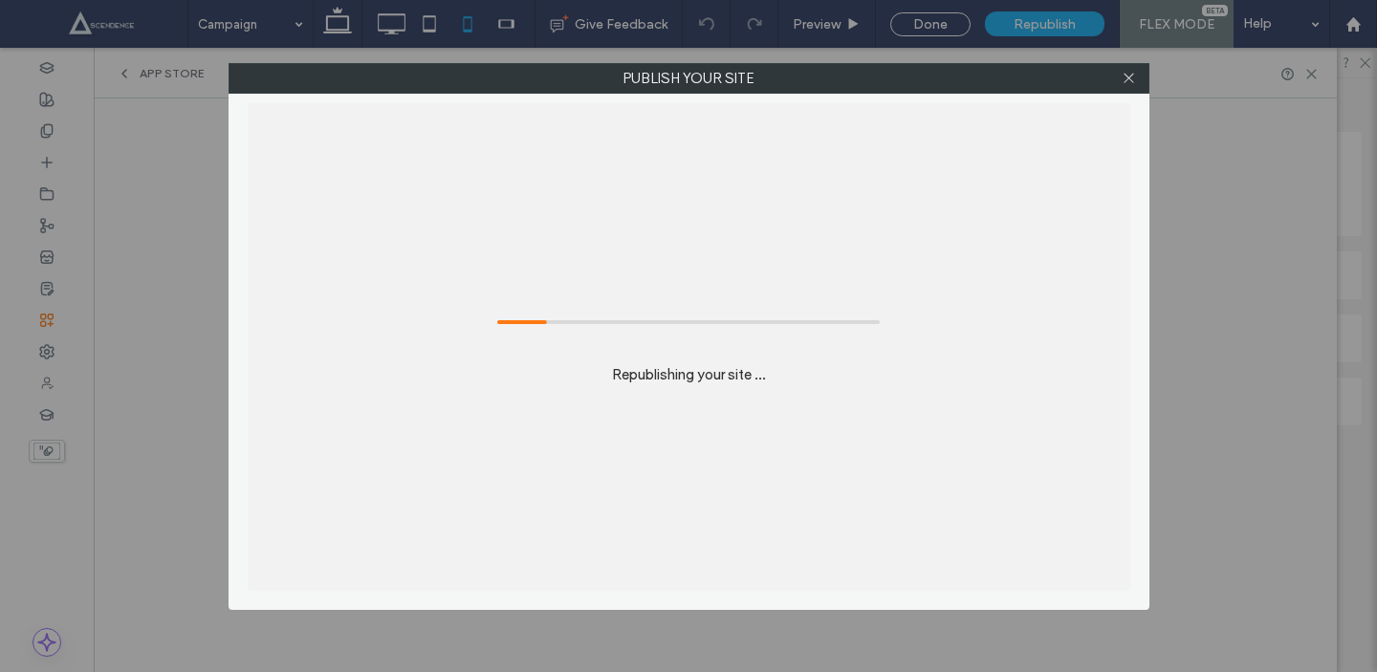
click at [1254, 118] on div "Publish your site Republishing your site ..." at bounding box center [688, 336] width 1377 height 672
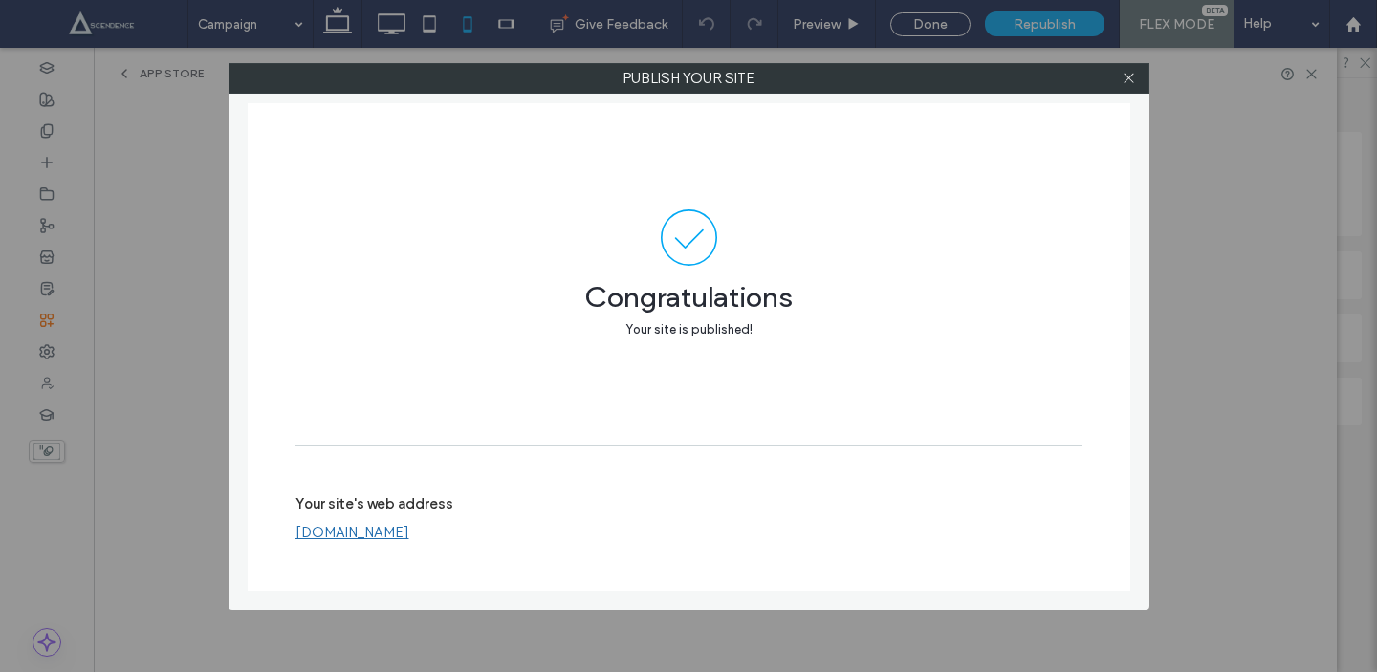
click at [1254, 118] on div "Publish your site Congratulations Your site is published! Your site's web addre…" at bounding box center [688, 336] width 1377 height 672
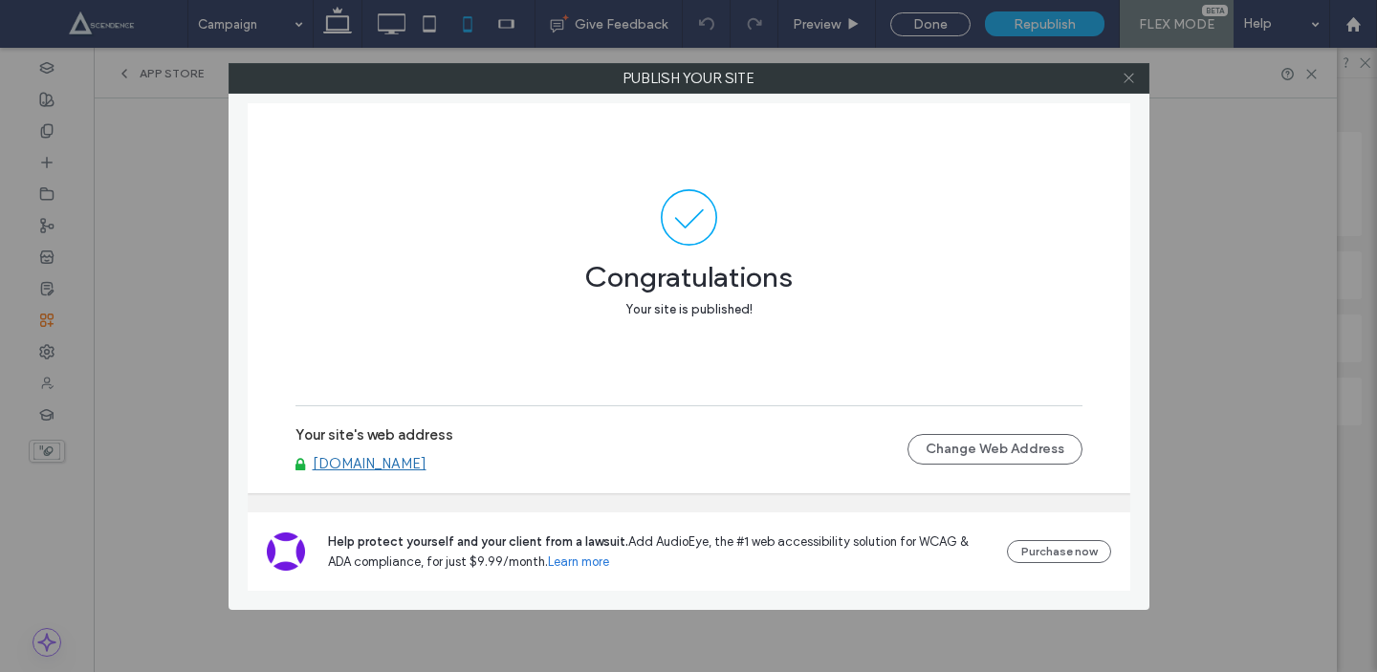
click at [1124, 78] on icon at bounding box center [1129, 78] width 14 height 14
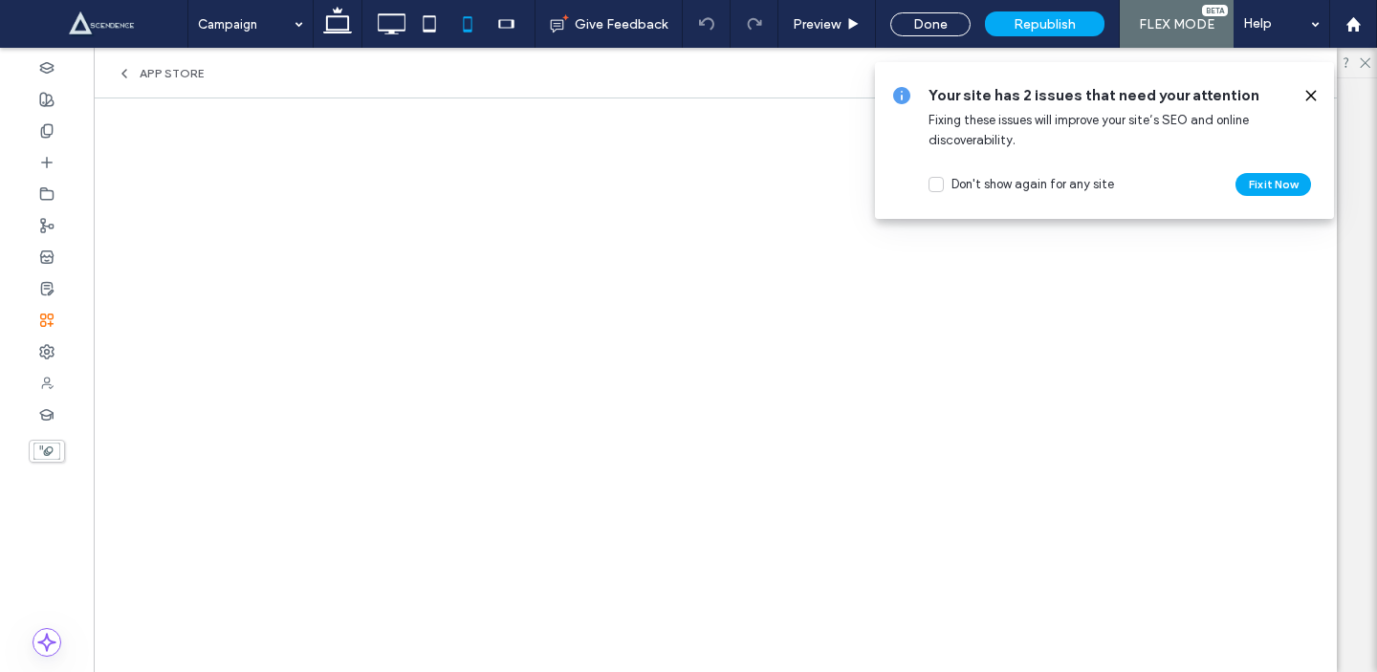
scroll to position [0, 0]
click at [1310, 89] on icon at bounding box center [1310, 95] width 15 height 15
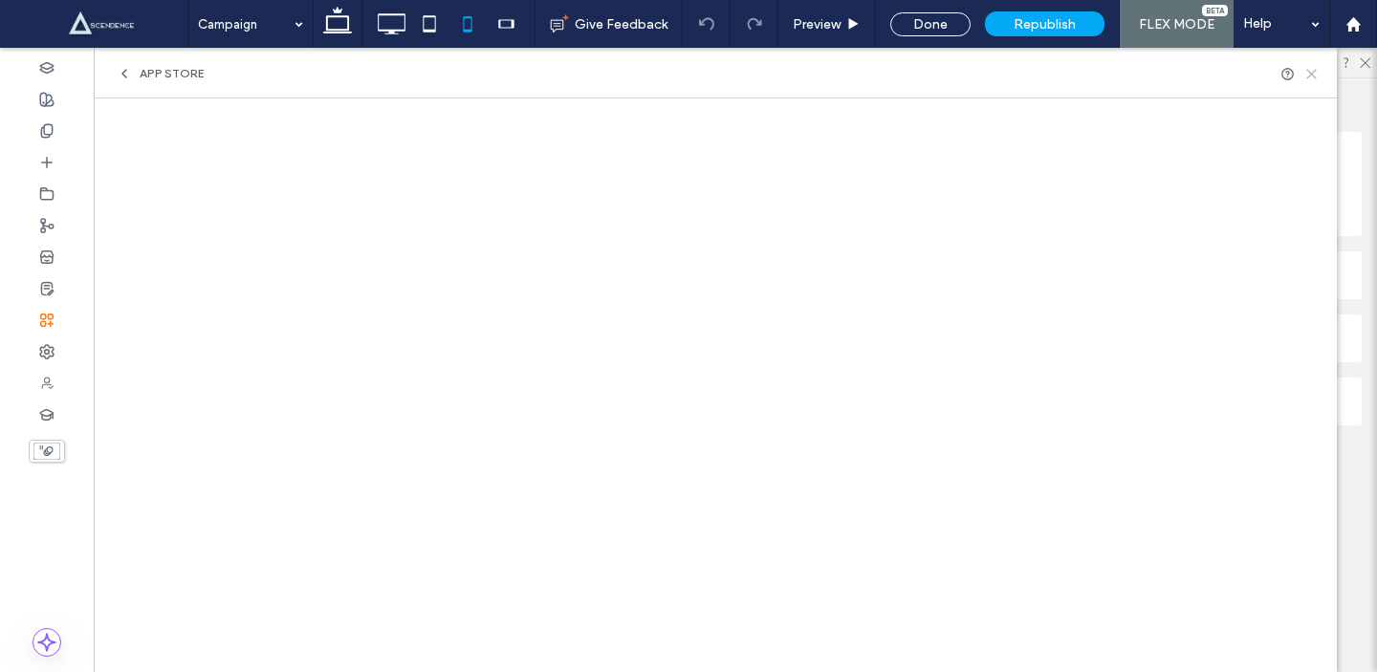
click at [1308, 77] on icon at bounding box center [1311, 74] width 14 height 14
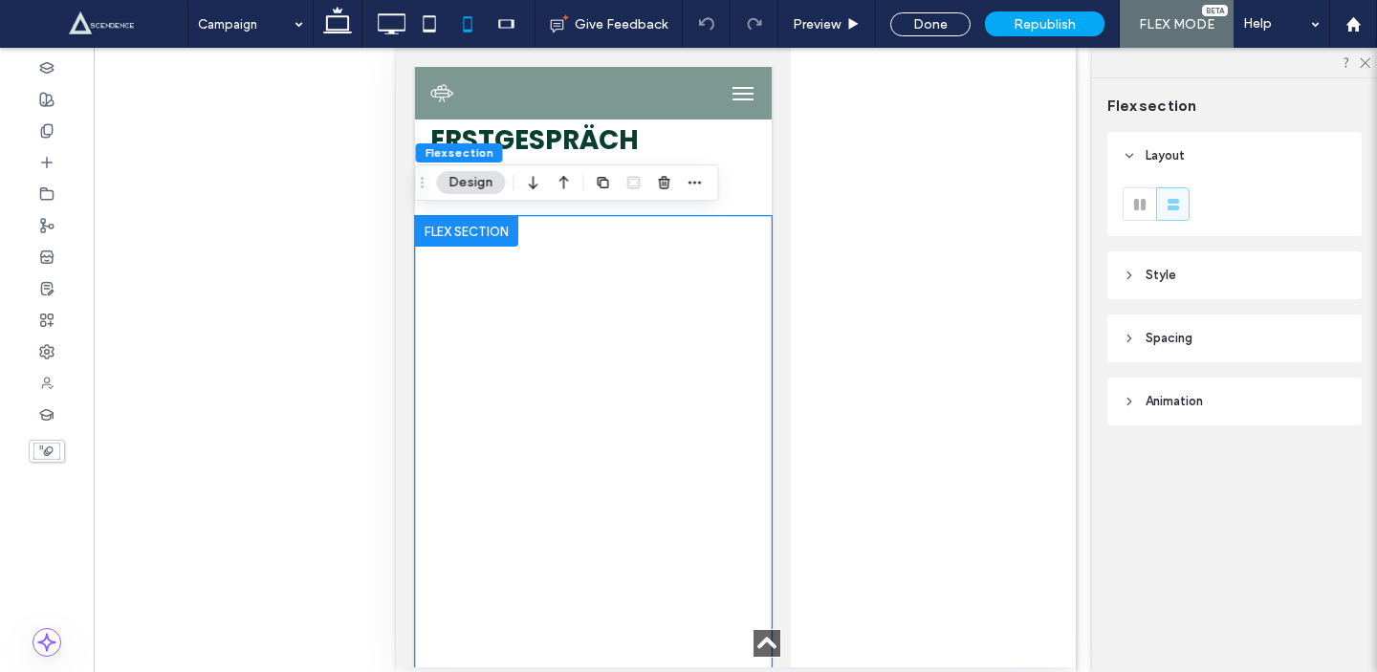
scroll to position [1471, 0]
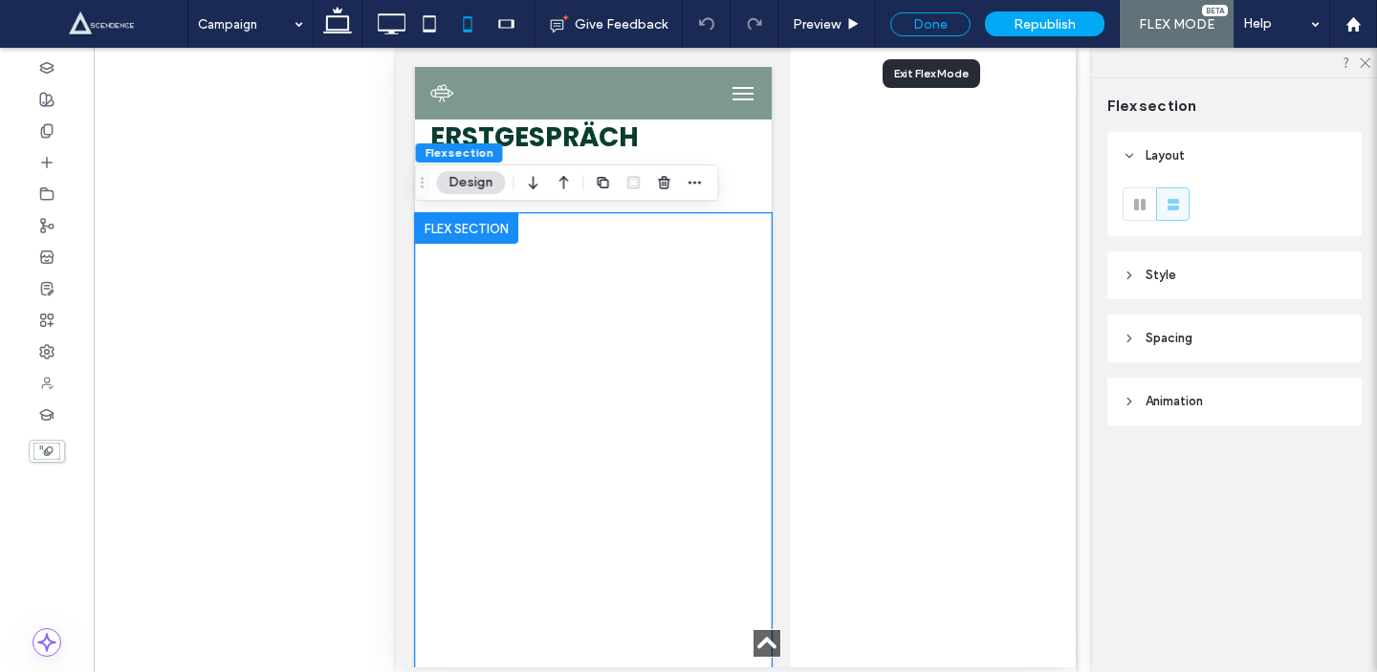
click at [946, 23] on div "Done" at bounding box center [930, 24] width 80 height 24
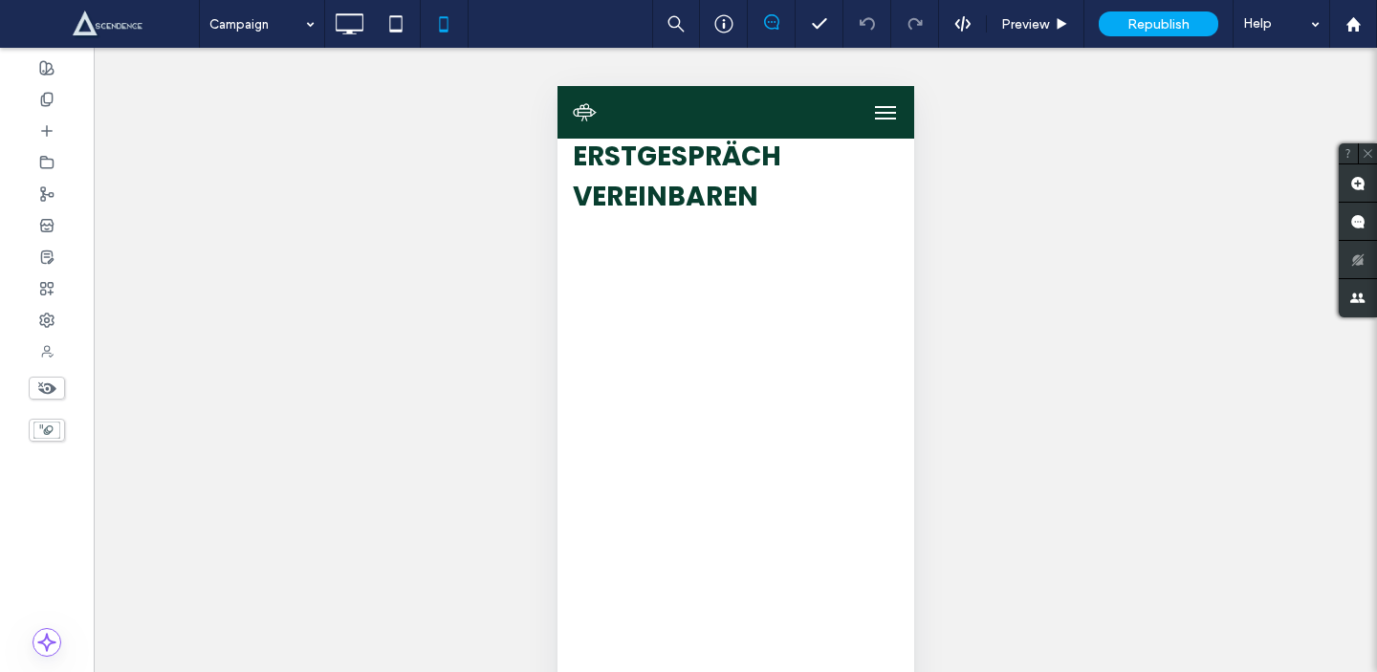
scroll to position [1528, 0]
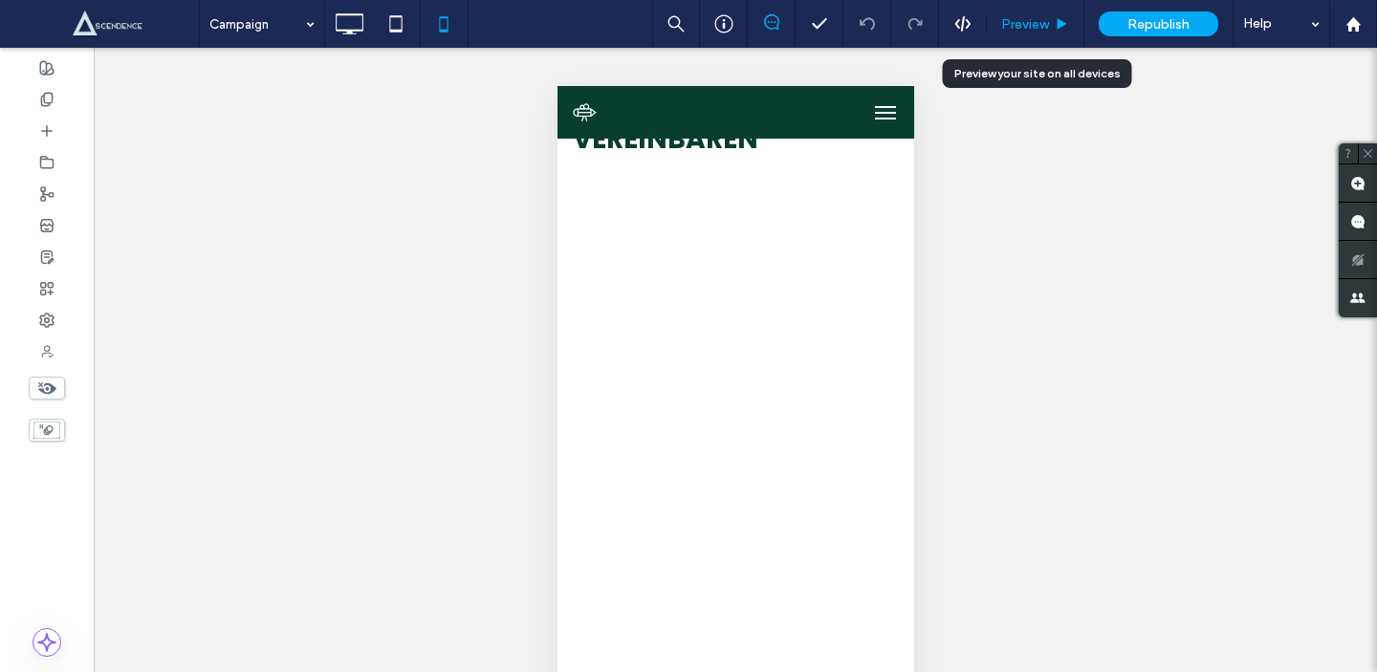
click at [1008, 37] on div "Preview" at bounding box center [1036, 24] width 98 height 48
click at [1016, 29] on span "Preview" at bounding box center [1025, 24] width 48 height 16
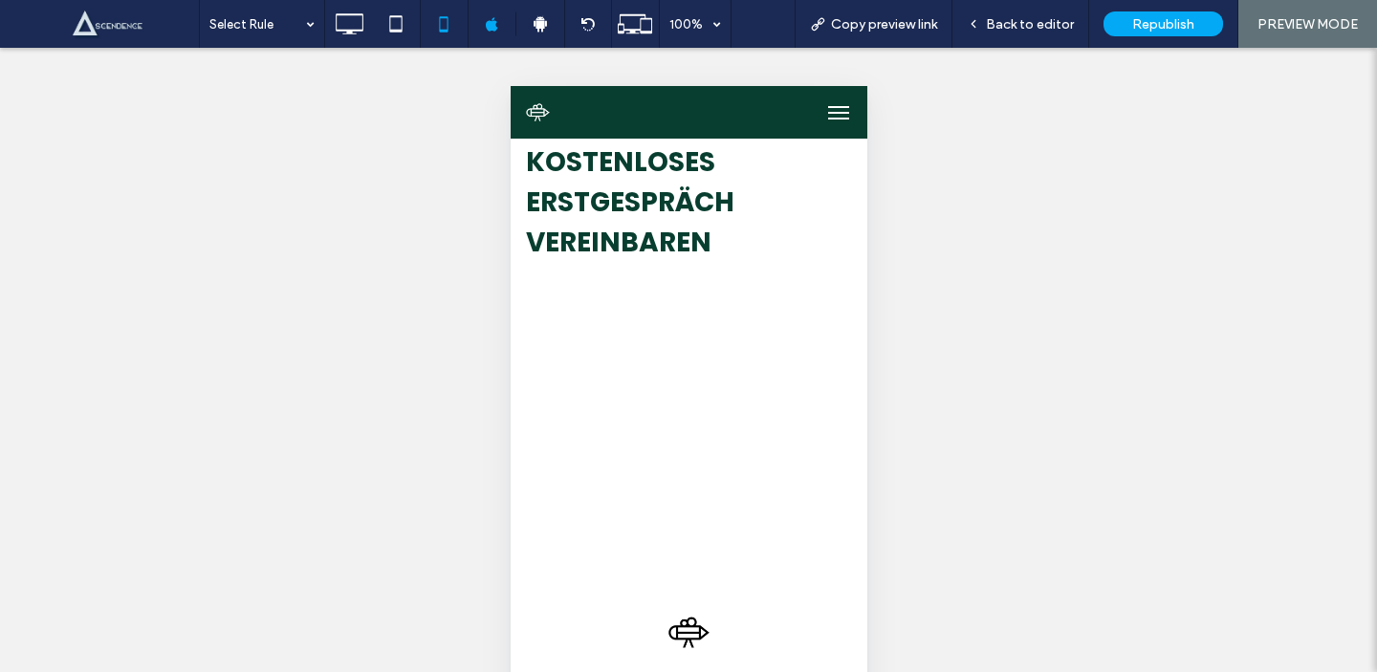
scroll to position [1426, 0]
click at [1046, 23] on span "Back to editor" at bounding box center [1030, 24] width 88 height 16
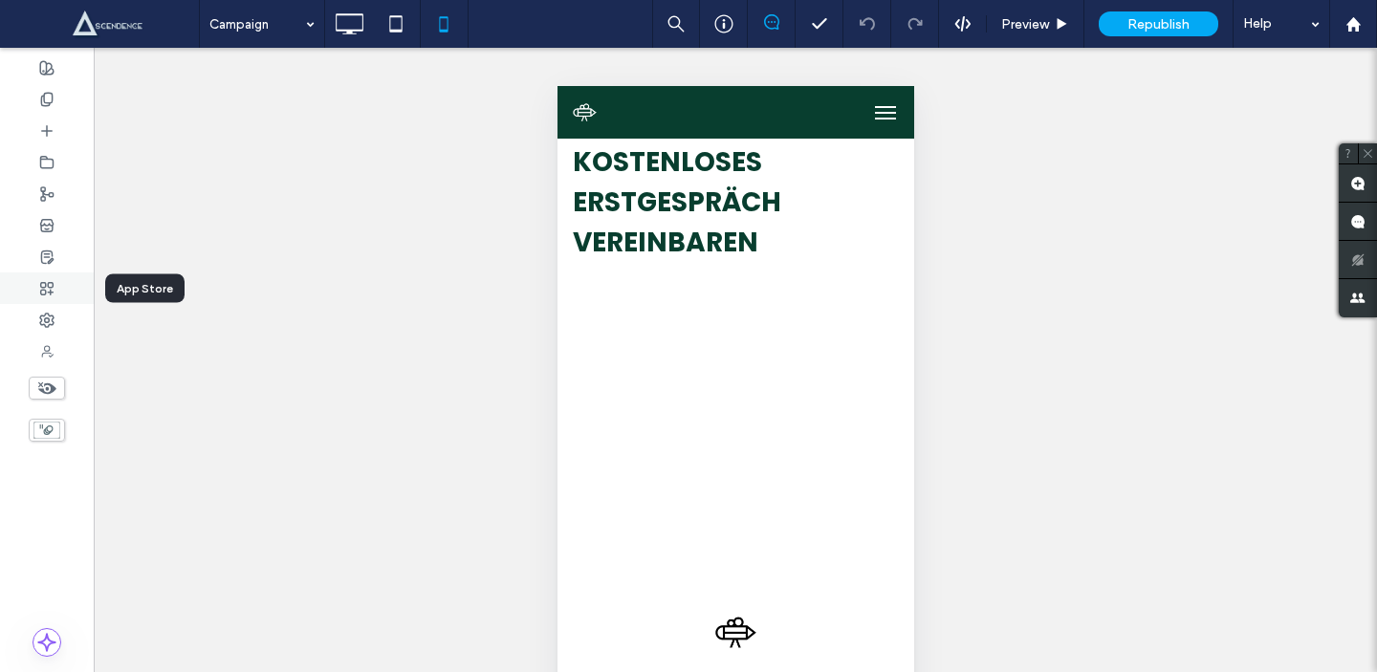
click at [45, 283] on use at bounding box center [47, 288] width 12 height 12
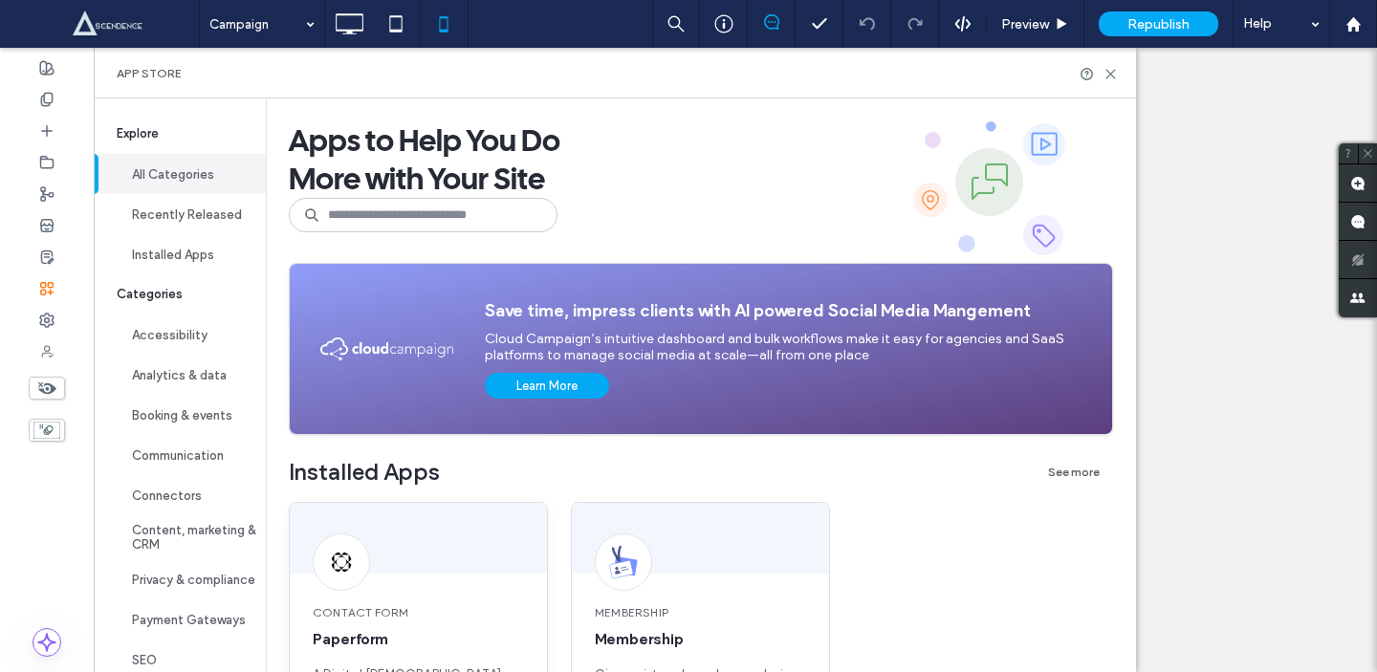
click at [399, 584] on div "Contact Form Paperform A Digital [DEMOGRAPHIC_DATA] Army Knife" at bounding box center [418, 653] width 257 height 145
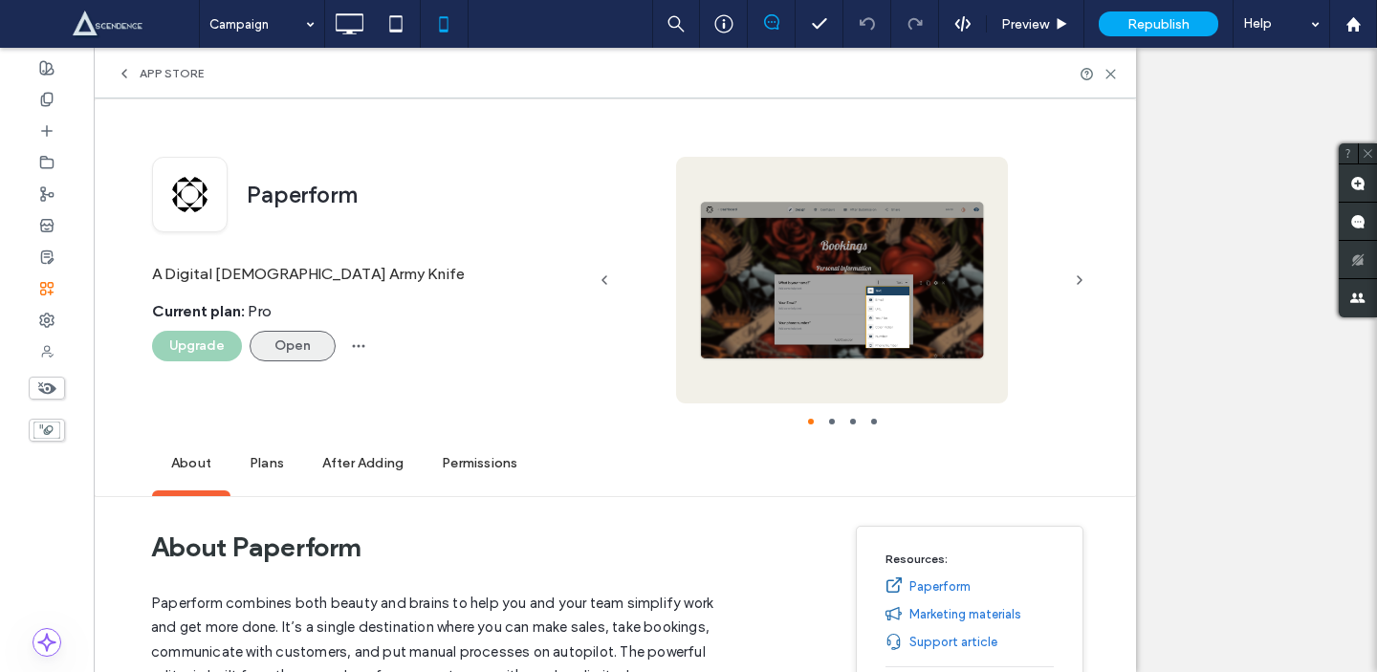
click at [315, 342] on button "Open" at bounding box center [293, 346] width 86 height 31
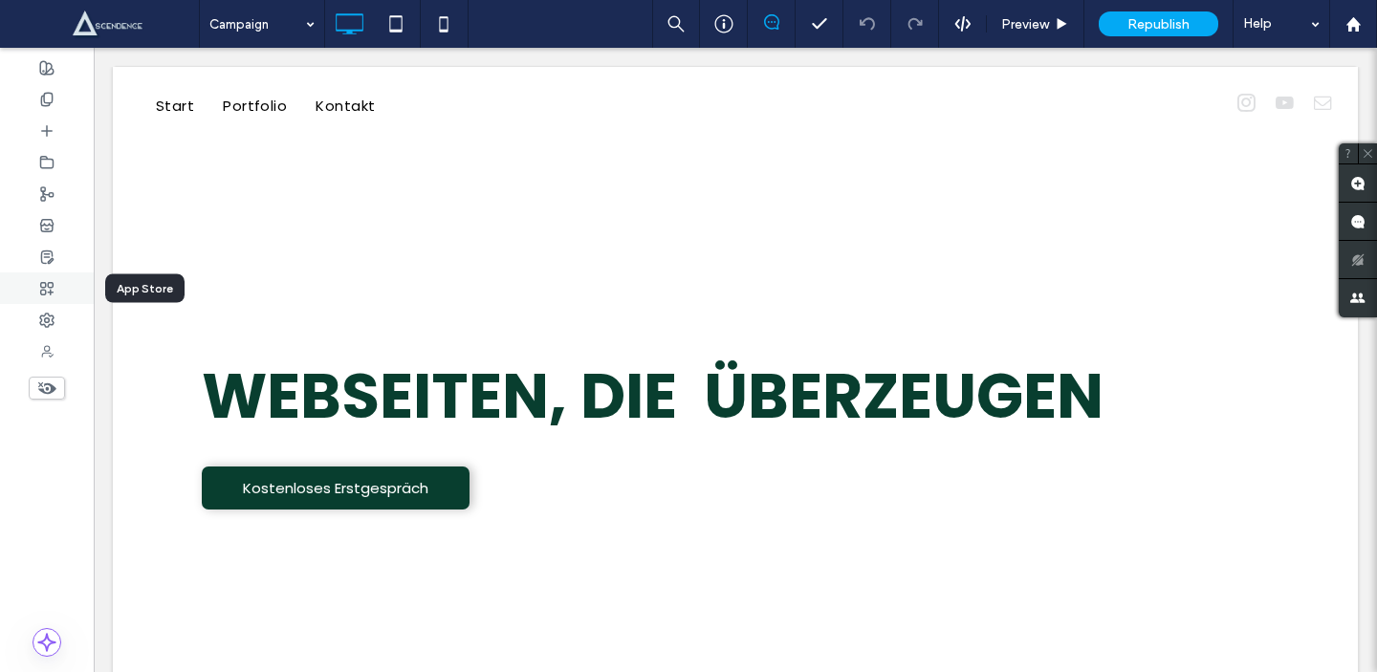
click at [76, 297] on div at bounding box center [47, 289] width 94 height 32
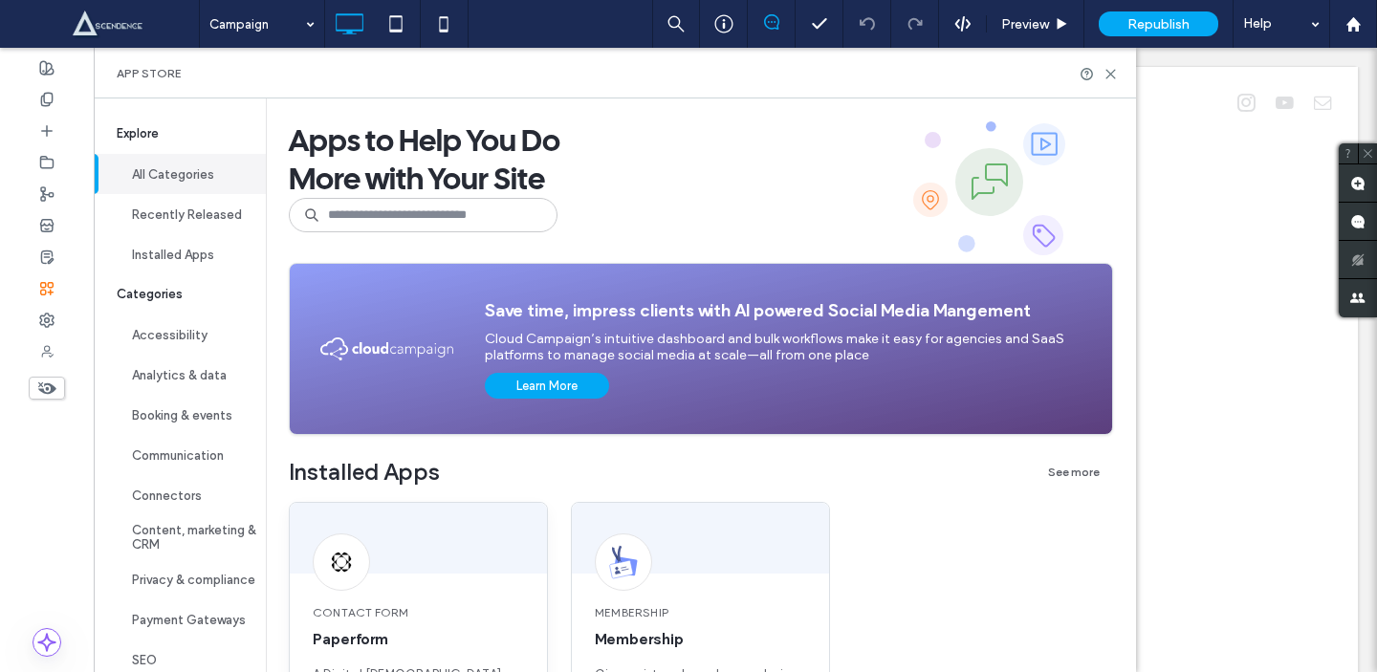
click at [425, 589] on div "Contact Form Paperform A Digital [DEMOGRAPHIC_DATA] Army Knife" at bounding box center [418, 653] width 257 height 145
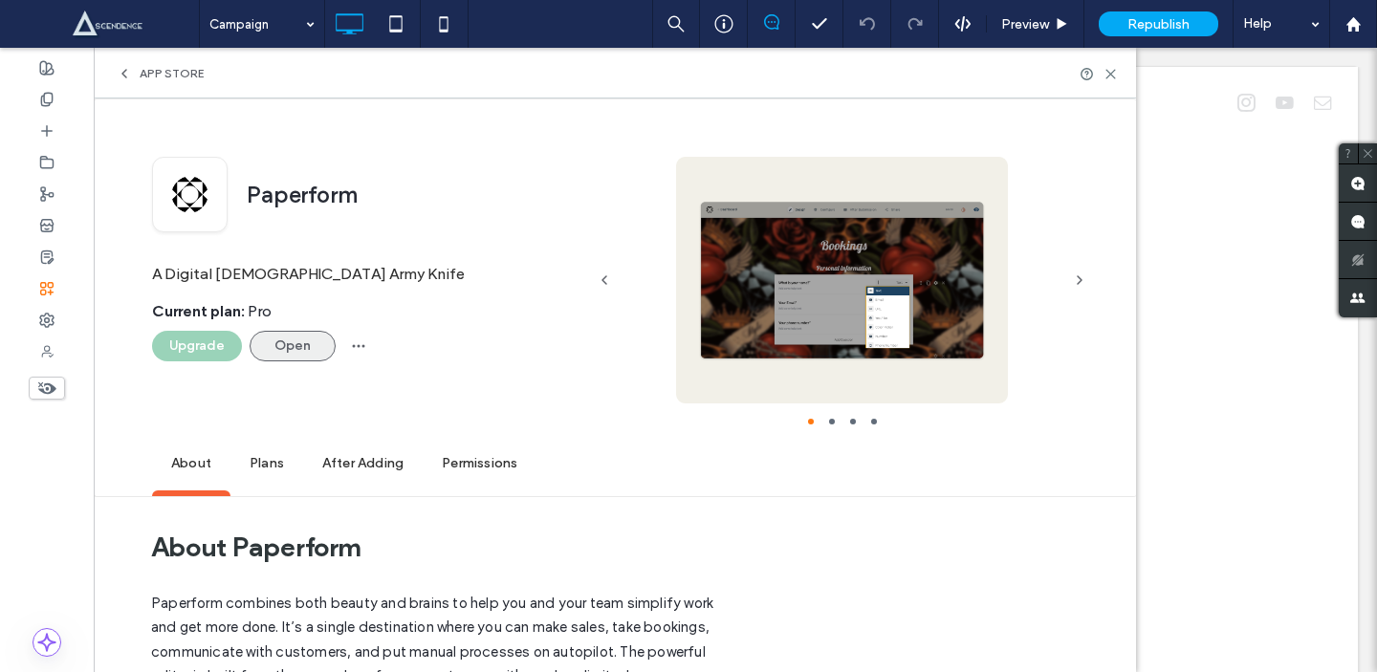
click at [310, 357] on button "Open" at bounding box center [293, 346] width 86 height 31
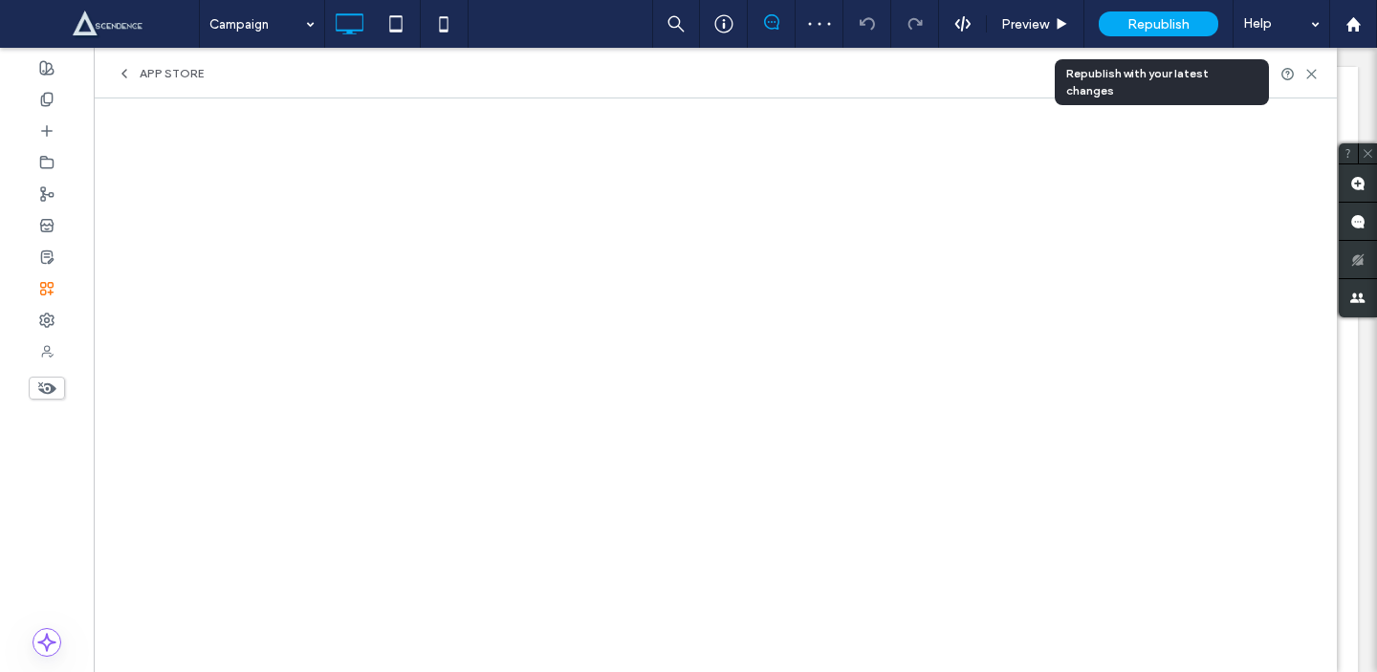
click at [1166, 23] on span "Republish" at bounding box center [1158, 24] width 62 height 16
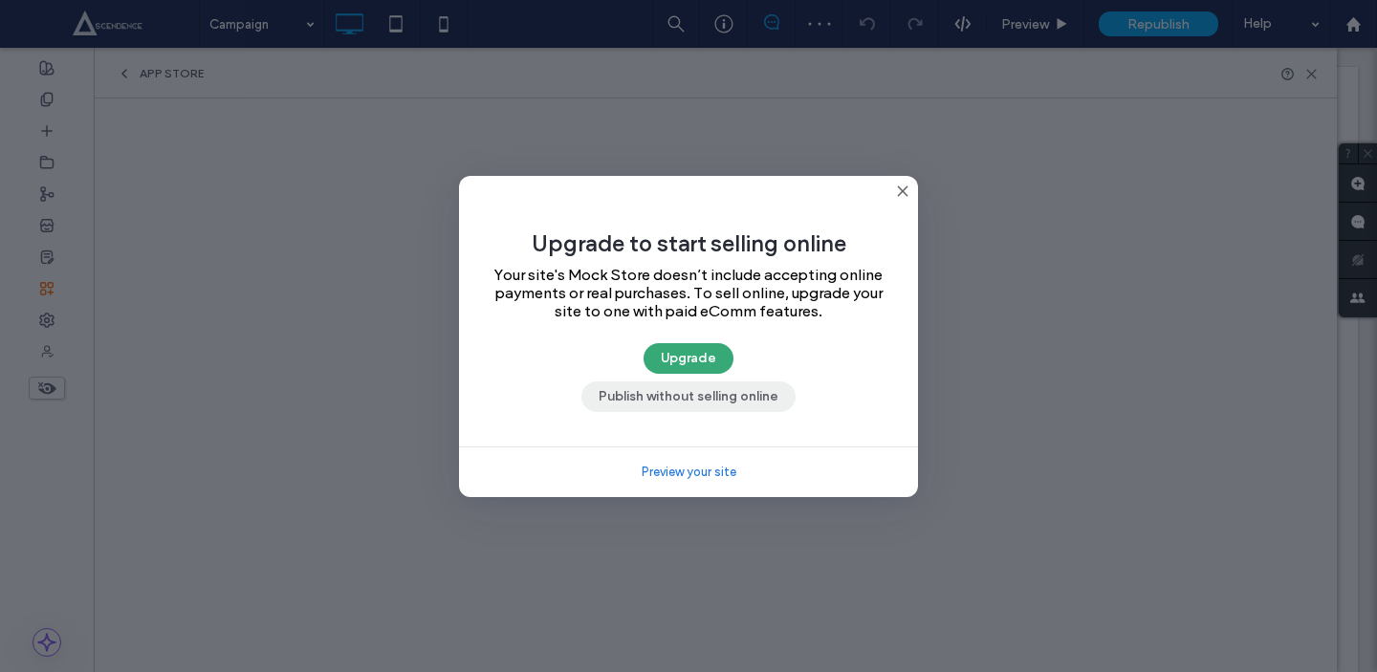
click at [781, 391] on button "Publish without selling online" at bounding box center [688, 397] width 214 height 31
